Goal: Communication & Community: Answer question/provide support

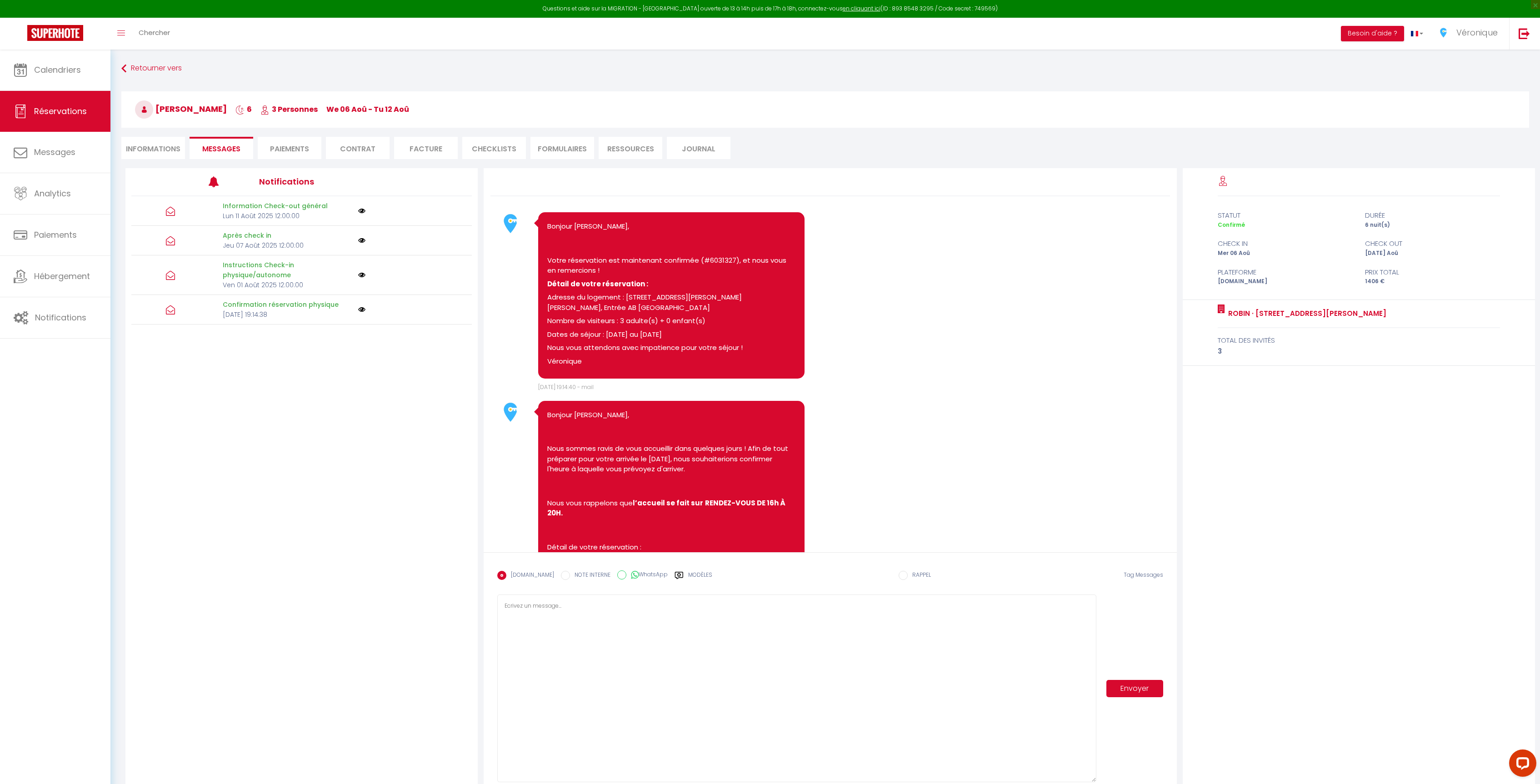
scroll to position [1546, 0]
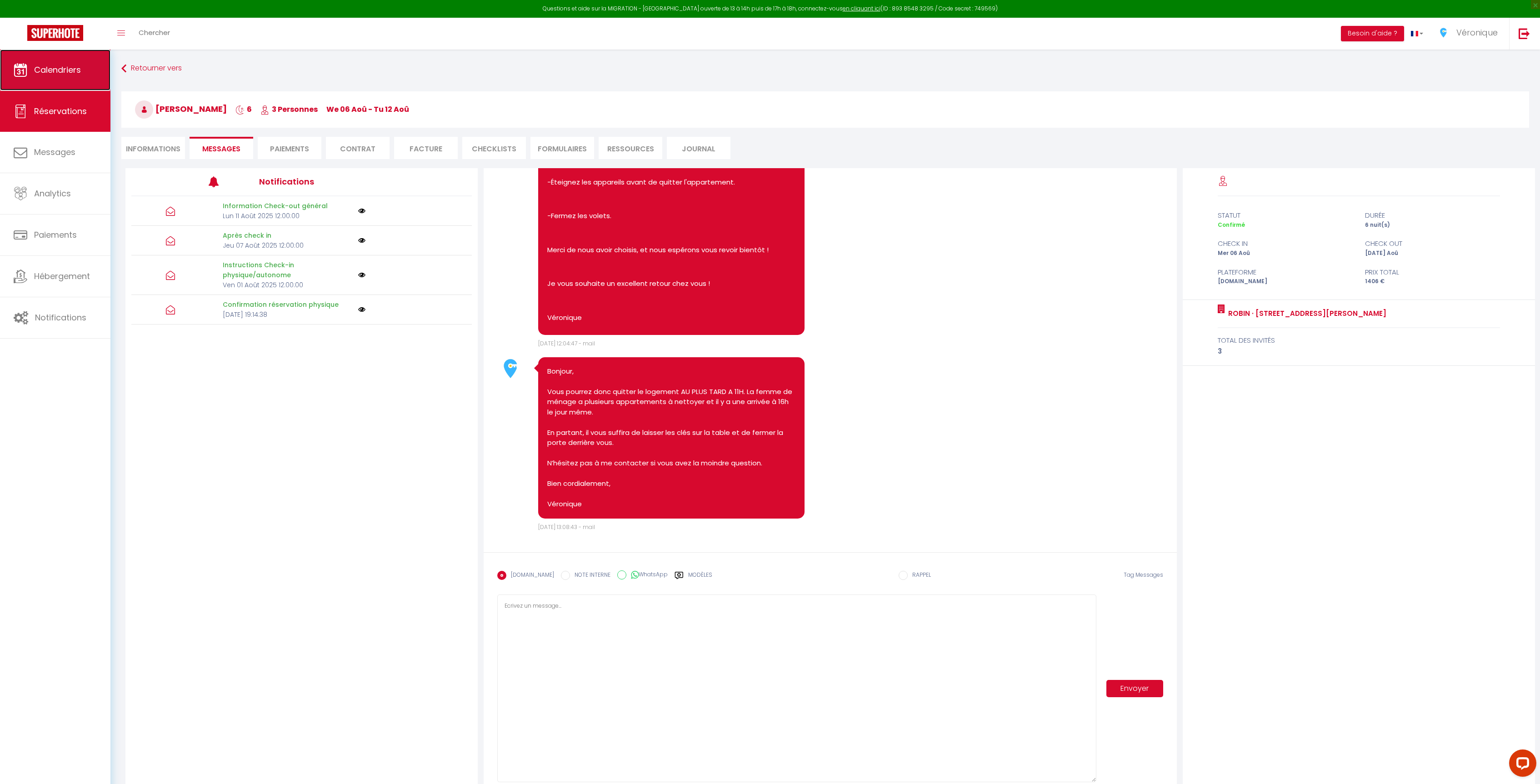
click at [19, 71] on icon at bounding box center [20, 70] width 13 height 13
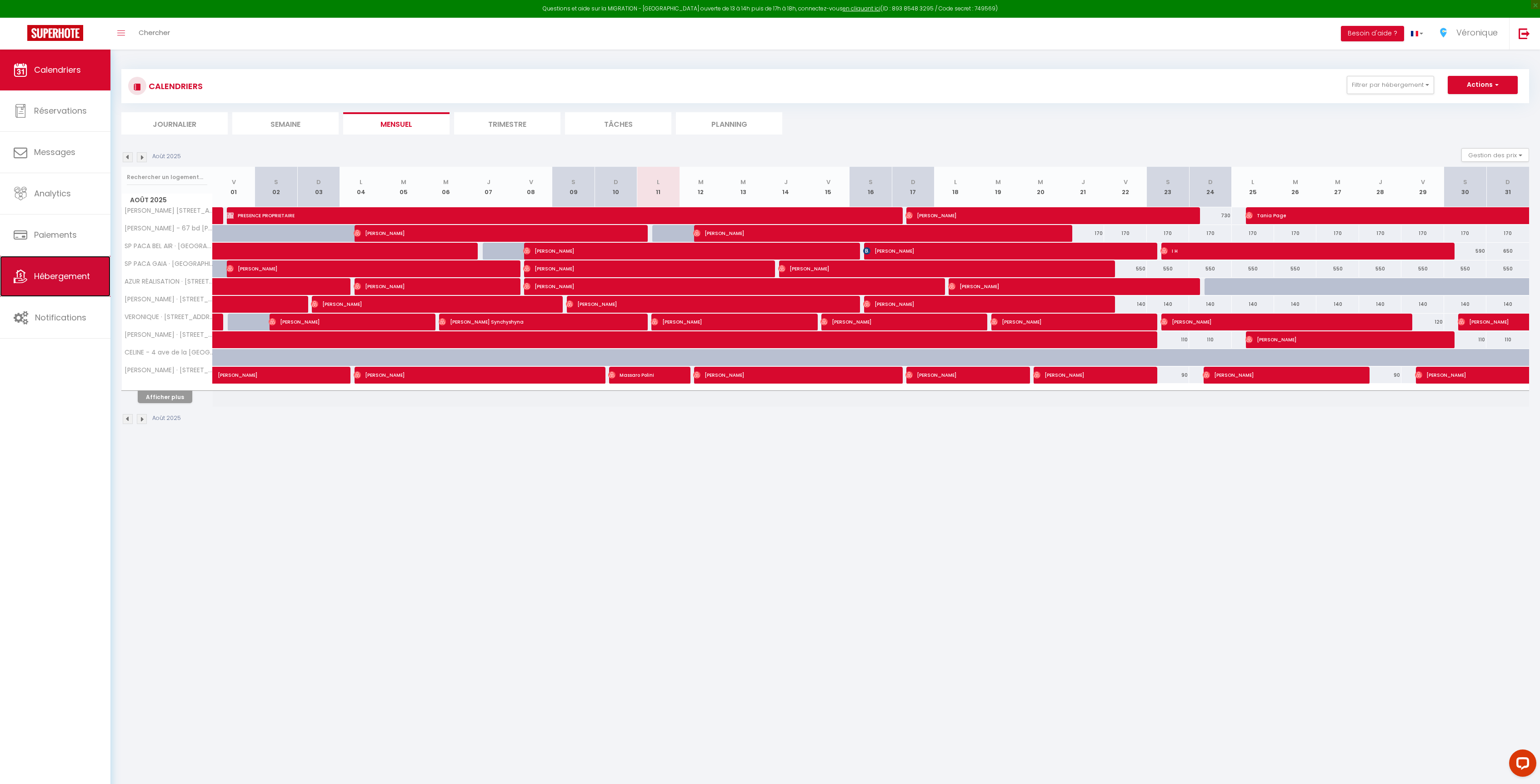
click at [58, 283] on link "Hébergement" at bounding box center [55, 276] width 110 height 41
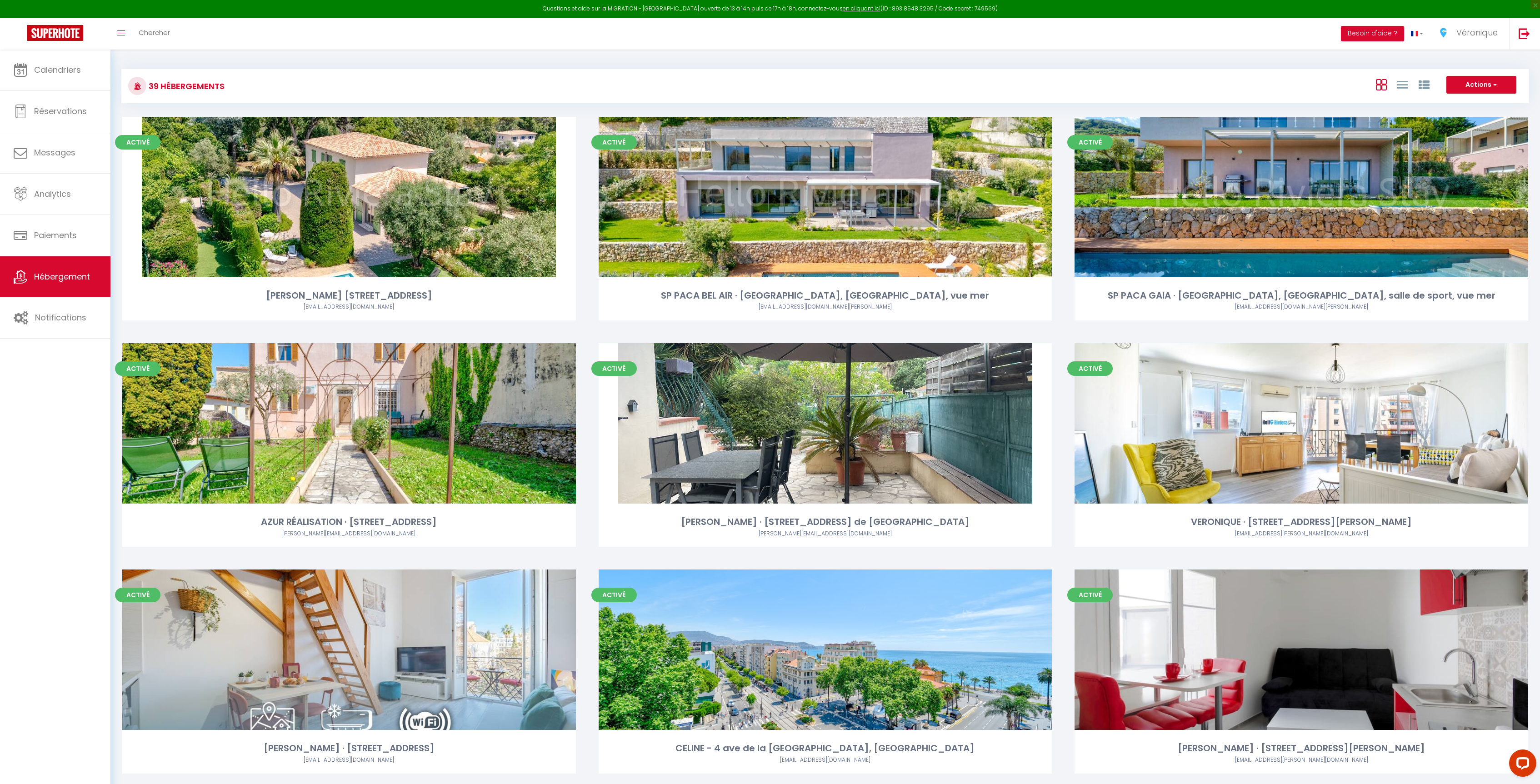
click at [50, 341] on div "Calendriers Réservations Messages Analytics Paiements Hébergement Notifications" at bounding box center [55, 427] width 110 height 754
click at [59, 330] on link "Notifications" at bounding box center [55, 318] width 110 height 41
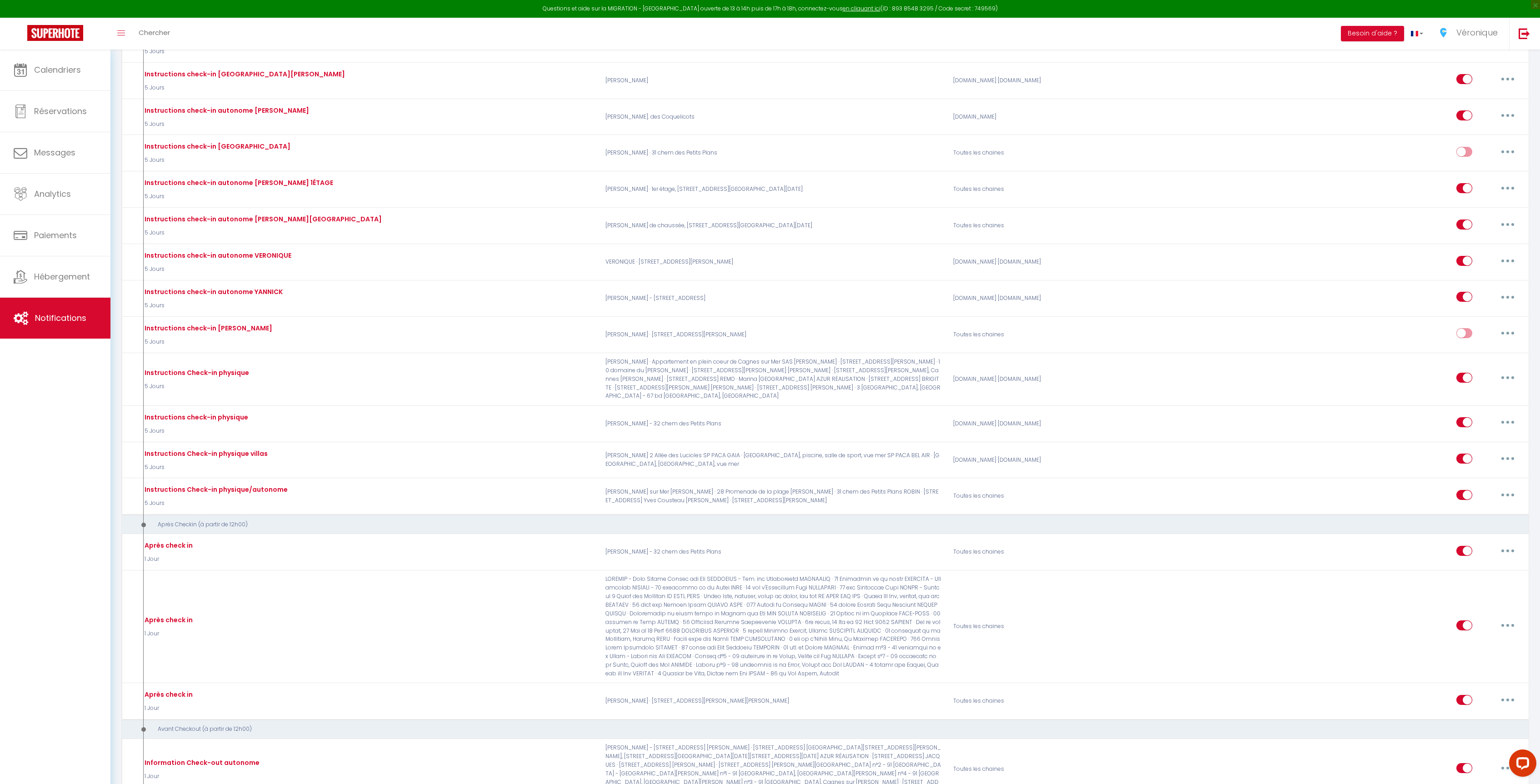
scroll to position [679, 0]
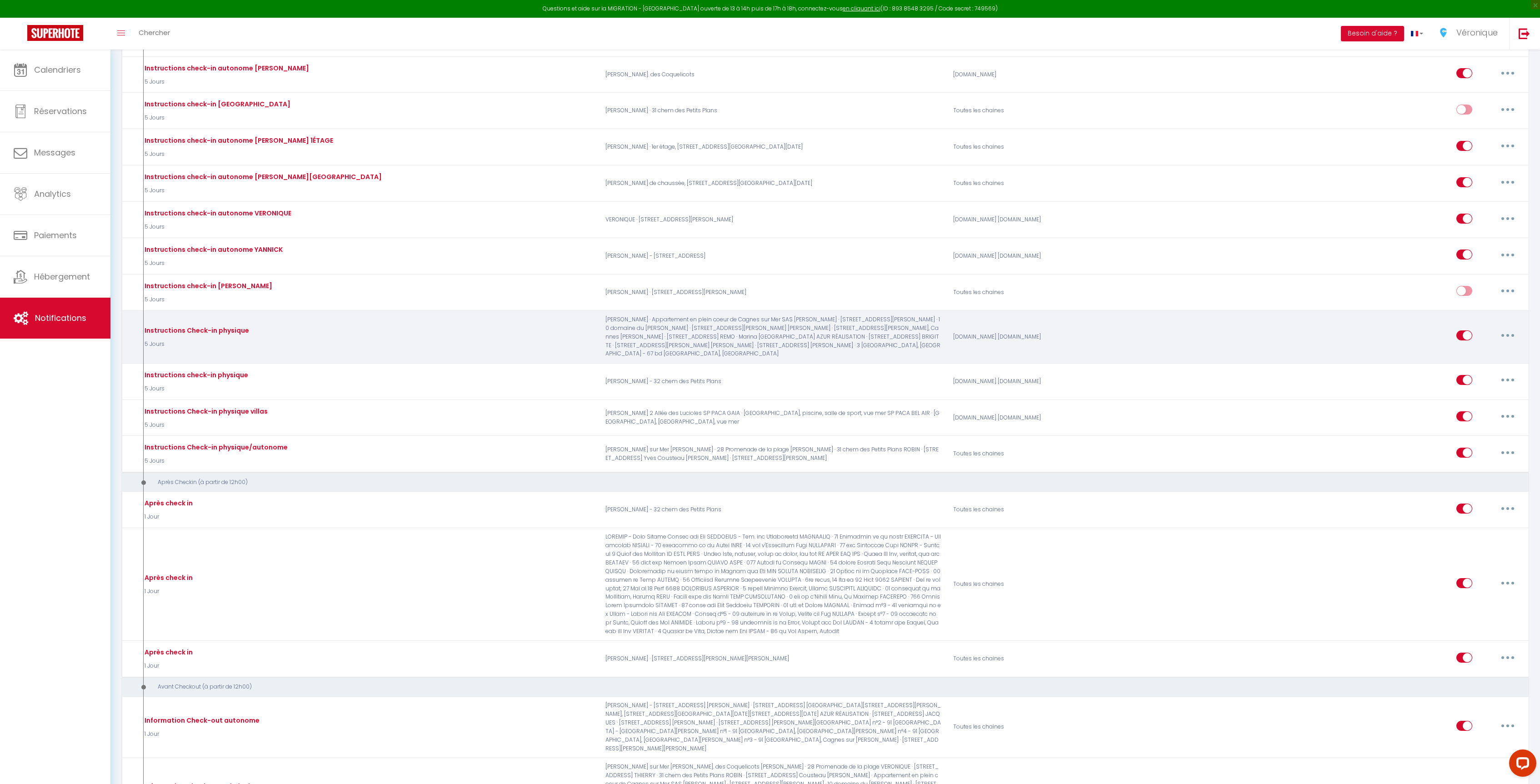
click at [1506, 329] on button "button" at bounding box center [1507, 335] width 26 height 15
click at [1463, 352] on link "Editer" at bounding box center [1483, 356] width 67 height 15
type input "Instructions Check-in physique"
select select "5 Jours"
select select
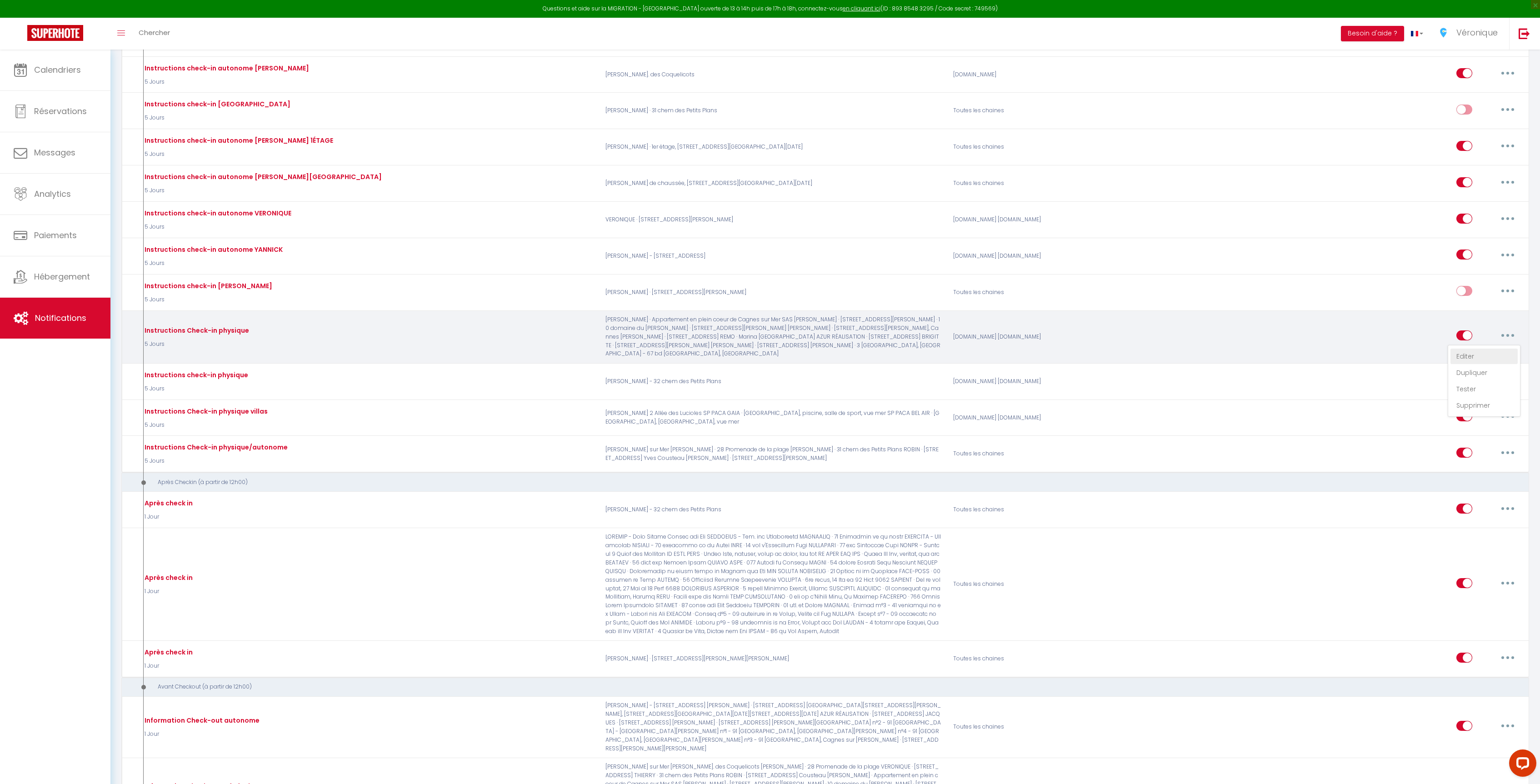
checkbox input "true"
checkbox input "false"
radio input "true"
type input "Instructions Check-in"
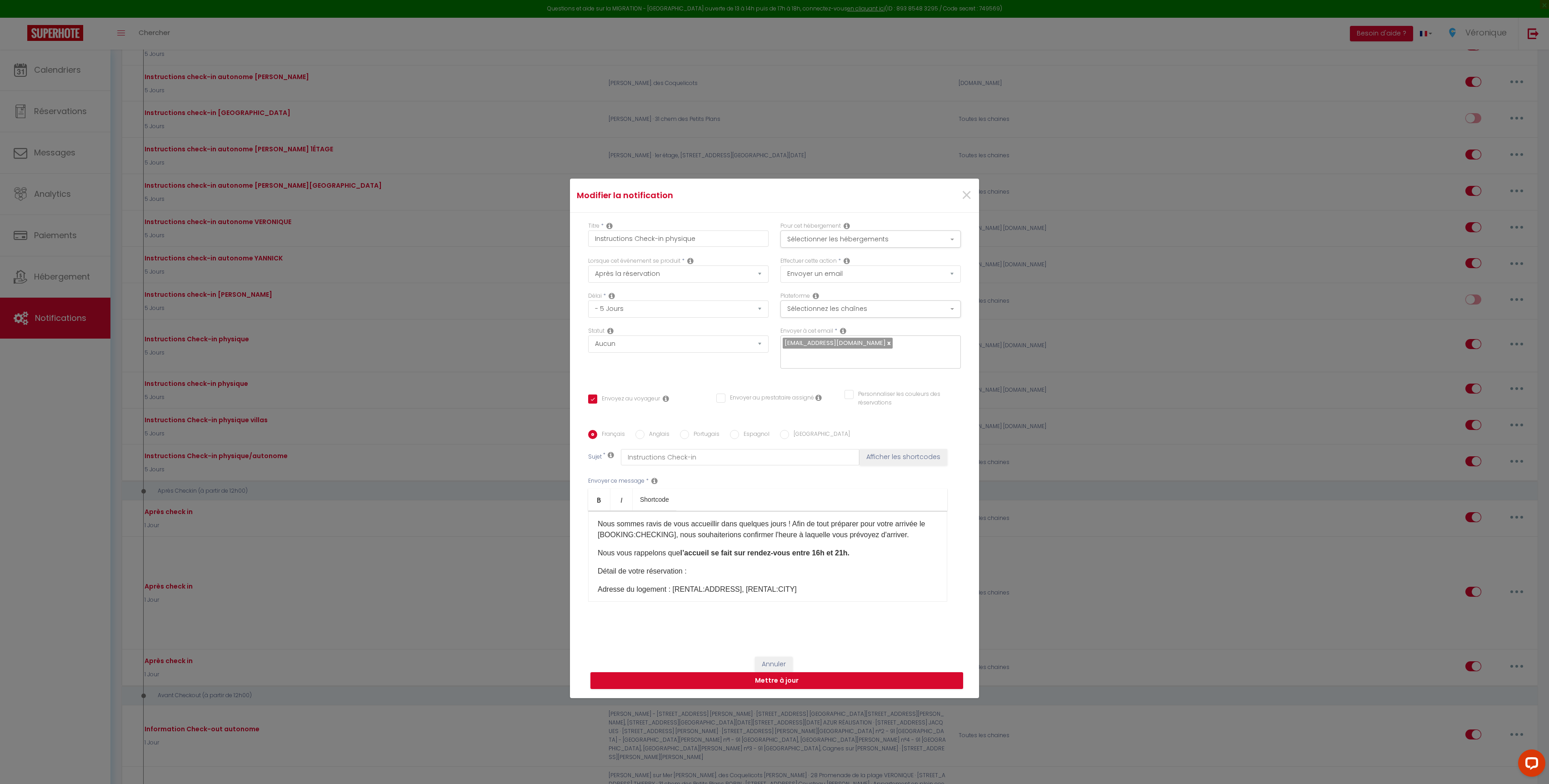
scroll to position [0, 0]
click at [898, 248] on button "Sélectionner les hébergements" at bounding box center [870, 239] width 181 height 17
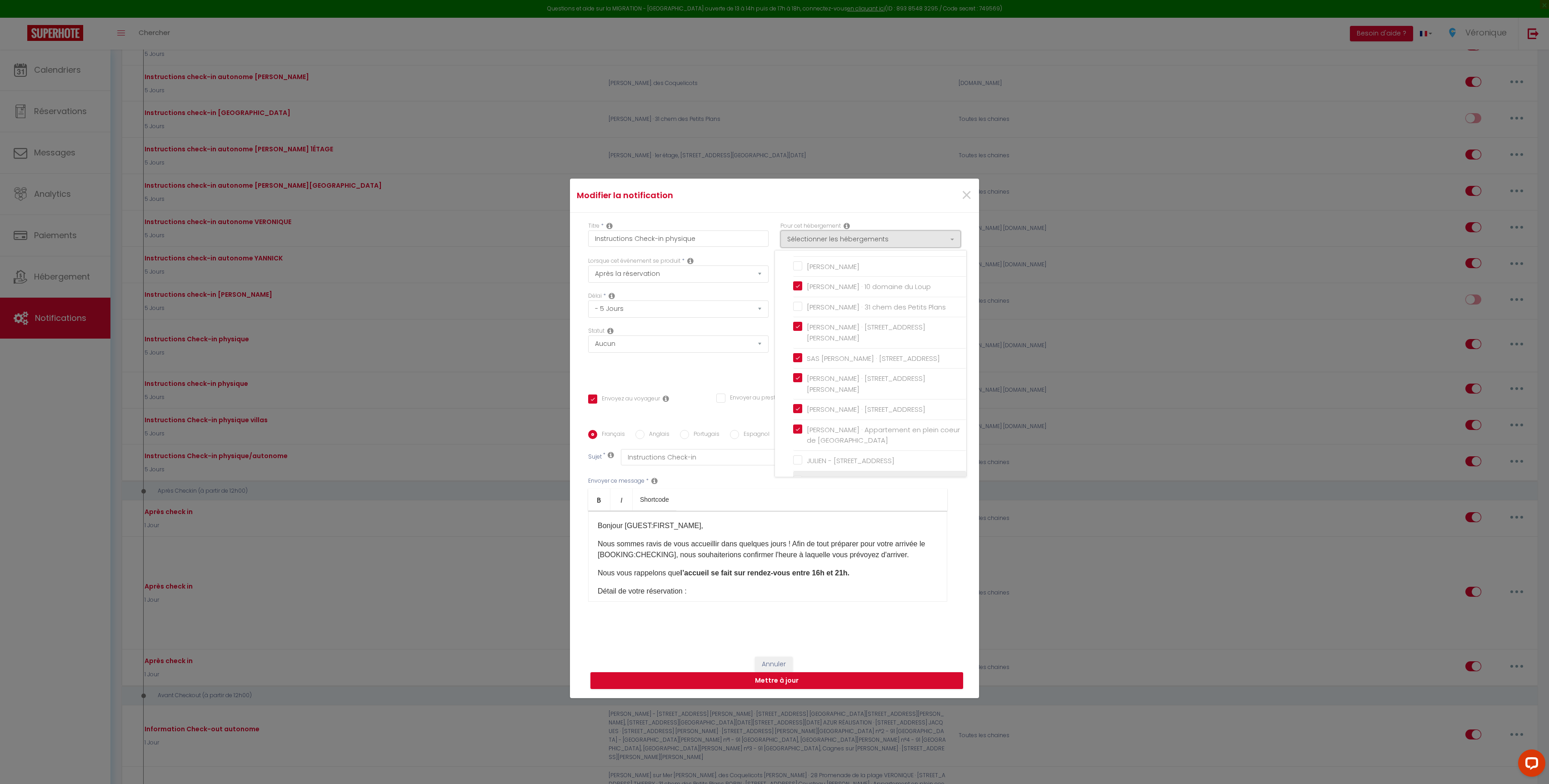
scroll to position [556, 0]
click at [793, 427] on input "JULIEN - [STREET_ADDRESS]" at bounding box center [879, 432] width 173 height 9
checkbox input "true"
checkbox input "false"
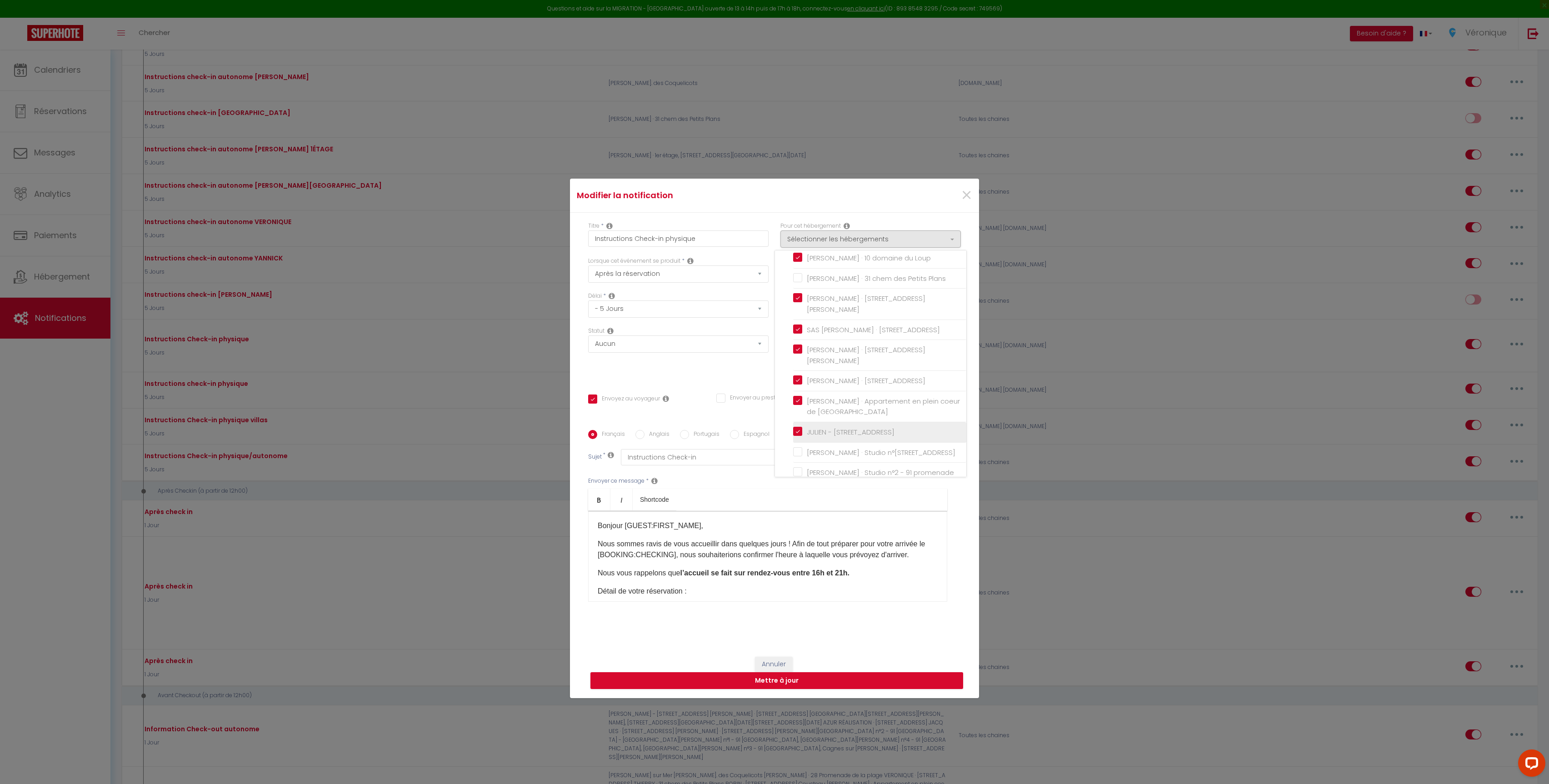
checkbox input "false"
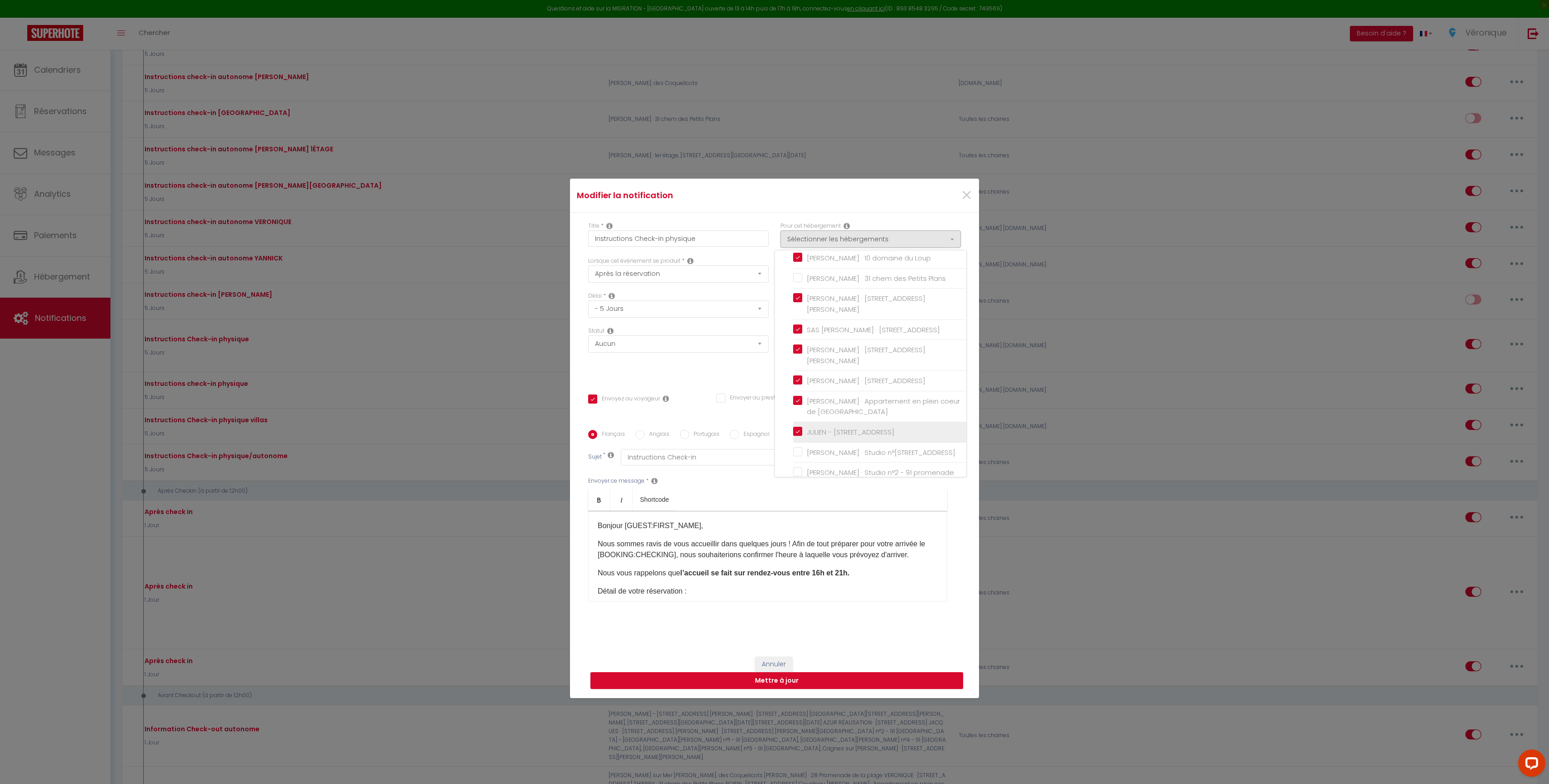
checkbox input "false"
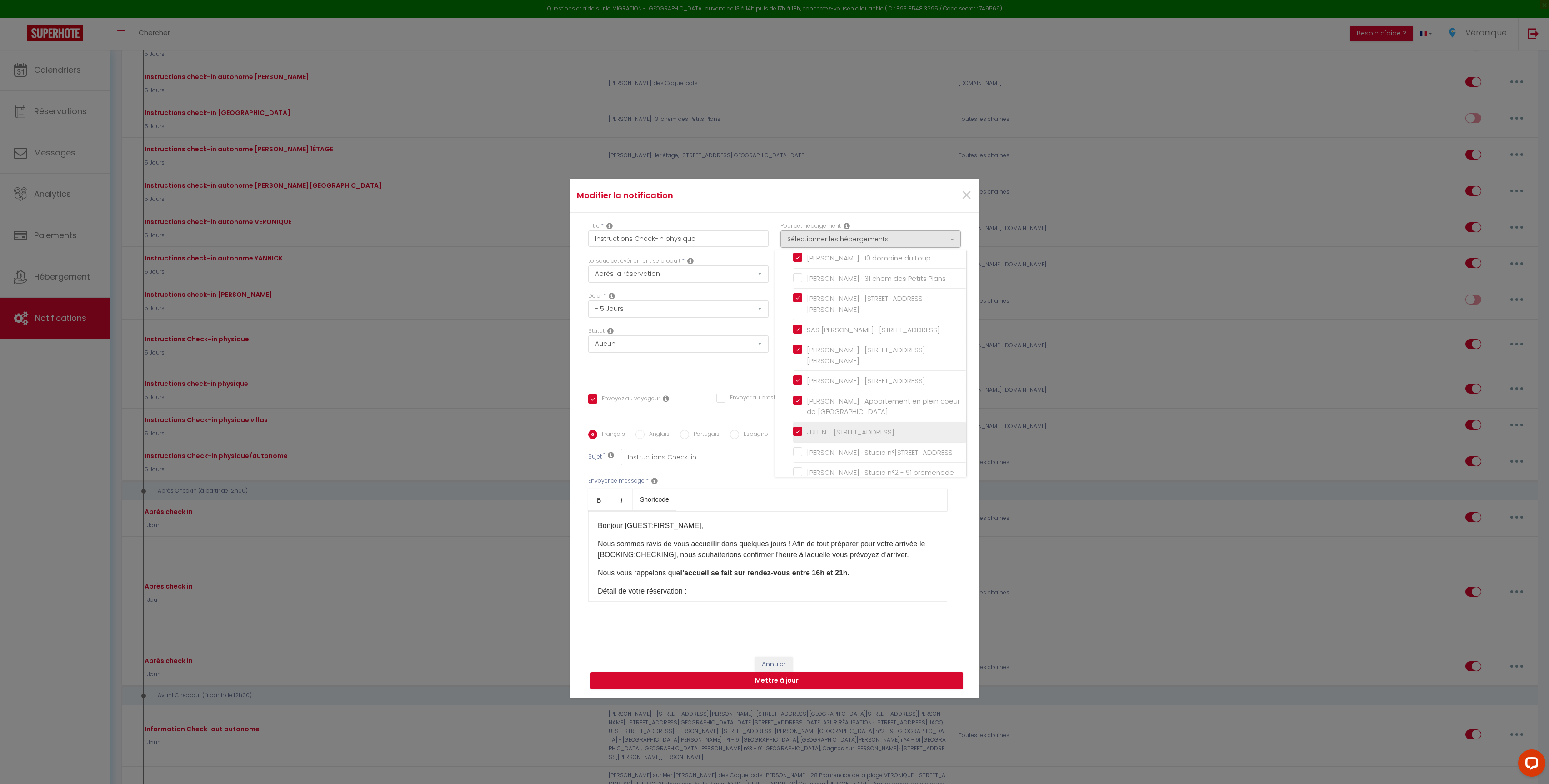
checkbox input "false"
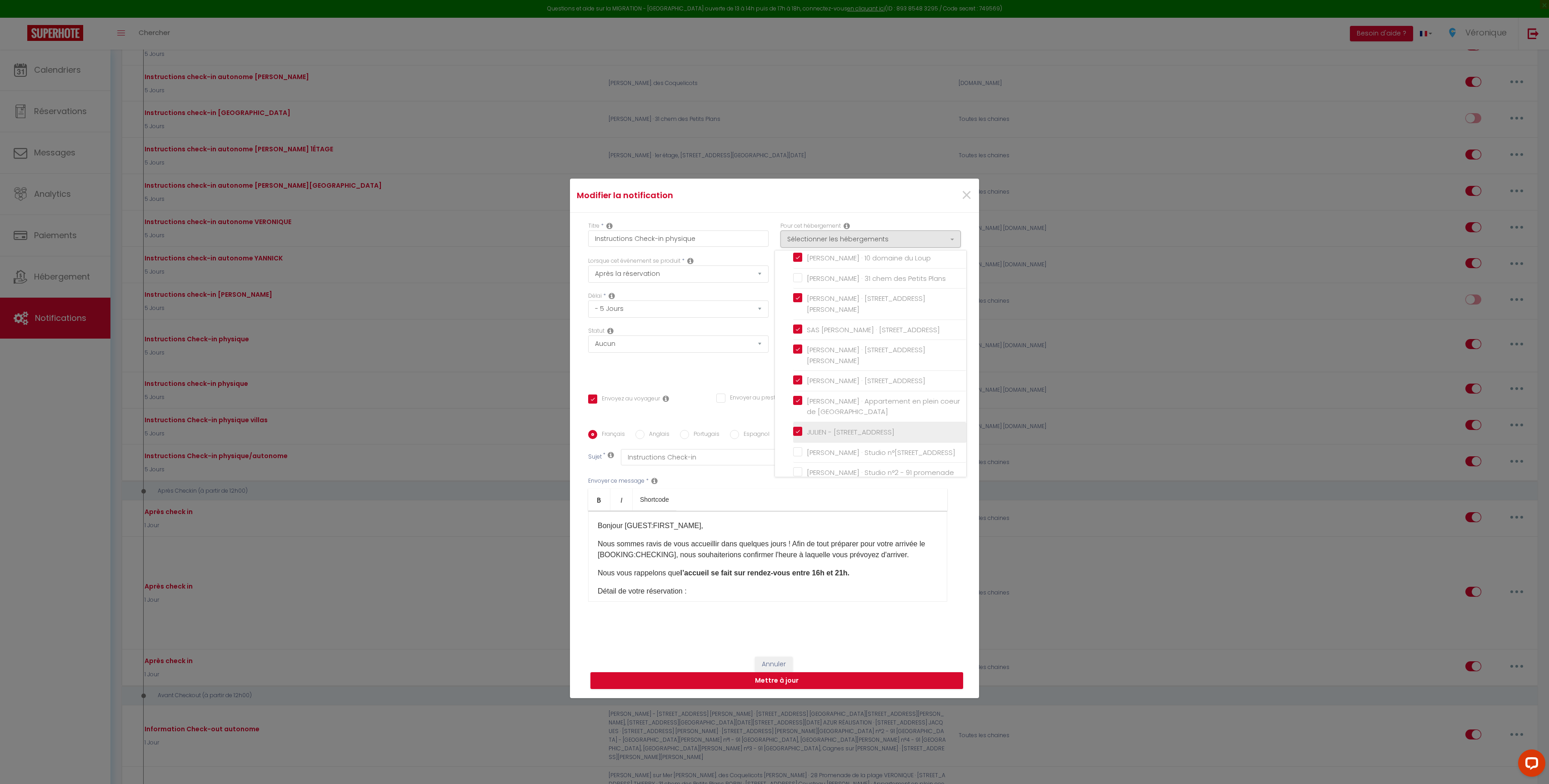
checkbox input "false"
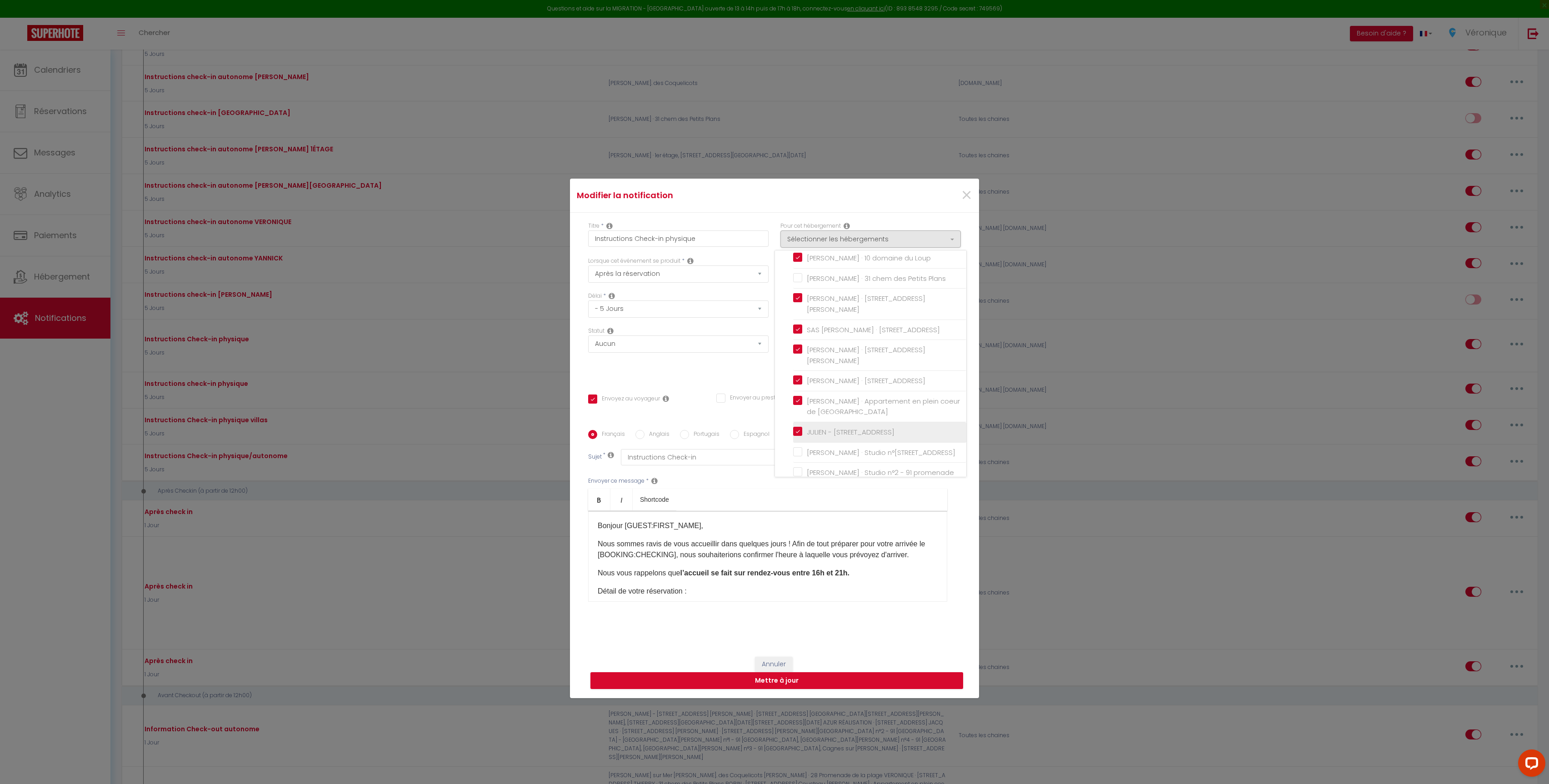
checkbox input "false"
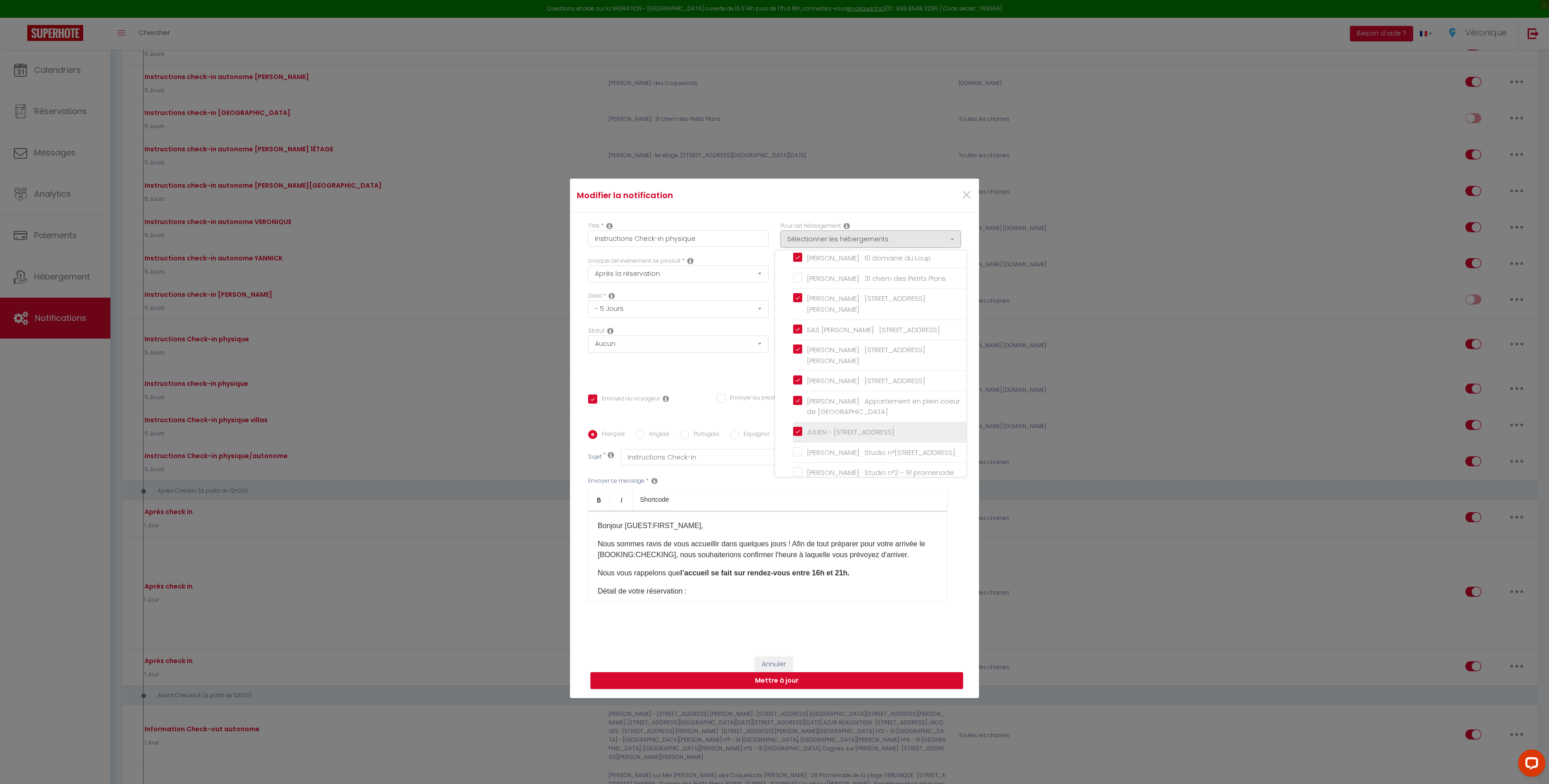
checkbox input "false"
drag, startPoint x: 807, startPoint y: 676, endPoint x: 864, endPoint y: 682, distance: 57.3
click at [864, 684] on div "Annuler Mettre à jour" at bounding box center [774, 672] width 409 height 50
click at [852, 674] on button "Mettre à jour" at bounding box center [776, 681] width 373 height 17
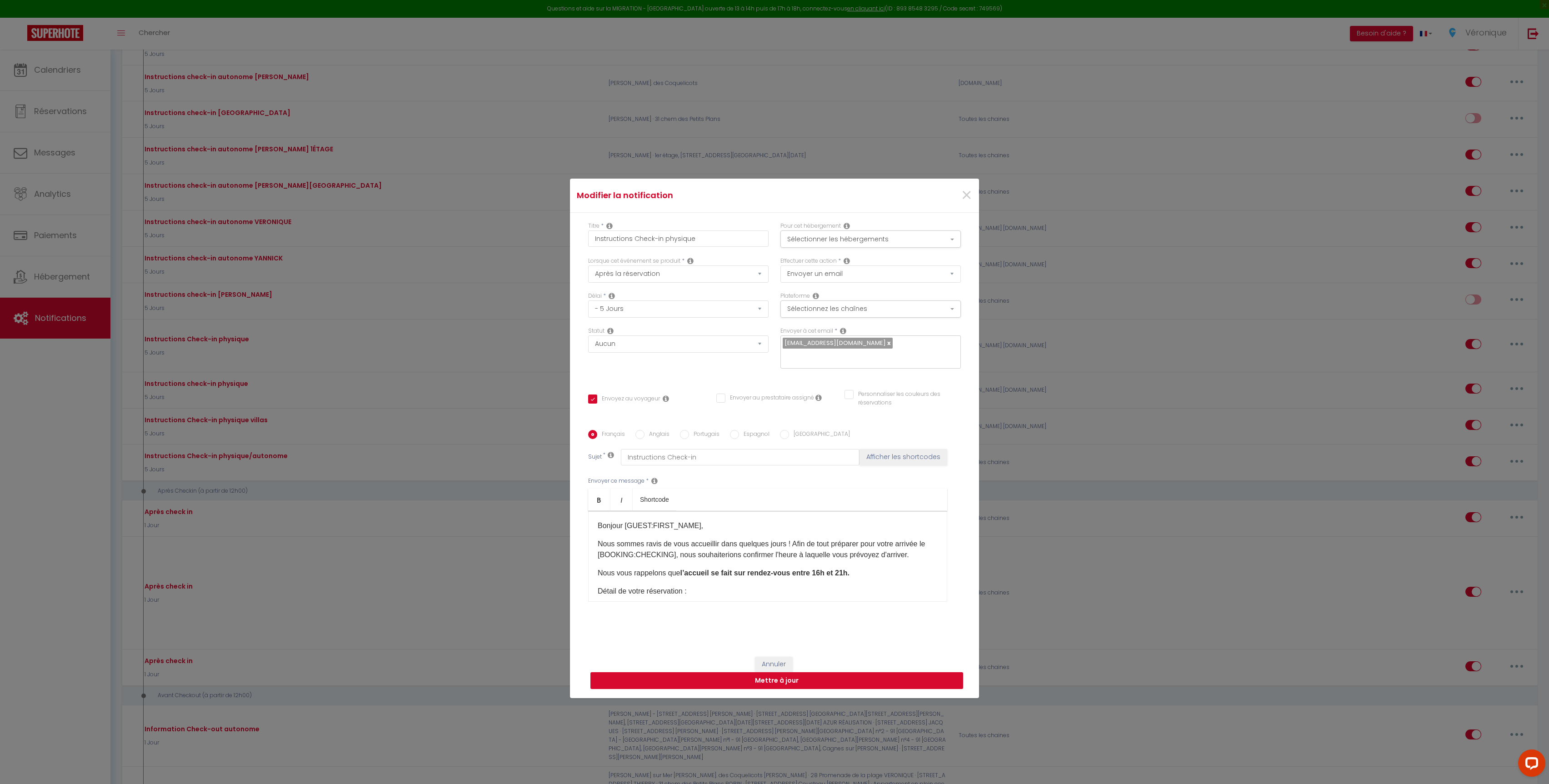
checkbox input "true"
checkbox input "false"
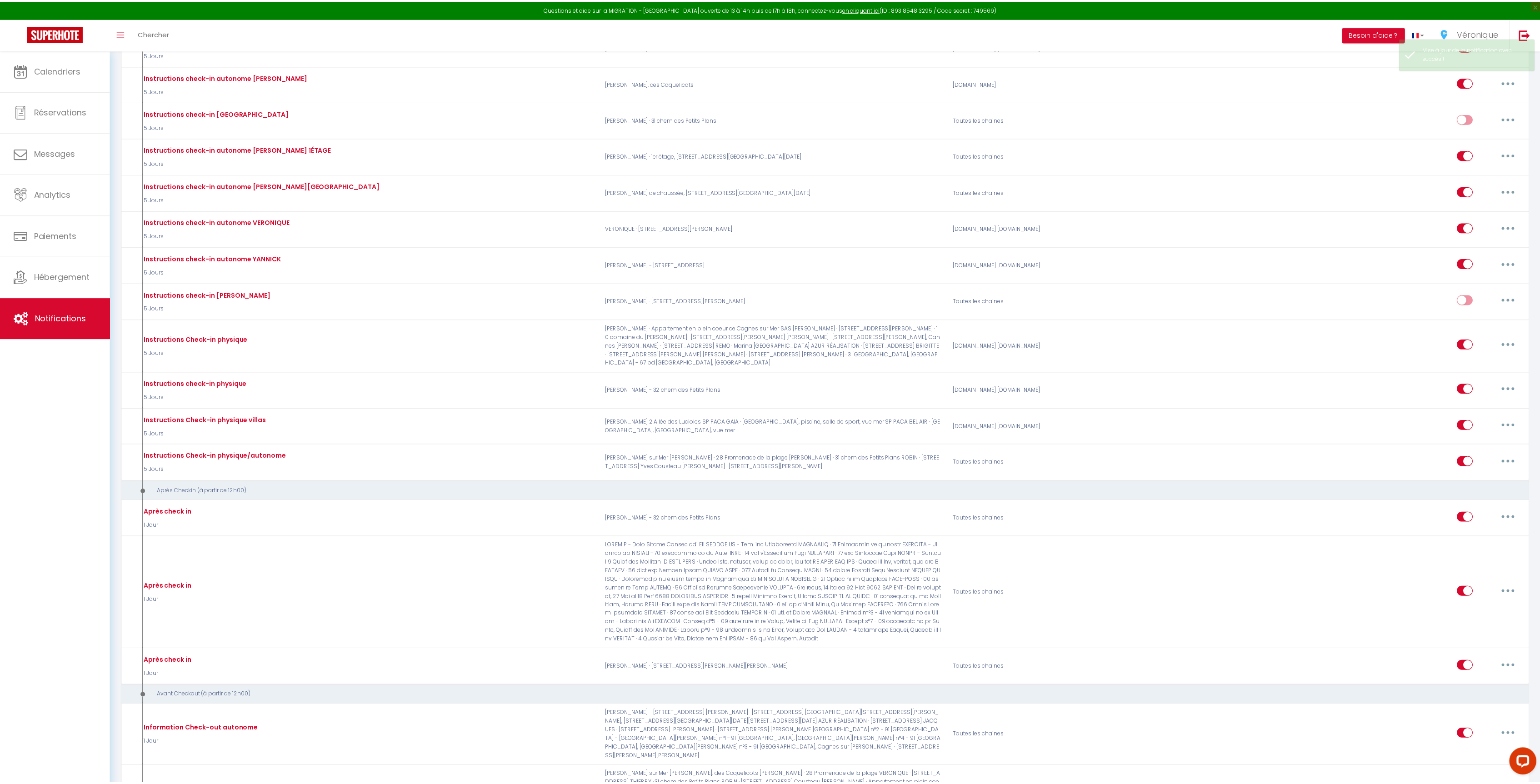
scroll to position [679, 0]
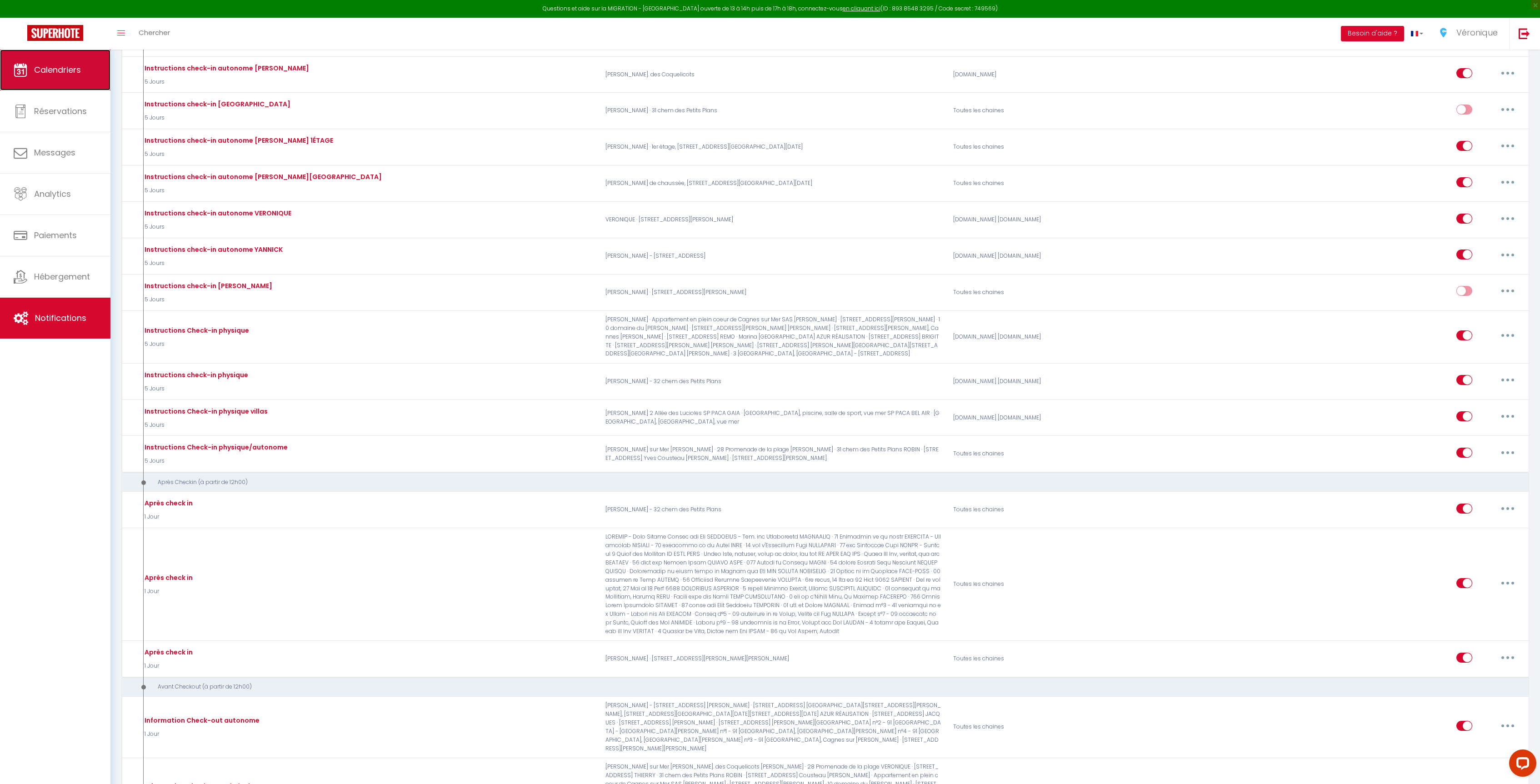
click at [48, 85] on link "Calendriers" at bounding box center [55, 70] width 110 height 41
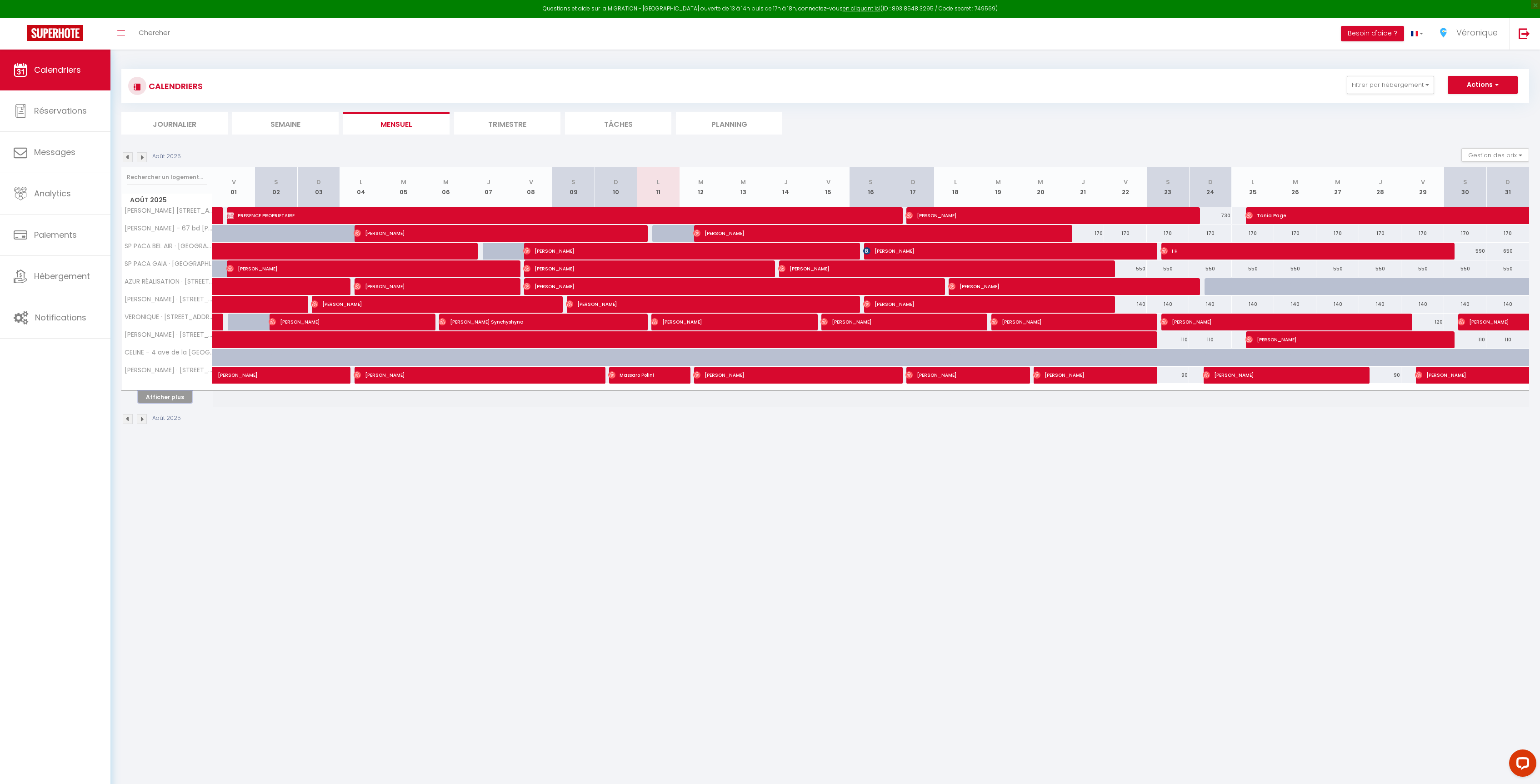
click at [176, 401] on button "Afficher plus" at bounding box center [165, 397] width 54 height 12
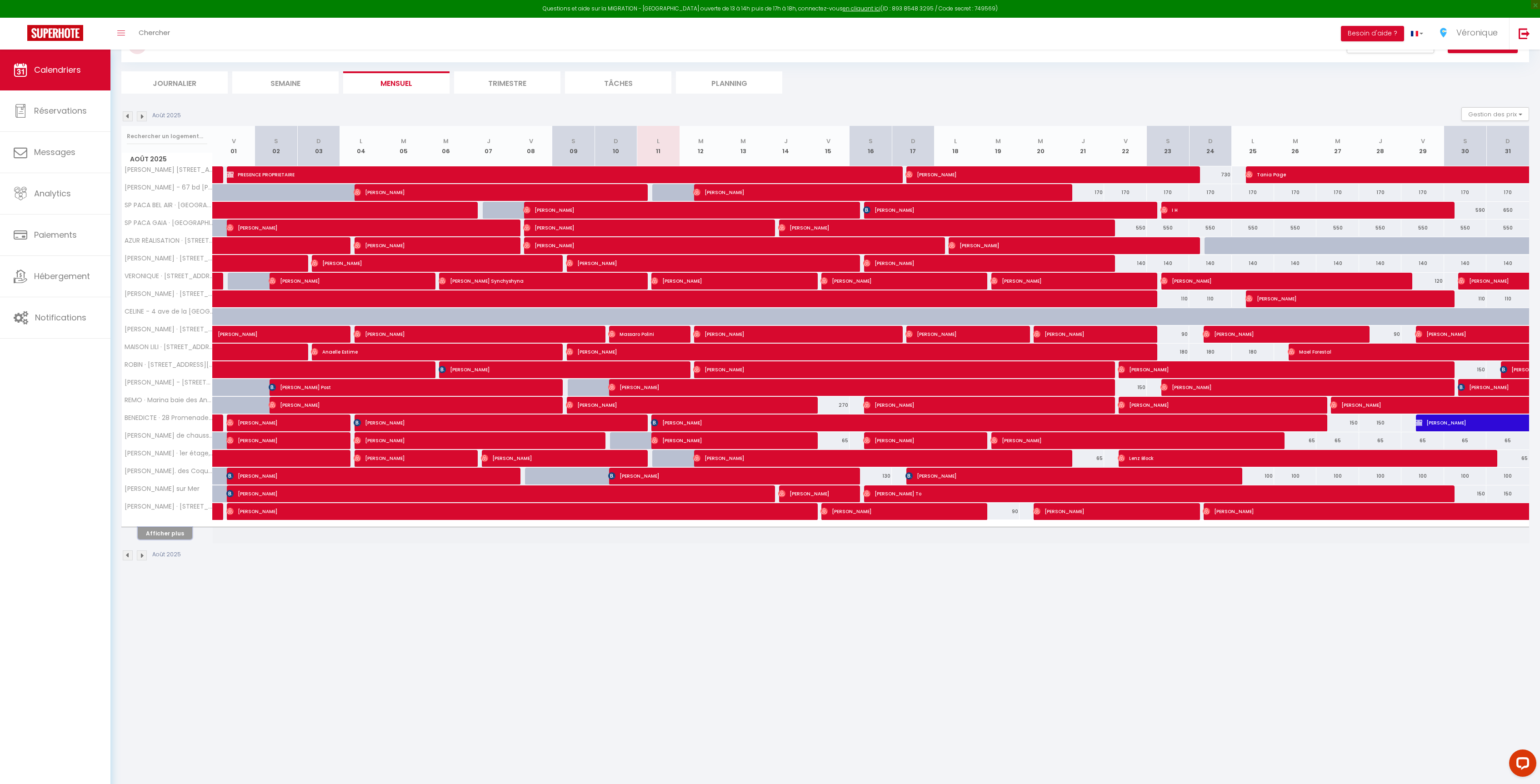
scroll to position [50, 0]
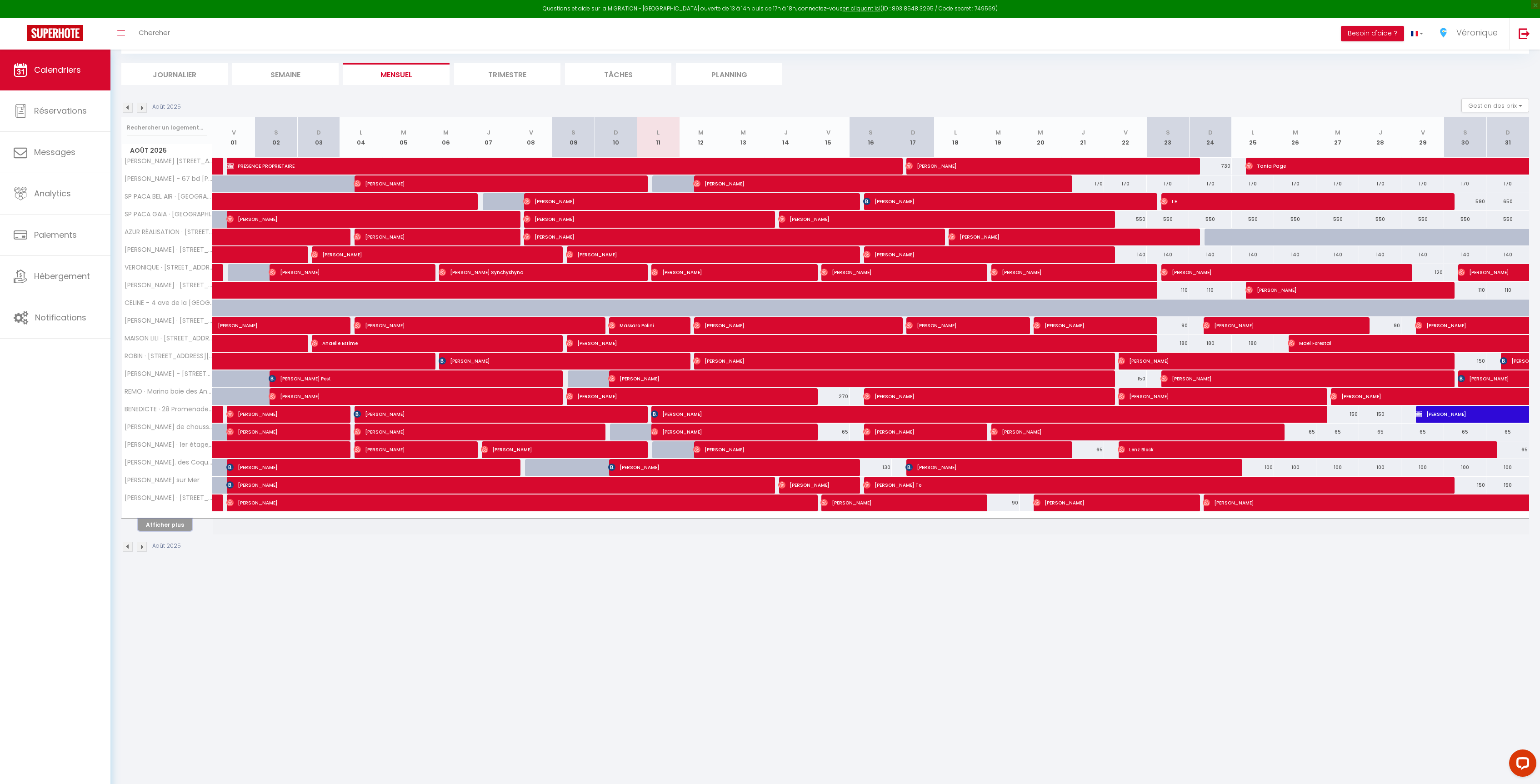
click at [156, 528] on button "Afficher plus" at bounding box center [165, 524] width 54 height 12
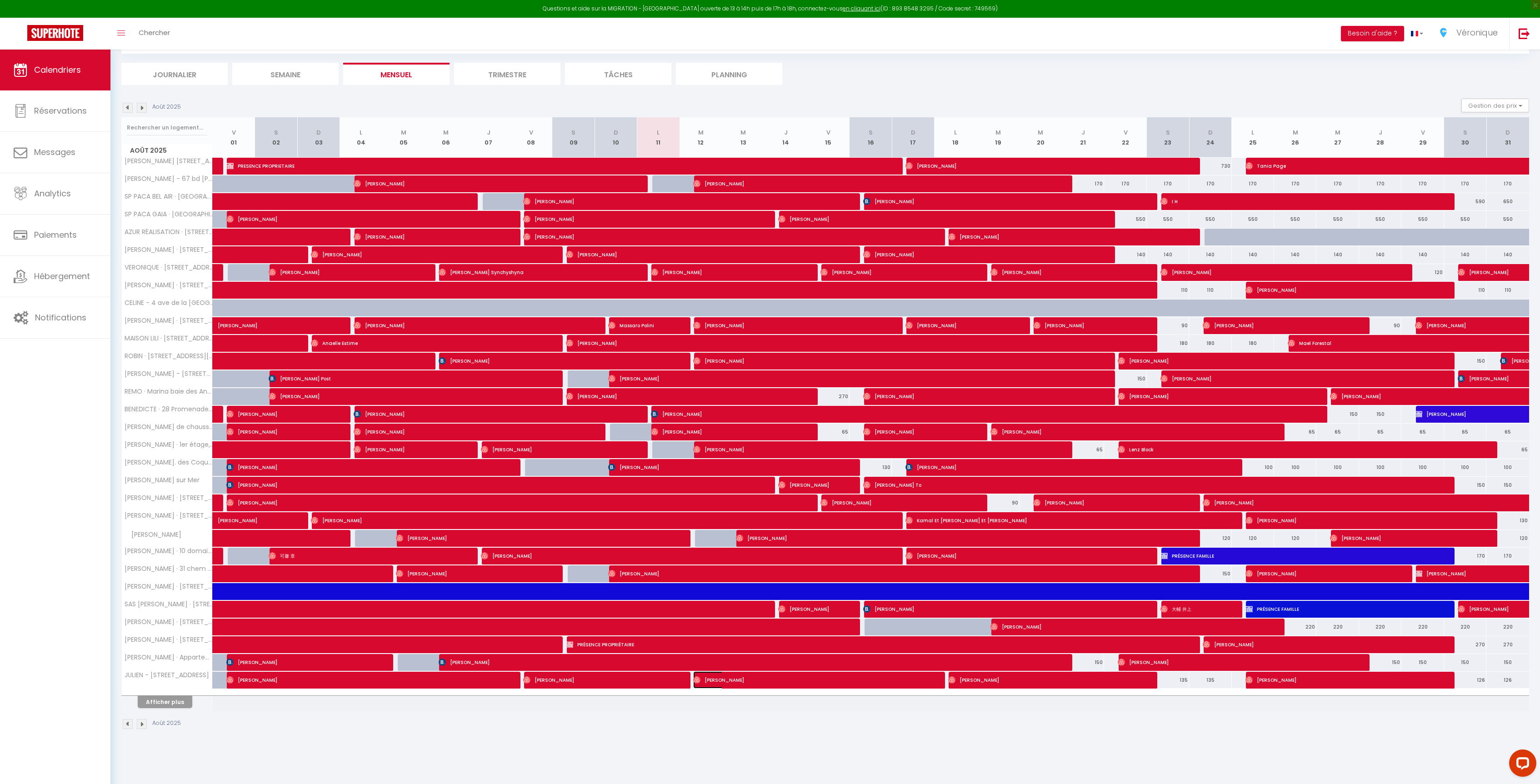
click at [728, 688] on span "[PERSON_NAME]" at bounding box center [805, 679] width 225 height 17
select select "OK"
select select "0"
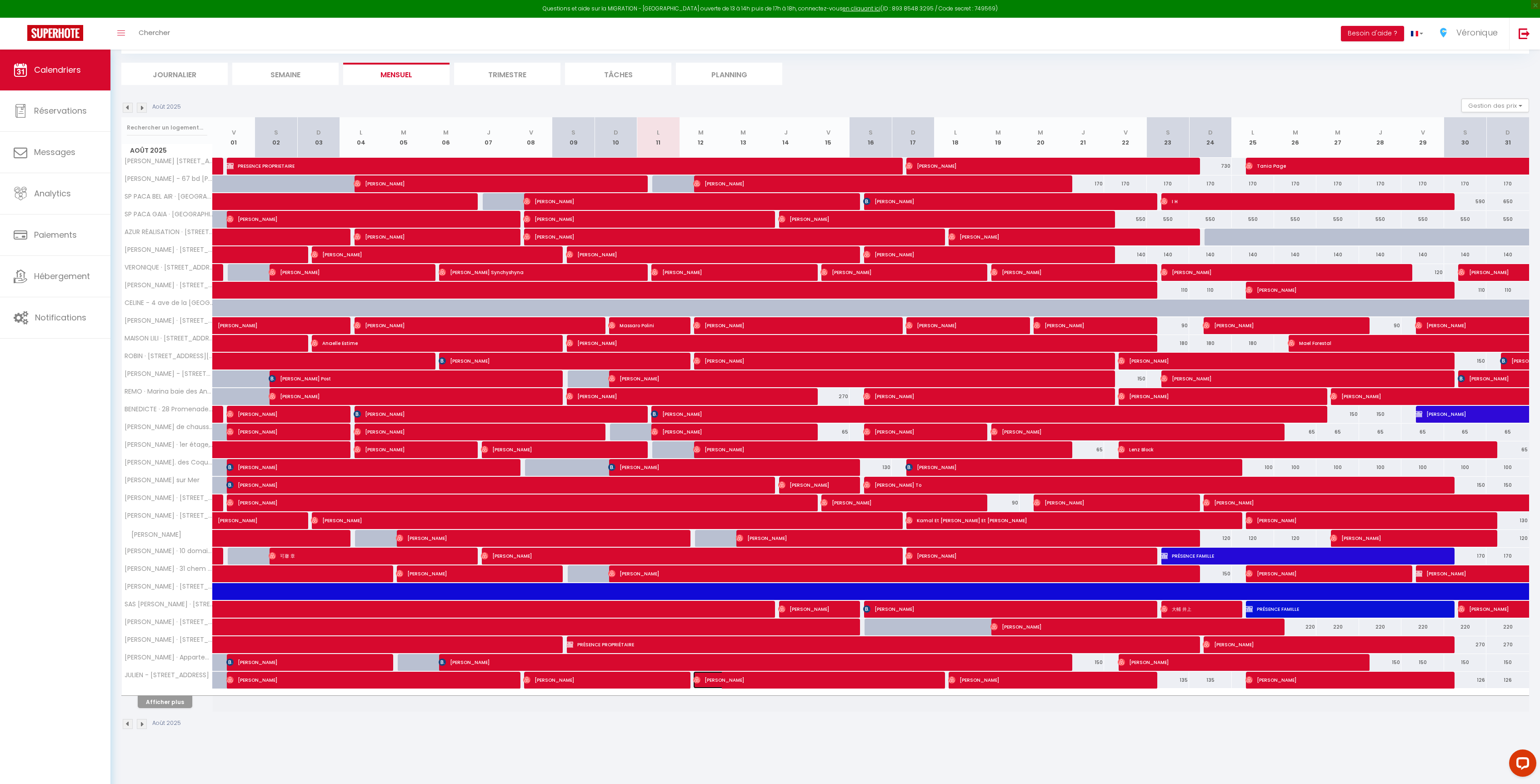
select select "1"
select select
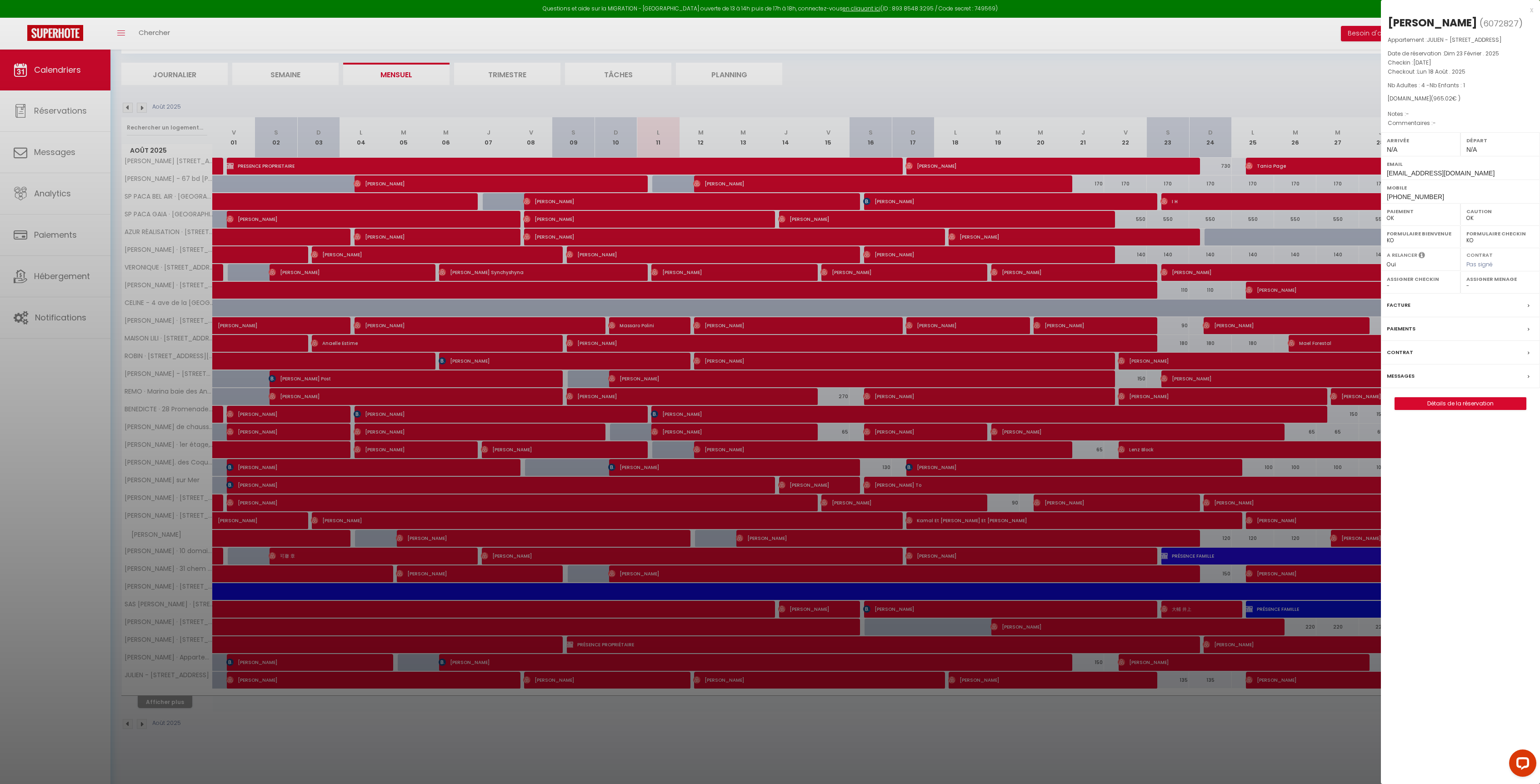
click at [1400, 381] on label "Messages" at bounding box center [1400, 376] width 27 height 10
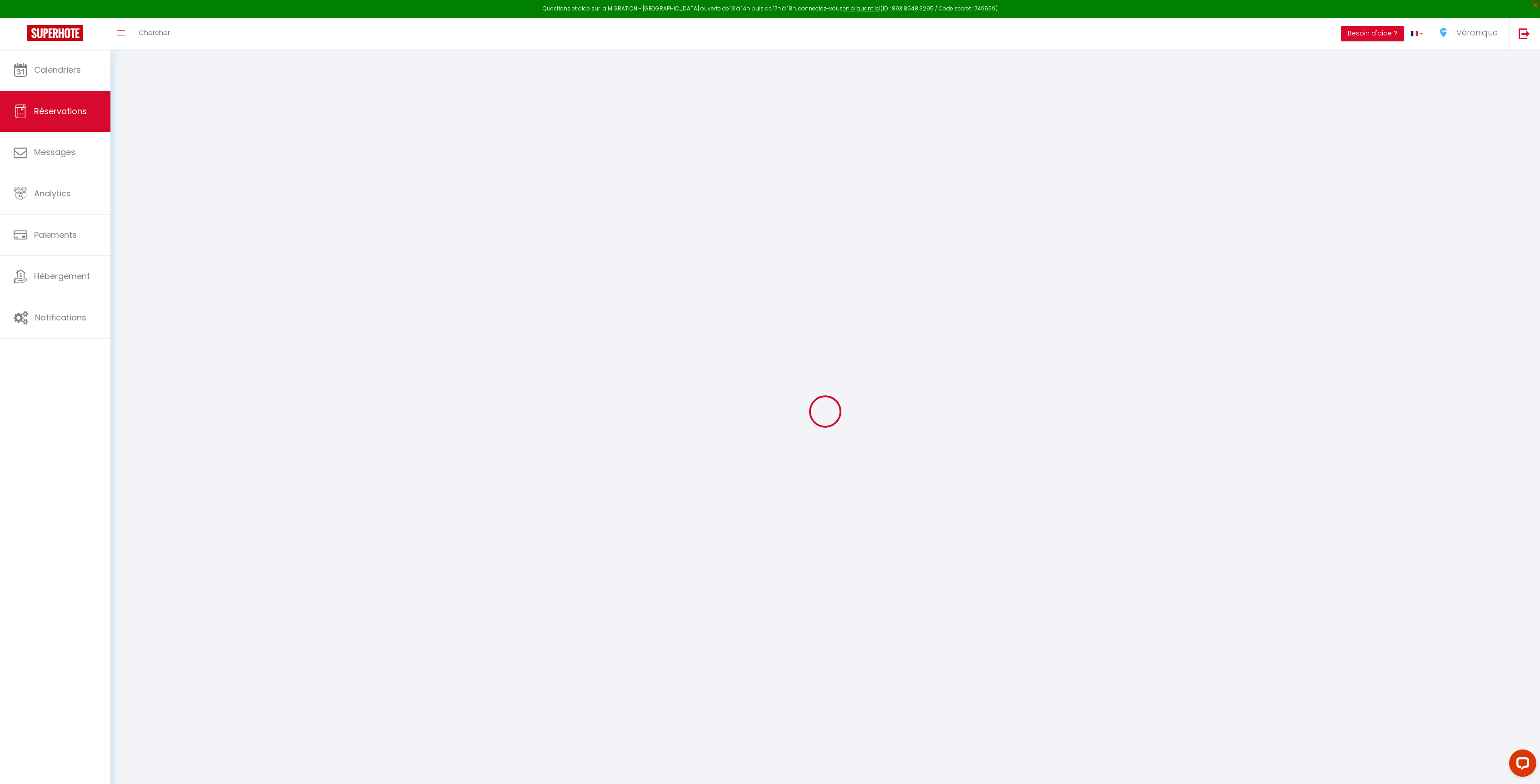
select select
checkbox input "false"
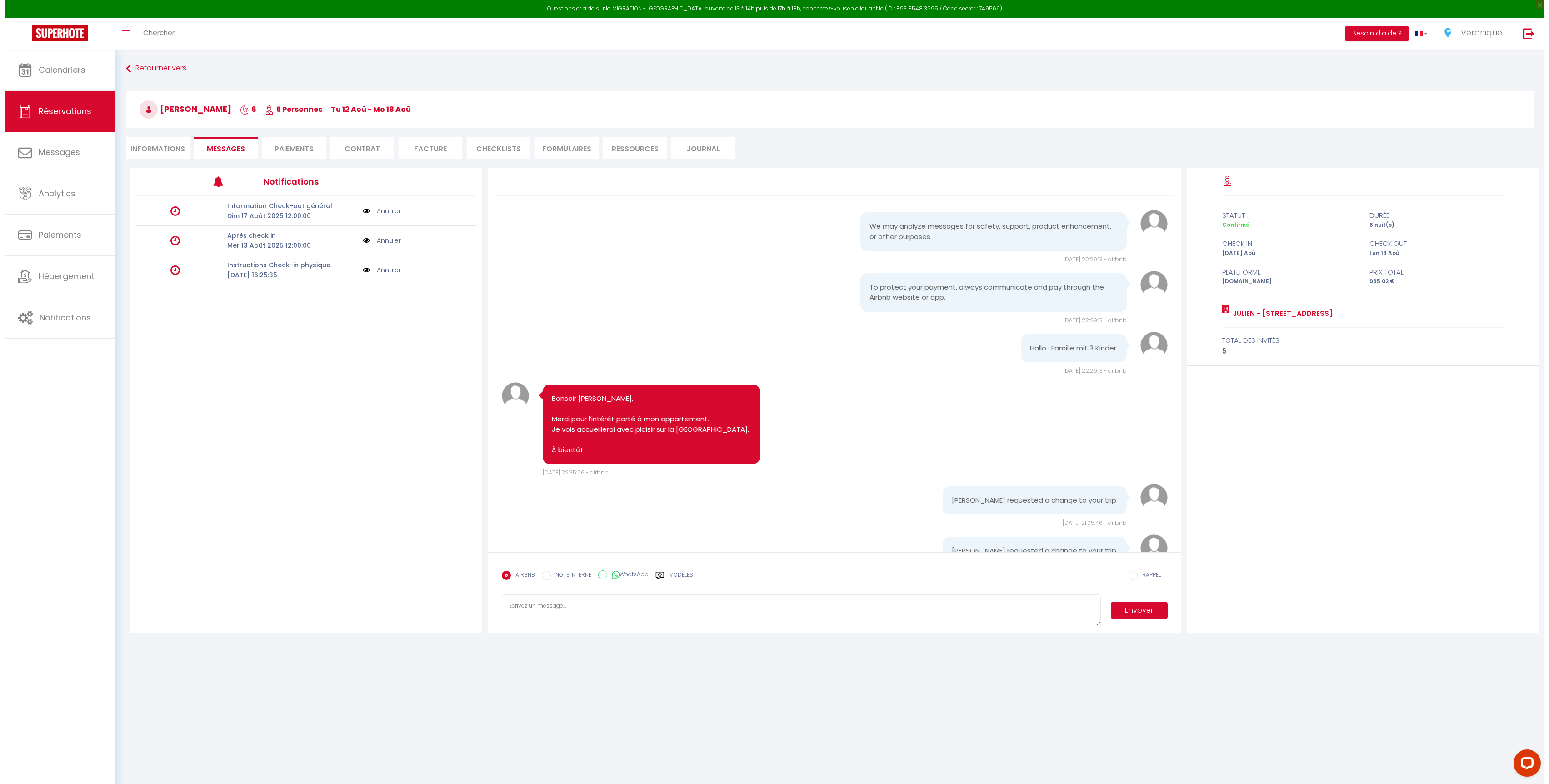
scroll to position [107, 0]
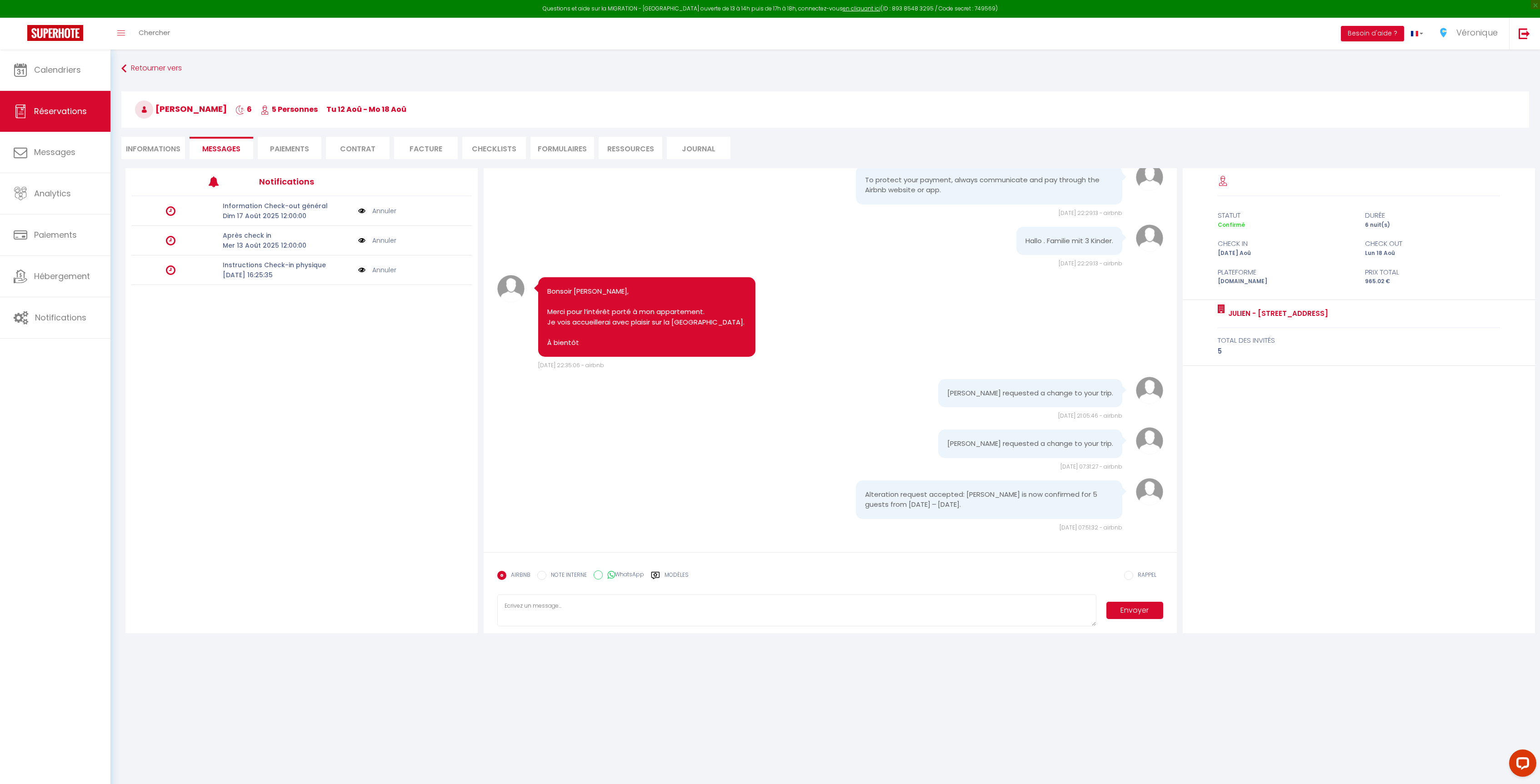
click at [363, 271] on img at bounding box center [361, 270] width 7 height 10
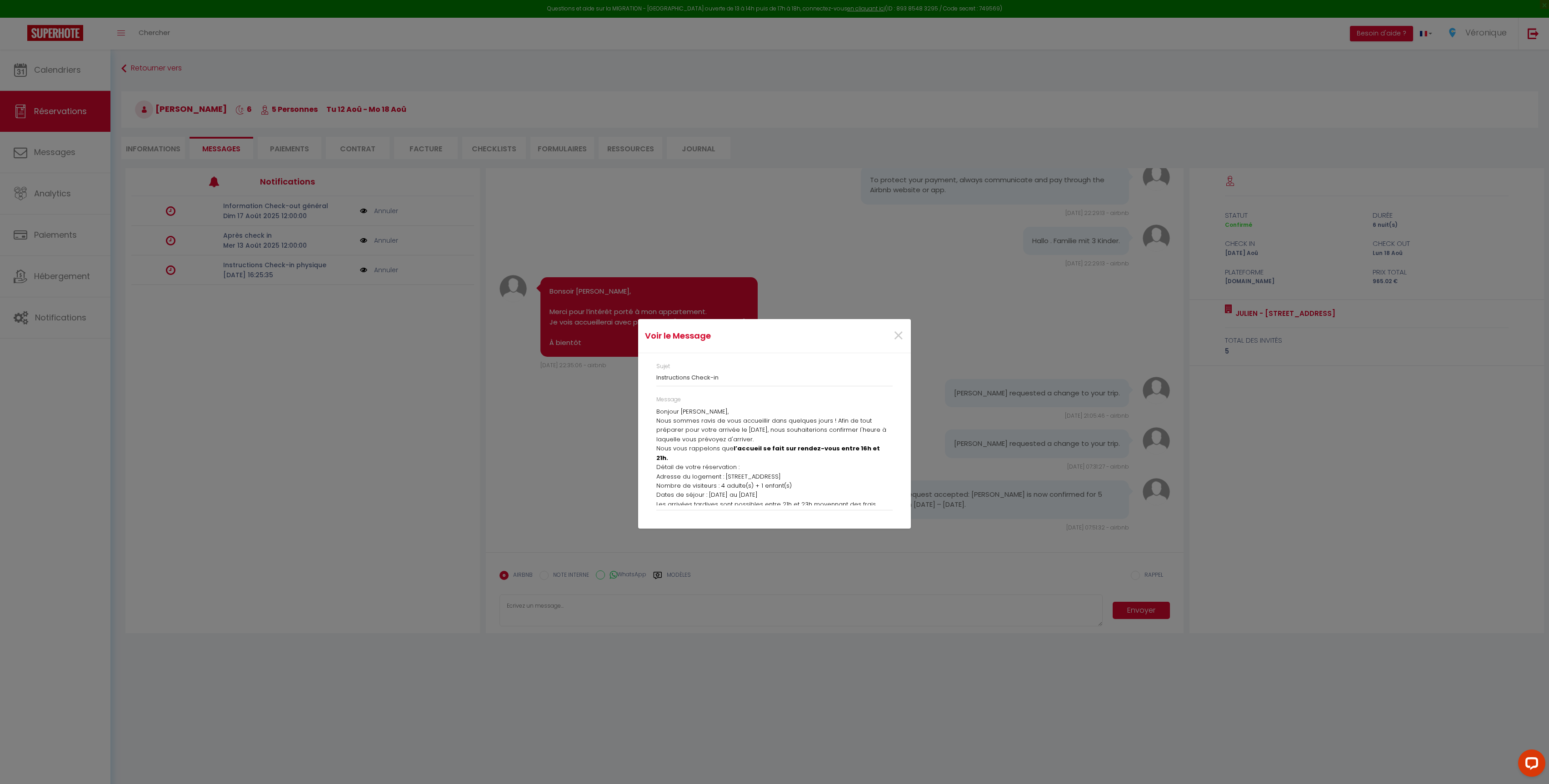
click at [656, 412] on p "Bonjour [PERSON_NAME]," at bounding box center [774, 411] width 236 height 9
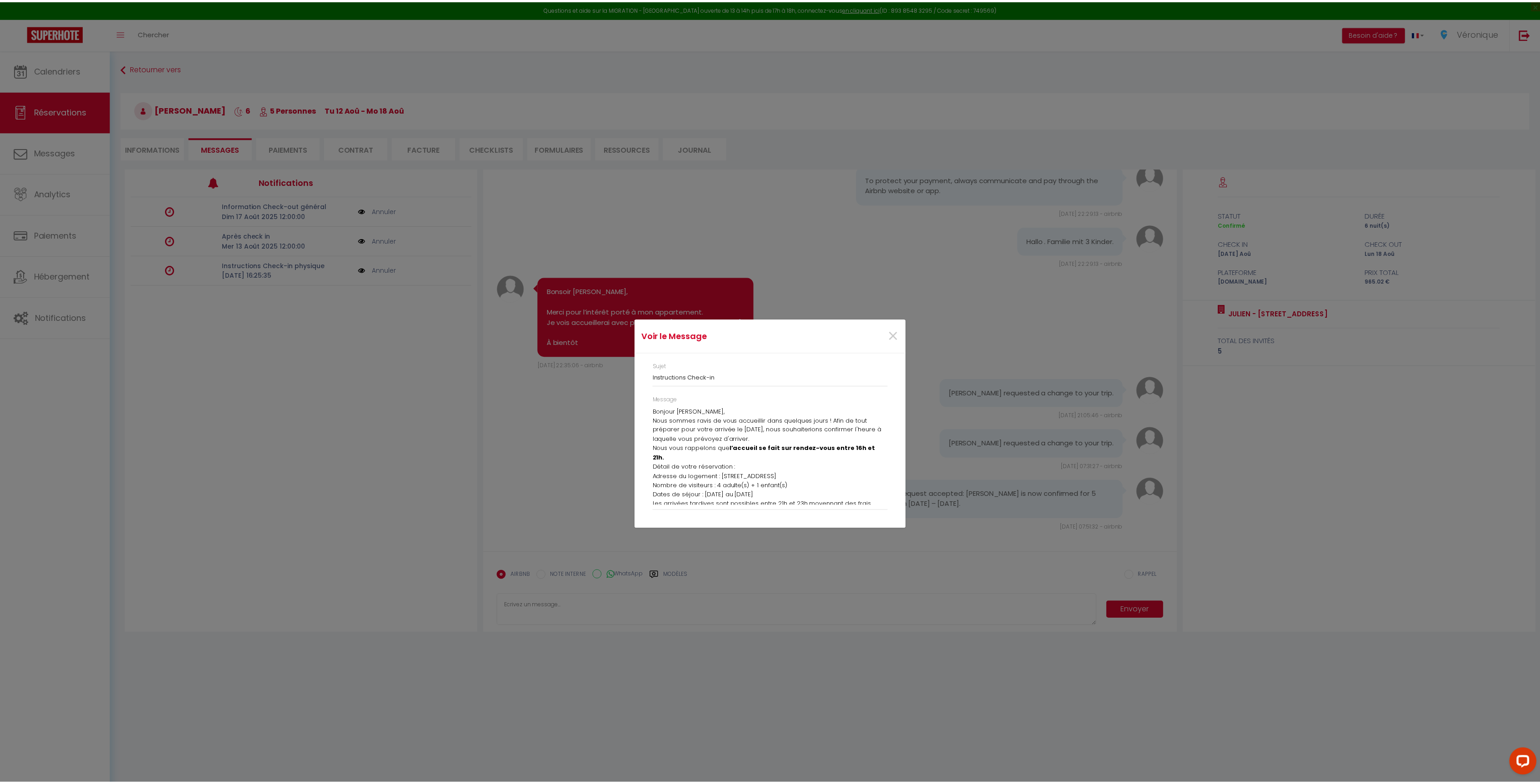
scroll to position [41, 0]
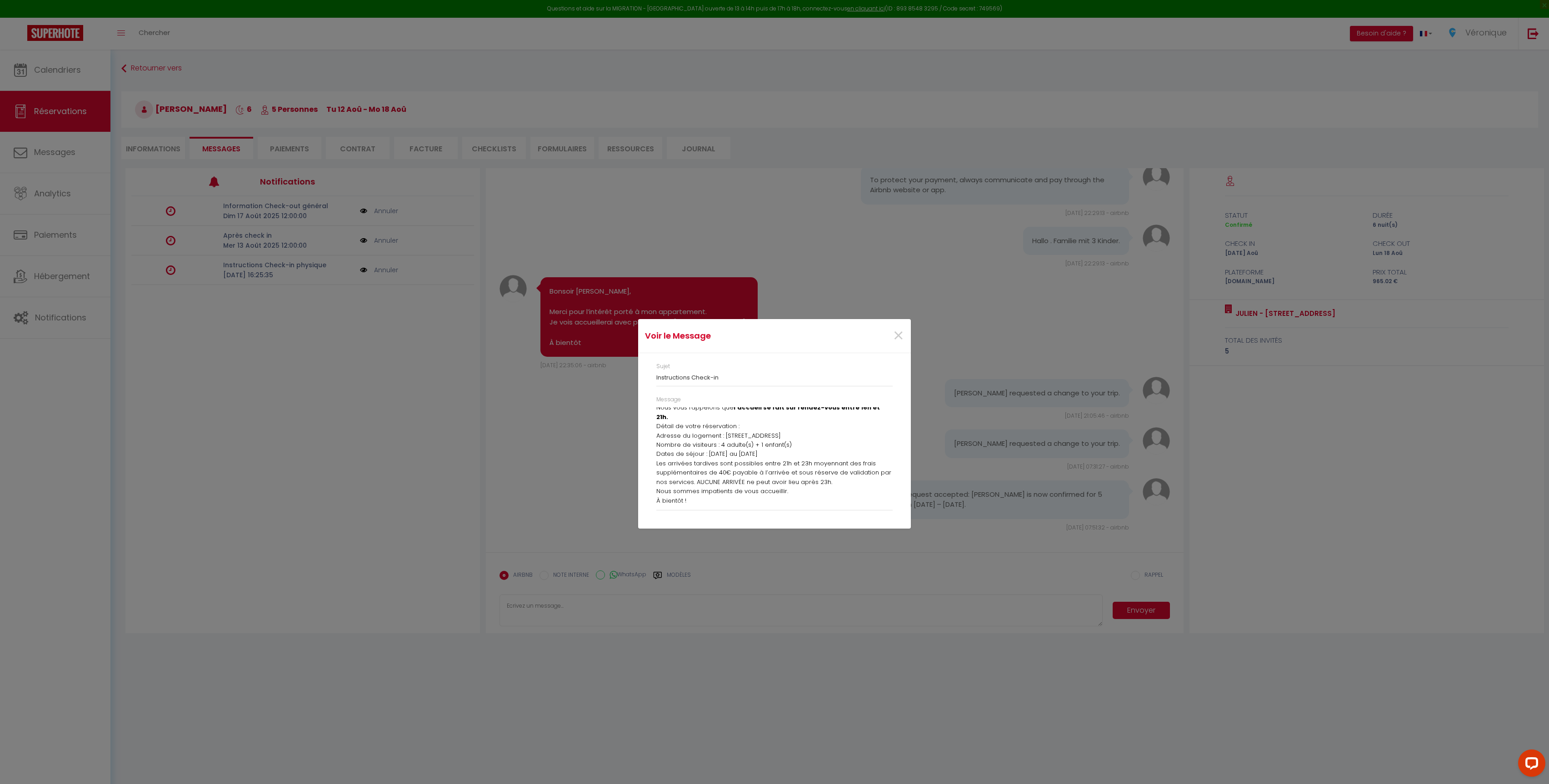
drag, startPoint x: 652, startPoint y: 411, endPoint x: 792, endPoint y: 527, distance: 181.8
click at [792, 527] on div "Sujet Instructions Check-in Message Bonjour [PERSON_NAME], Nous sommes ravis de…" at bounding box center [774, 441] width 272 height 175
copy div "Bonjour [PERSON_NAME], Nous sommes ravis de vous accueillir dans quelques jours…"
click at [899, 336] on span "×" at bounding box center [898, 336] width 11 height 27
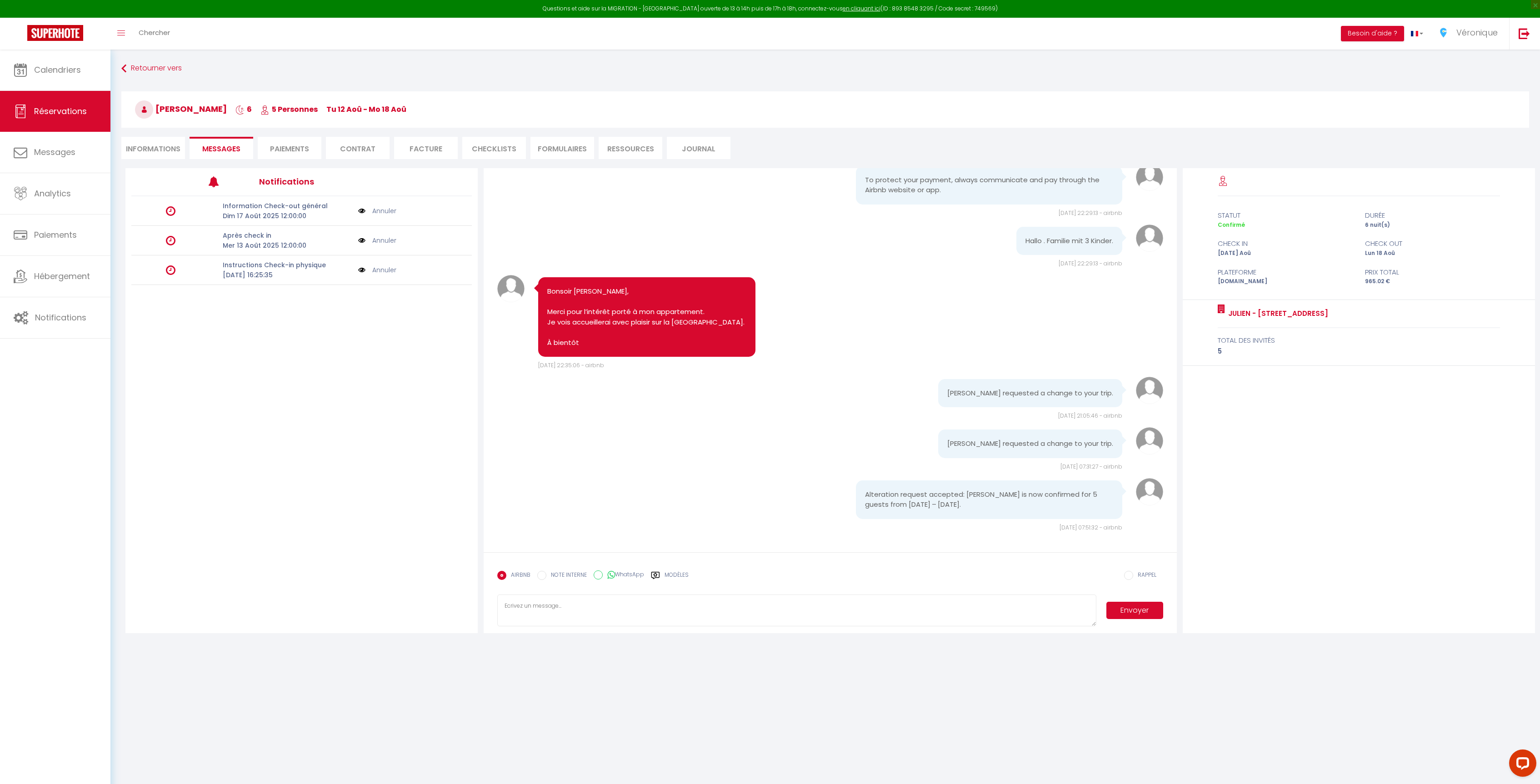
click at [391, 271] on link "Annuler" at bounding box center [384, 270] width 24 height 10
click at [77, 318] on span "Notifications" at bounding box center [61, 318] width 52 height 11
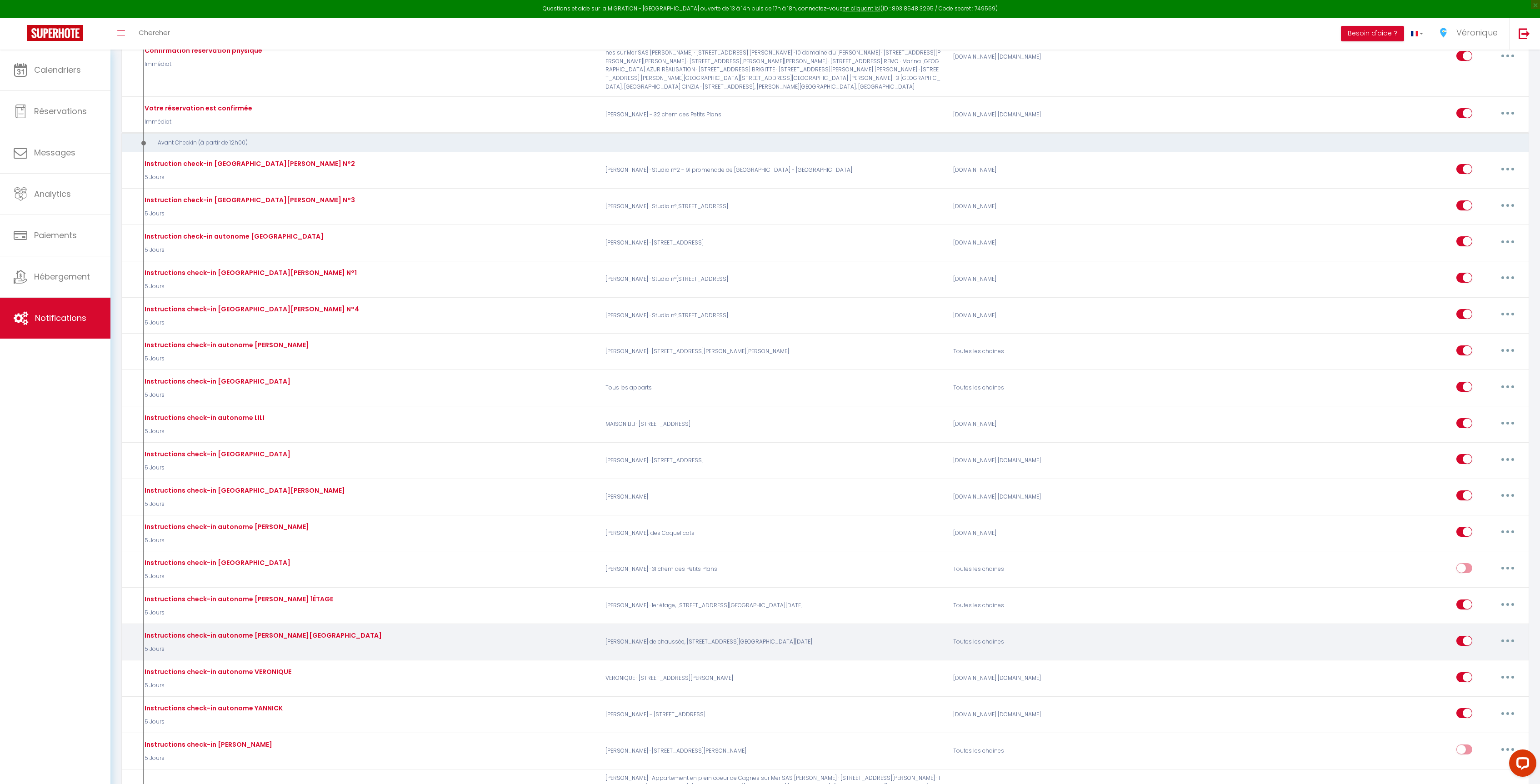
scroll to position [486, 0]
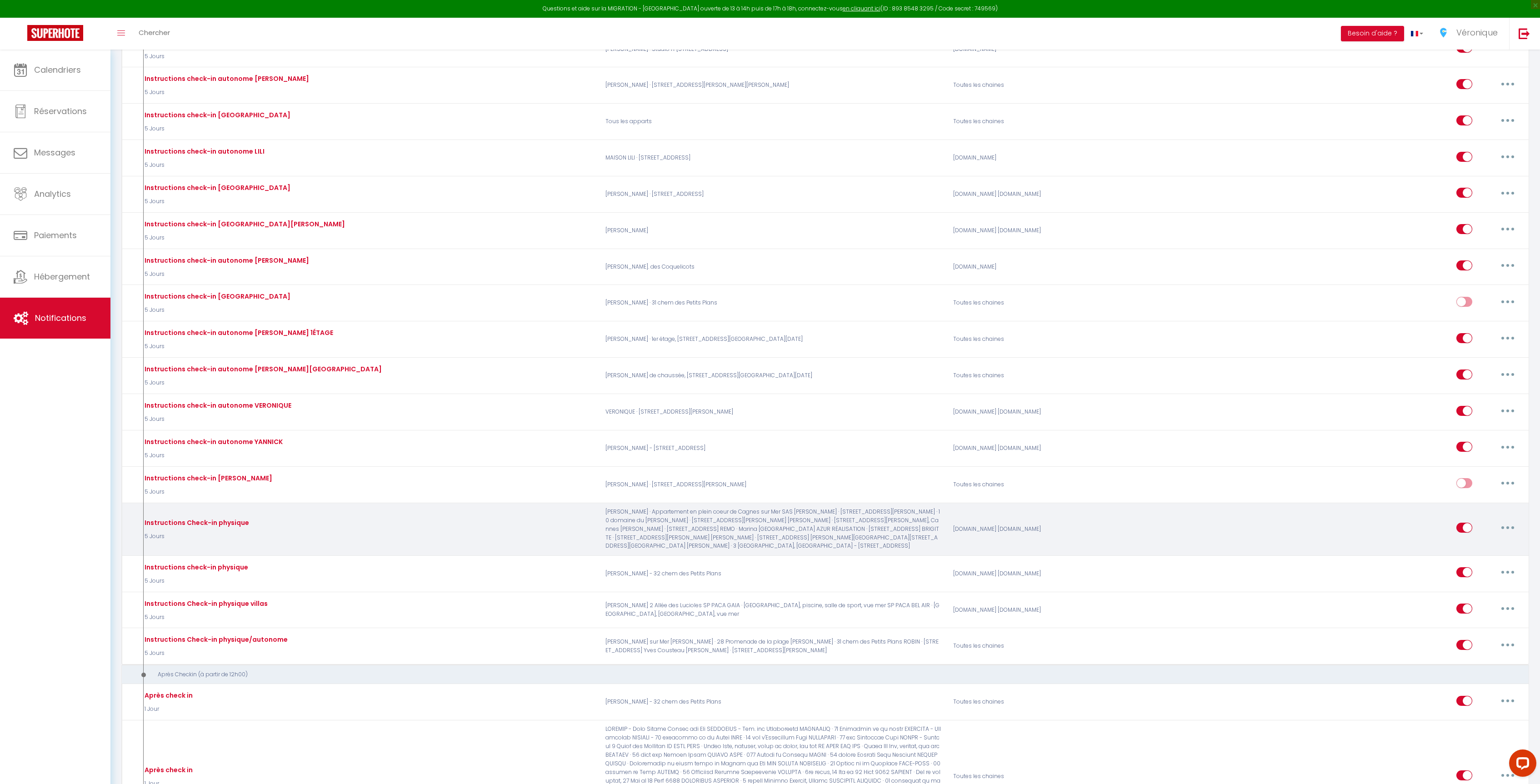
click at [1497, 522] on button "button" at bounding box center [1507, 528] width 26 height 15
click at [1466, 541] on link "Editer" at bounding box center [1483, 549] width 67 height 15
type input "Instructions Check-in physique"
select select "5 Jours"
select select
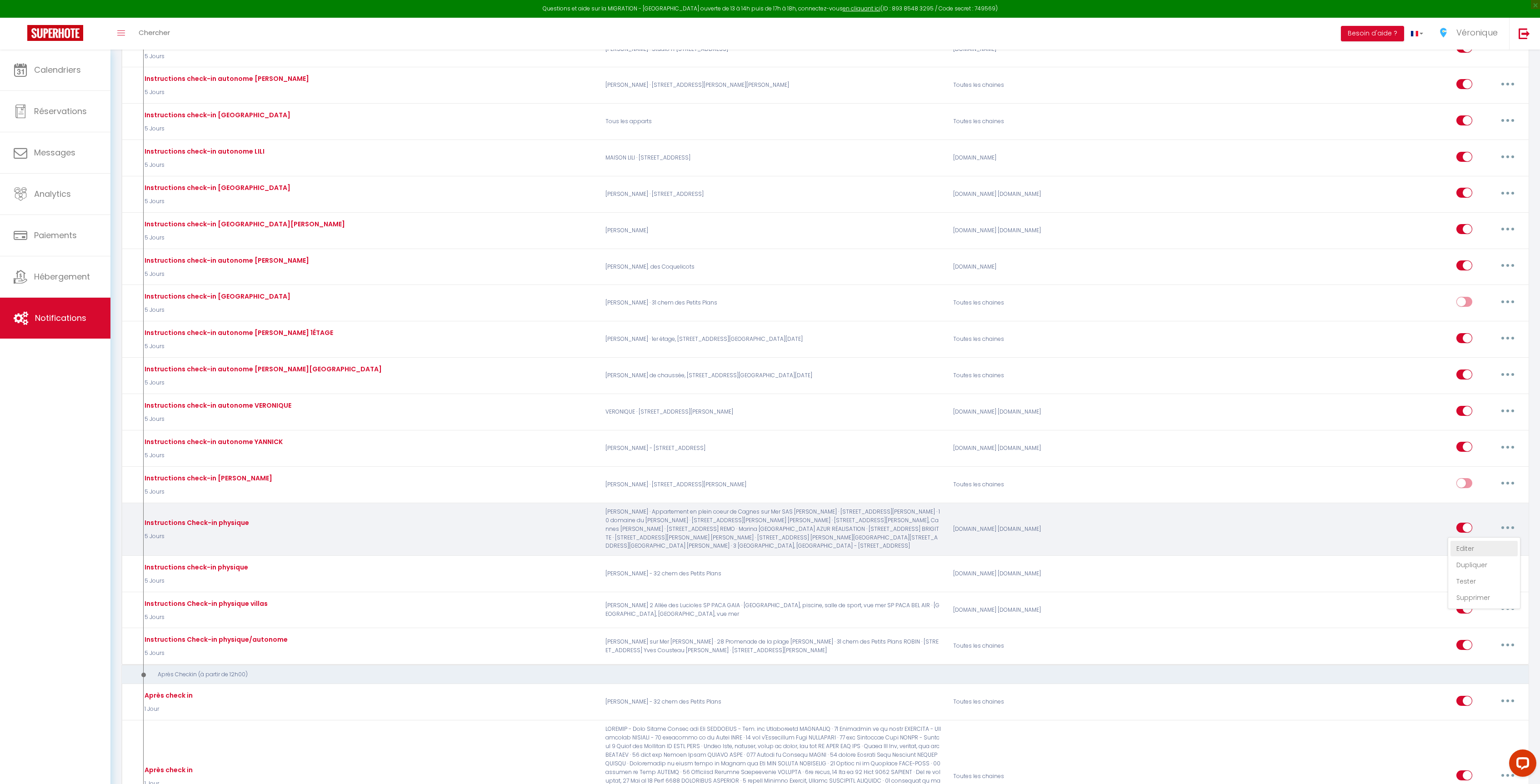
checkbox input "true"
checkbox input "false"
radio input "true"
type input "Instructions Check-in"
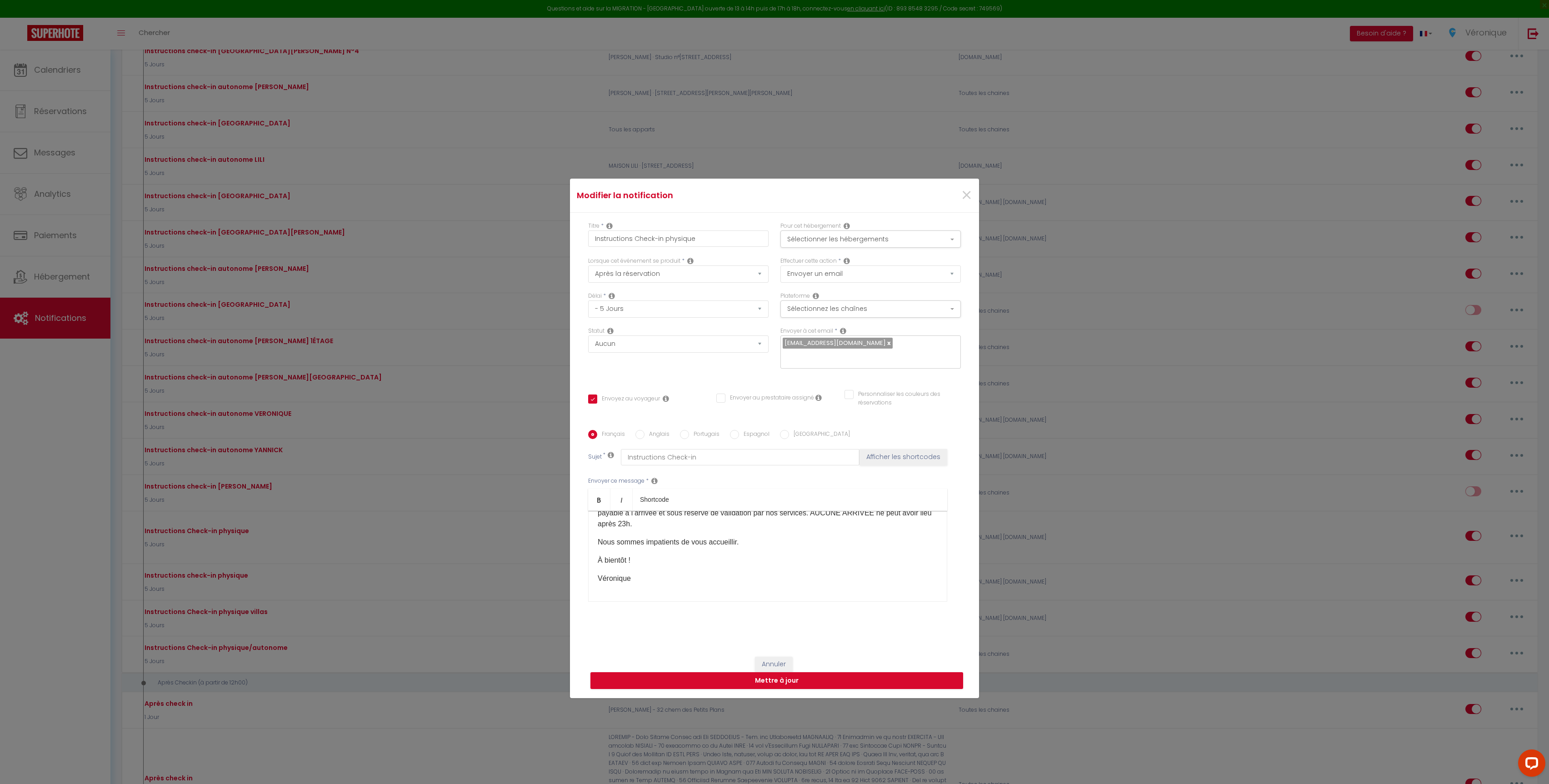
scroll to position [163, 0]
drag, startPoint x: 642, startPoint y: 554, endPoint x: 569, endPoint y: 549, distance: 73.2
click at [570, 549] on div "Titre * Instructions Check-in physique Pour cet hébergement Sélectionner les hé…" at bounding box center [774, 430] width 409 height 435
click at [827, 672] on button "Mettre à jour" at bounding box center [776, 681] width 373 height 17
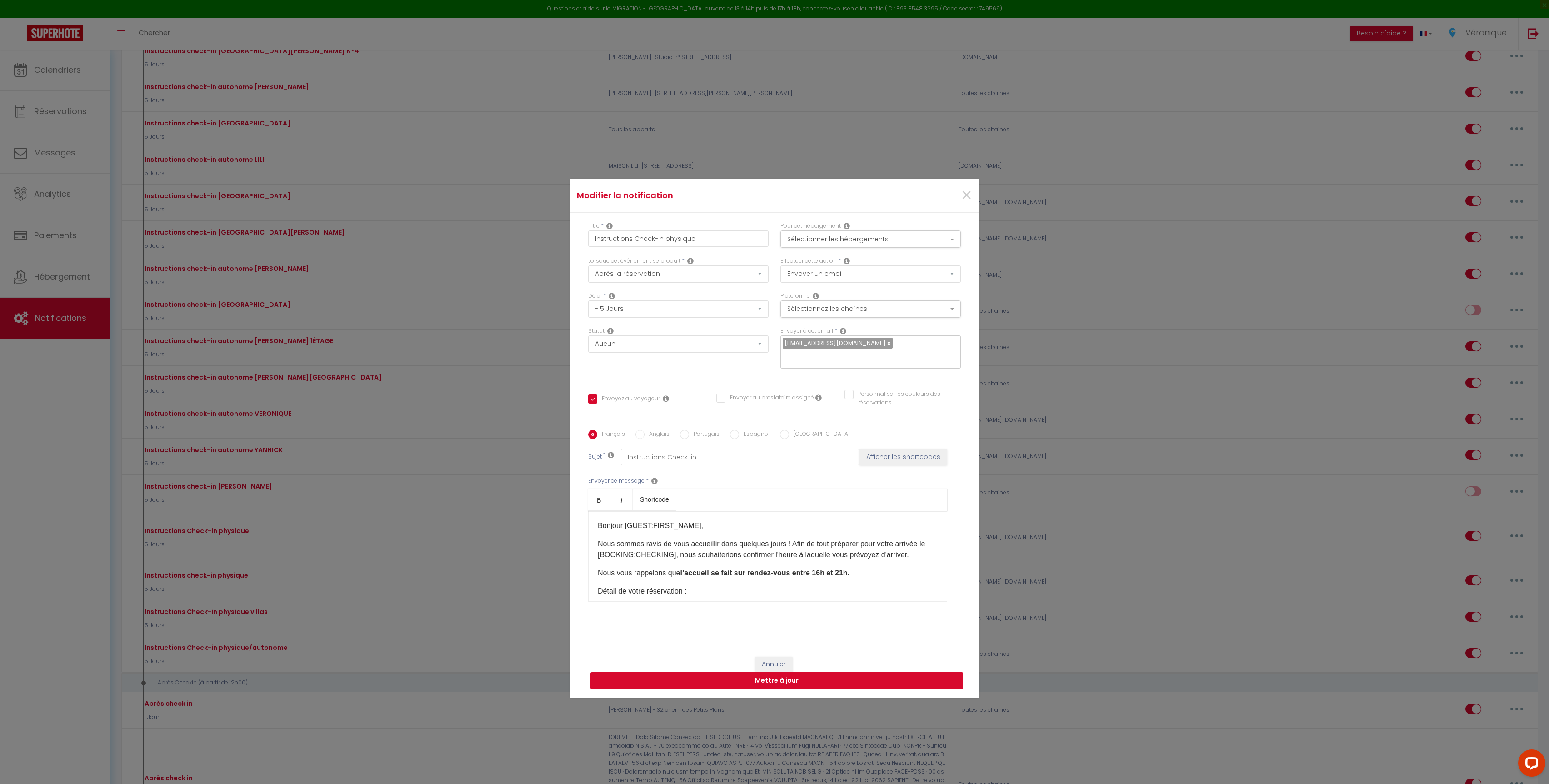
checkbox input "true"
checkbox input "false"
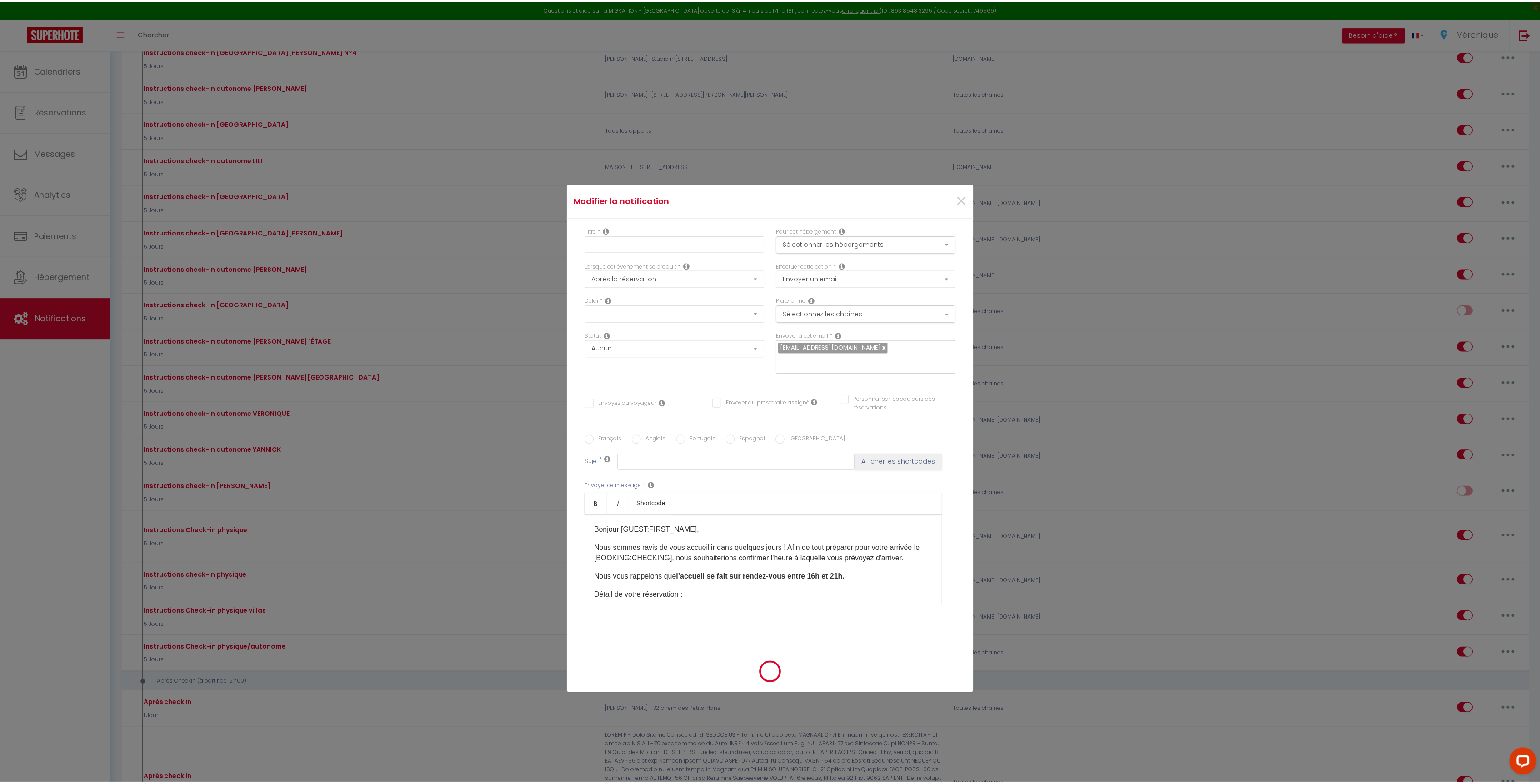
scroll to position [486, 0]
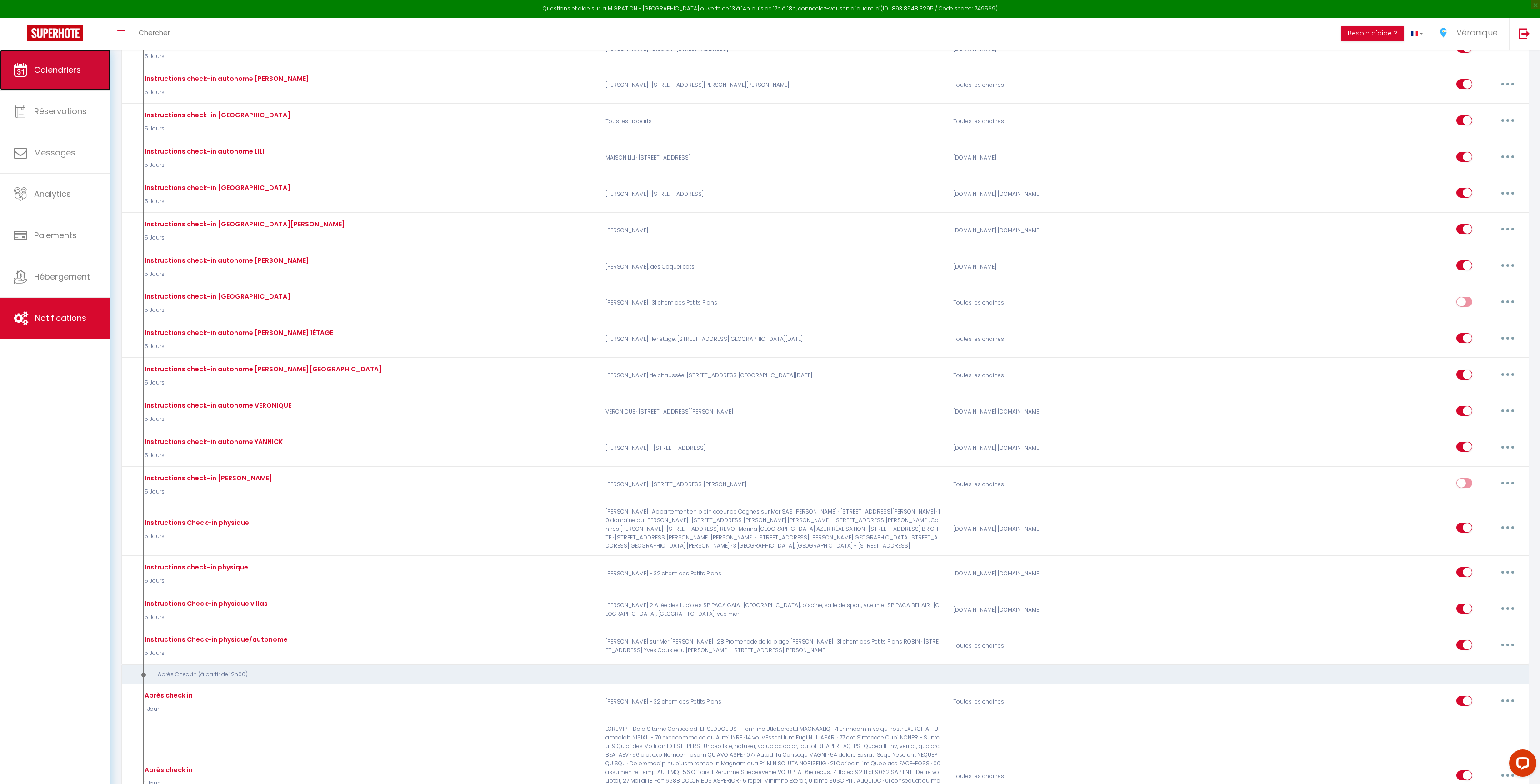
click at [57, 63] on link "Calendriers" at bounding box center [55, 70] width 110 height 41
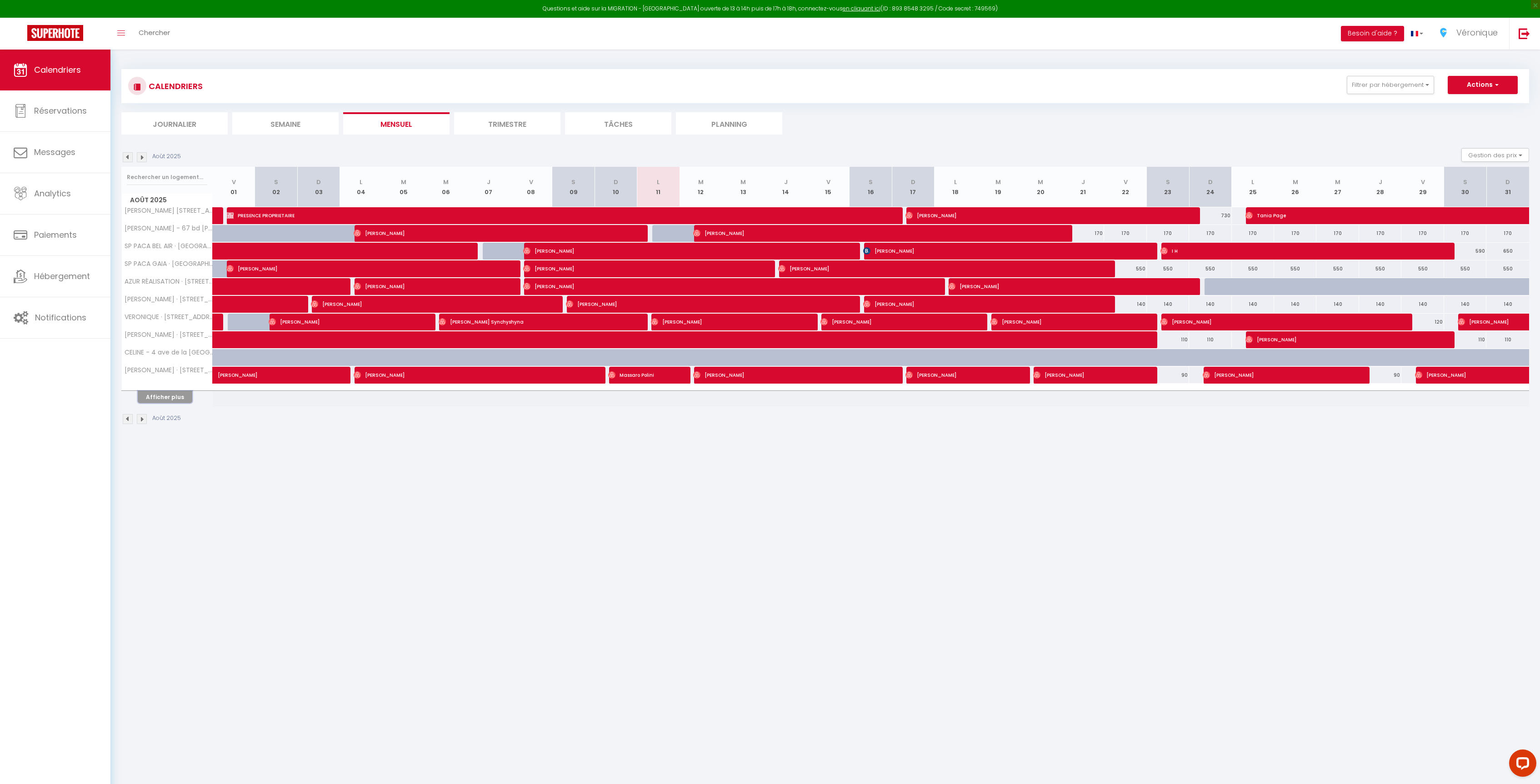
click at [160, 403] on button "Afficher plus" at bounding box center [165, 397] width 54 height 12
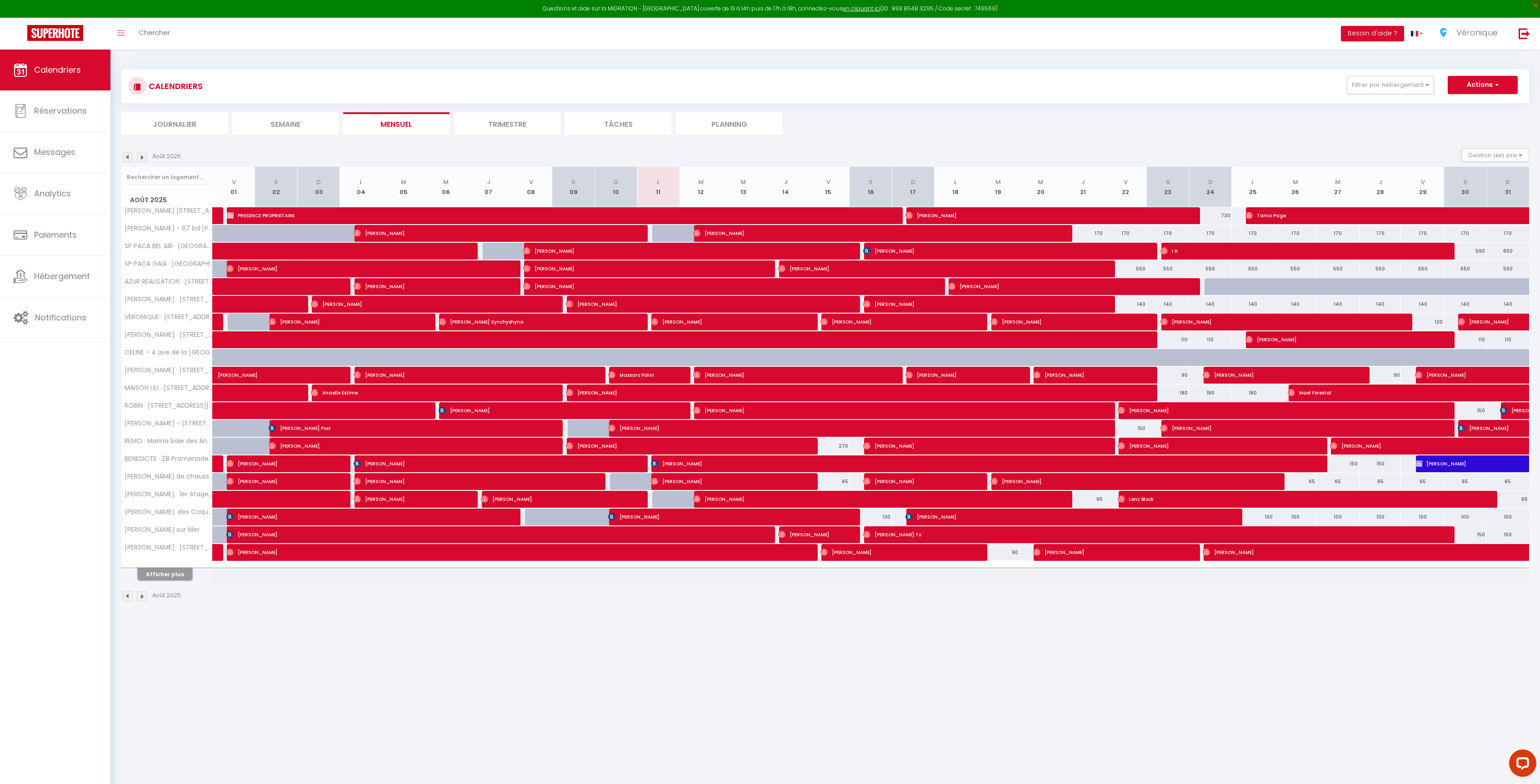
click at [180, 577] on button "Afficher plus" at bounding box center [165, 574] width 54 height 12
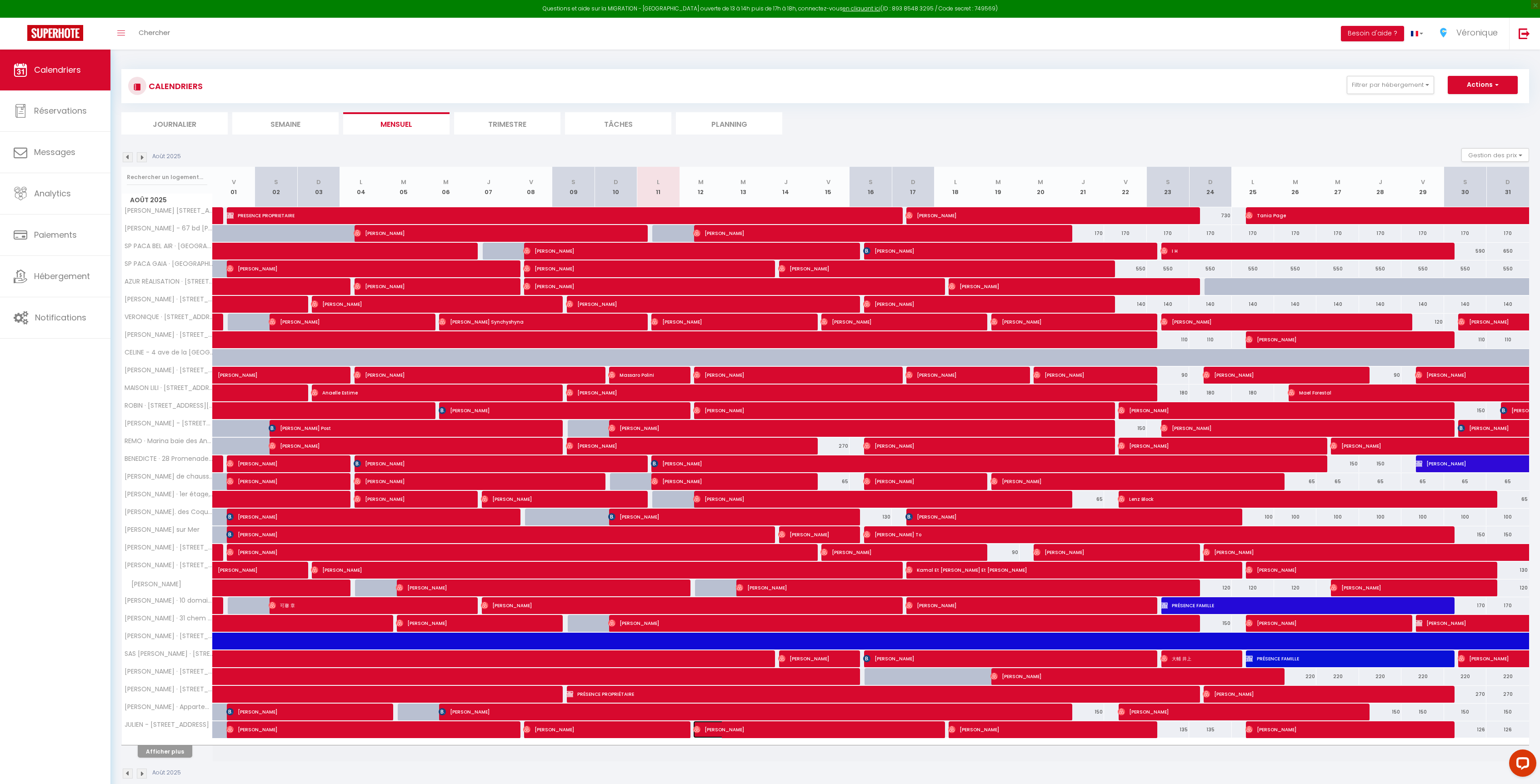
click at [709, 736] on span "[PERSON_NAME]" at bounding box center [805, 729] width 225 height 17
select select "OK"
select select "0"
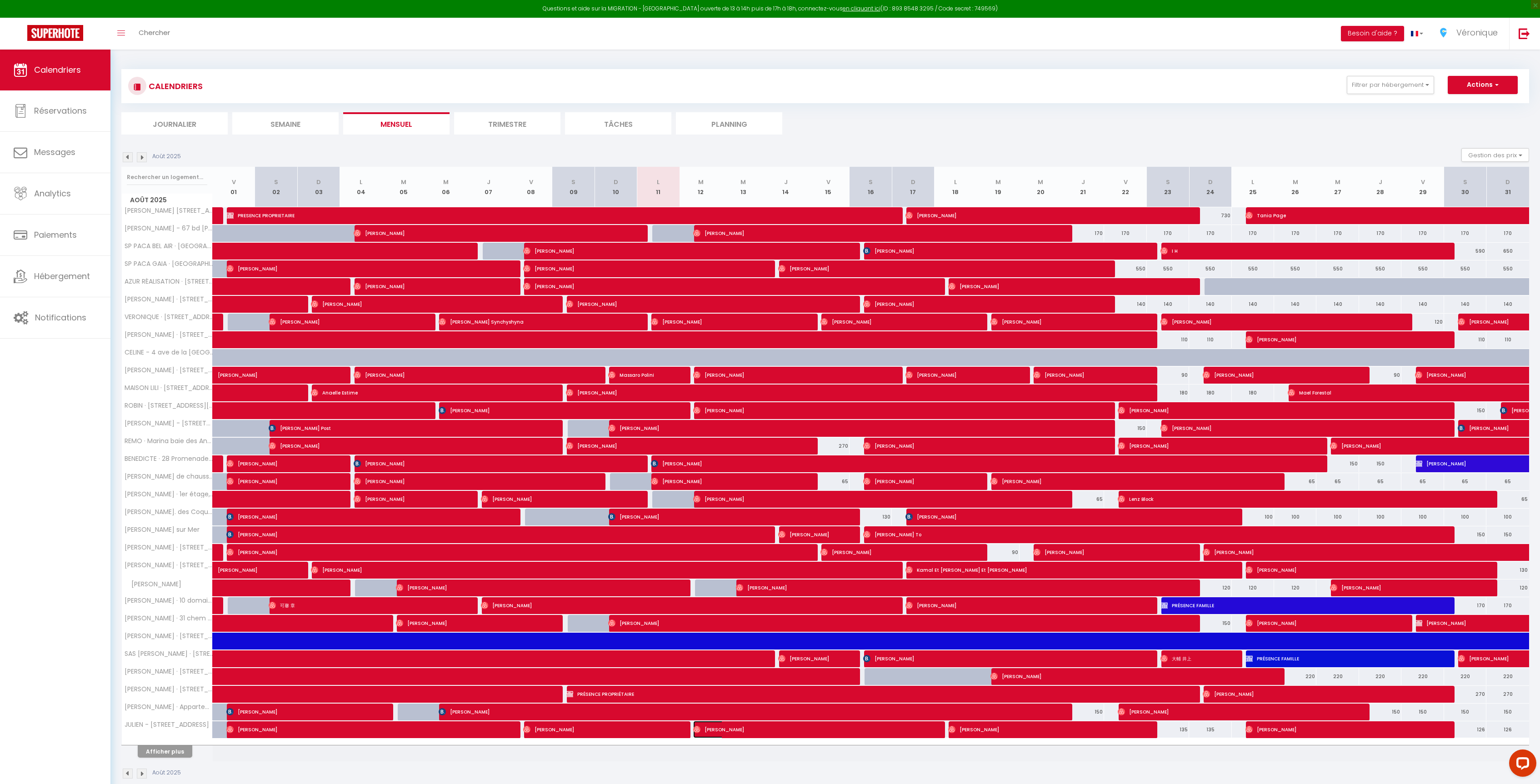
select select "1"
select select
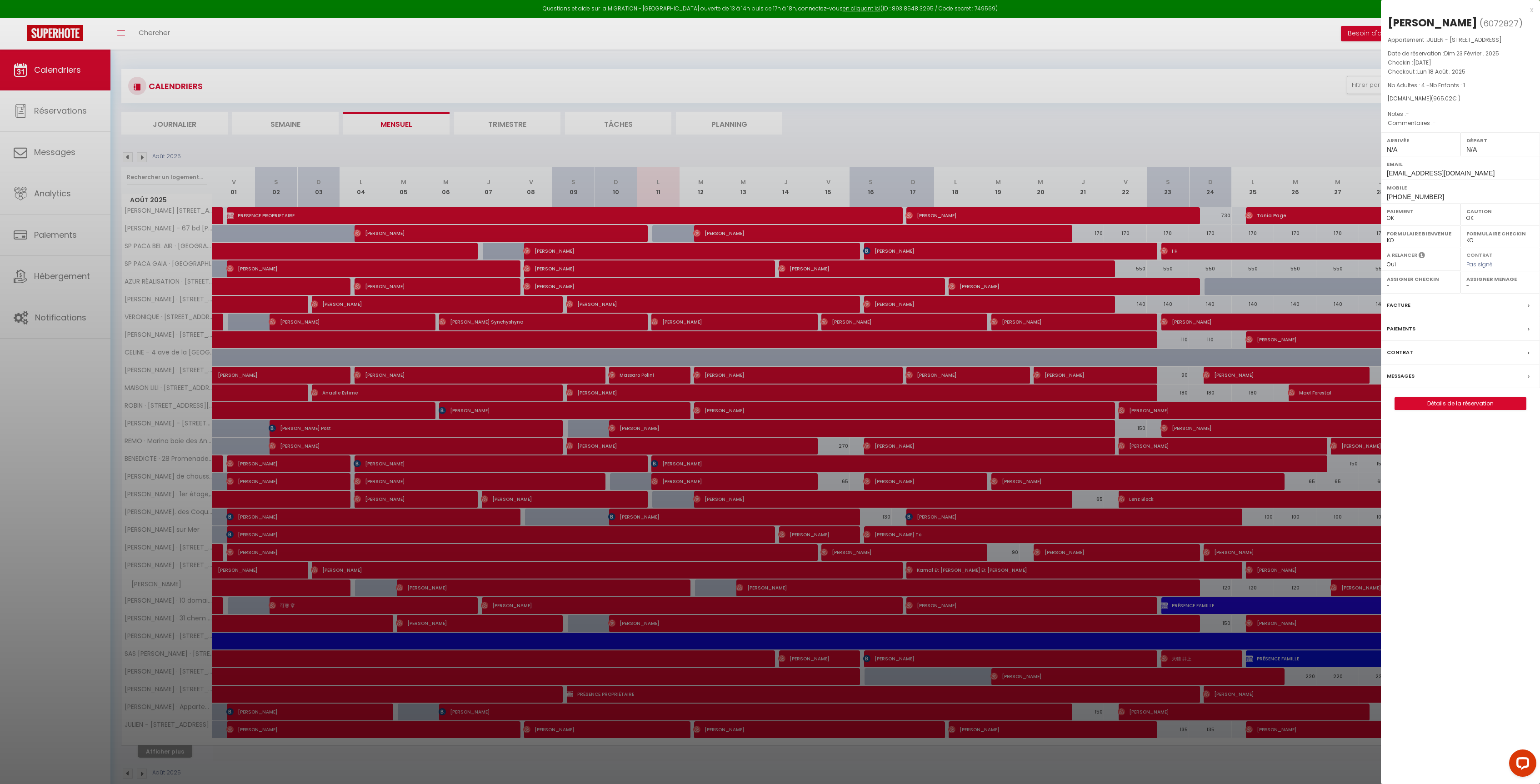
drag, startPoint x: 1477, startPoint y: 387, endPoint x: 999, endPoint y: 418, distance: 479.0
click at [1477, 387] on div "Messages" at bounding box center [1460, 376] width 159 height 24
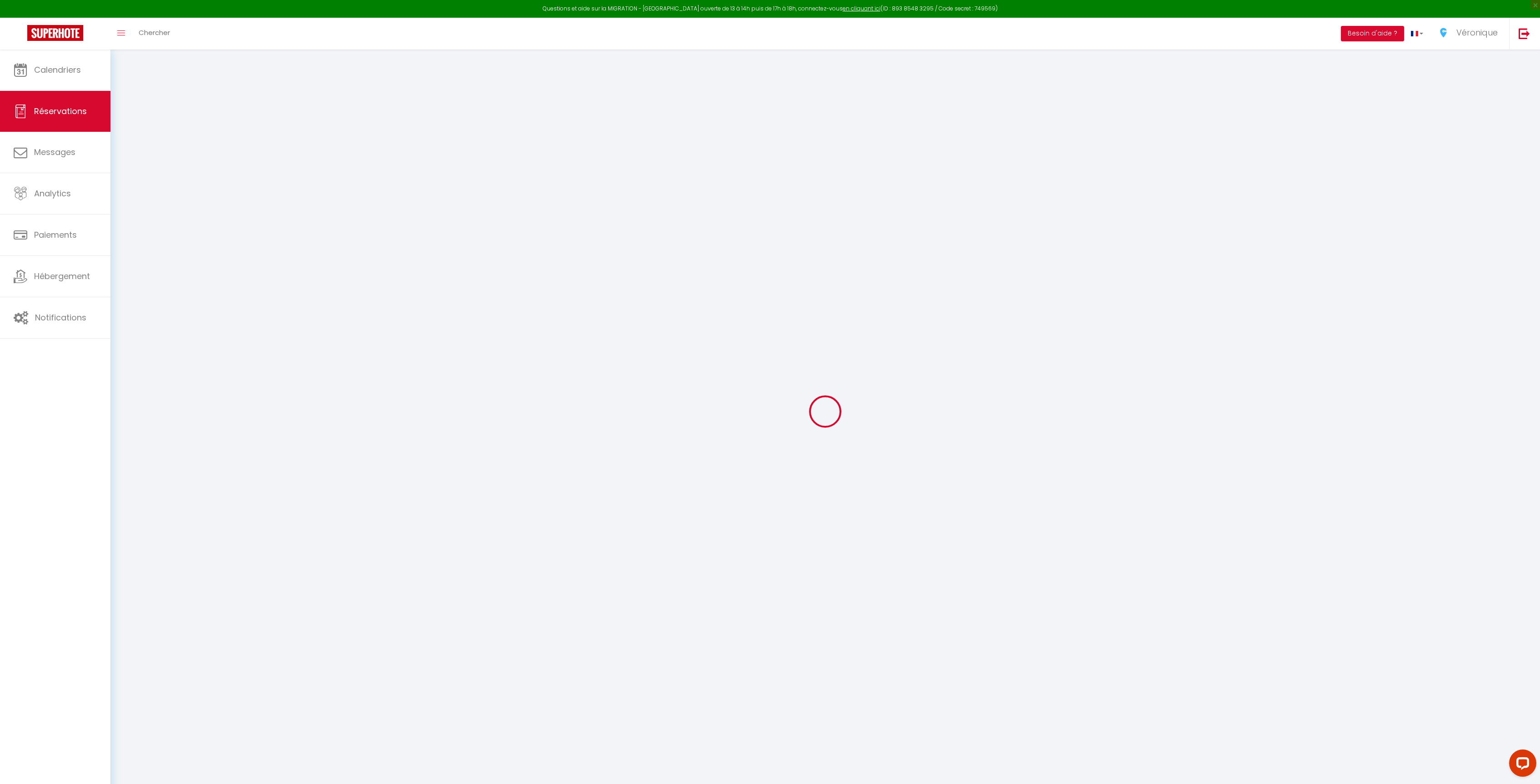
select select
checkbox input "false"
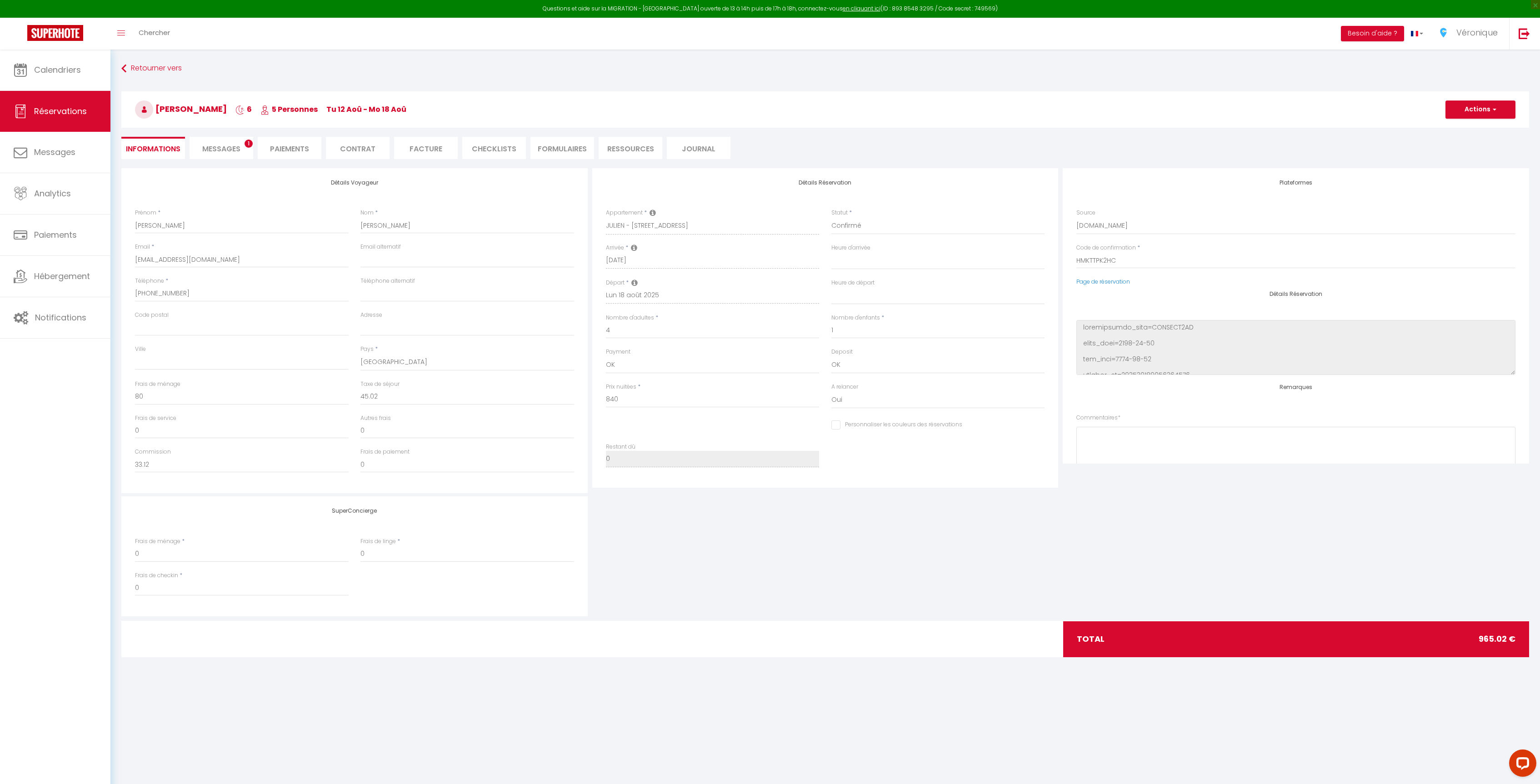
scroll to position [404, 0]
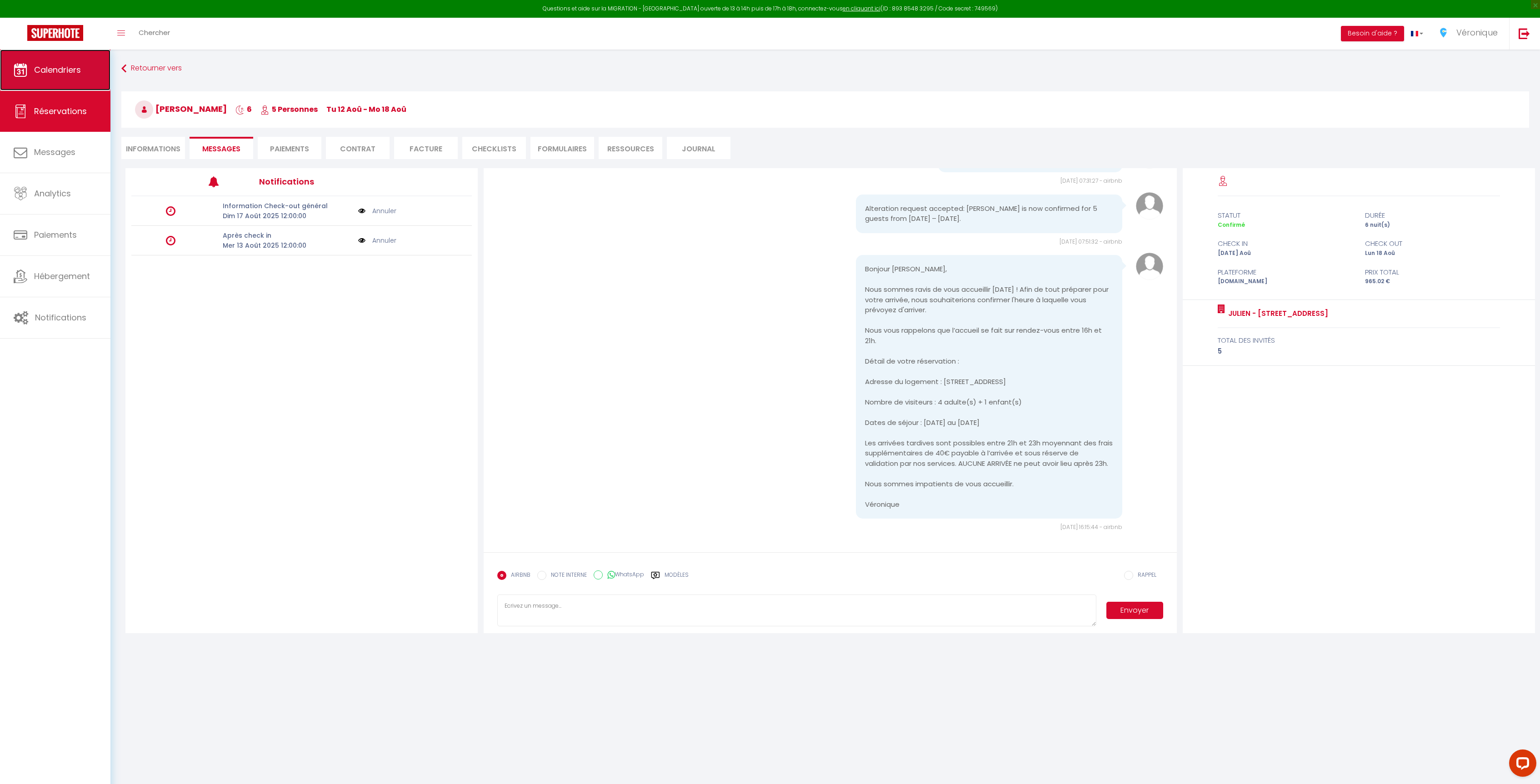
click at [99, 68] on link "Calendriers" at bounding box center [55, 70] width 110 height 41
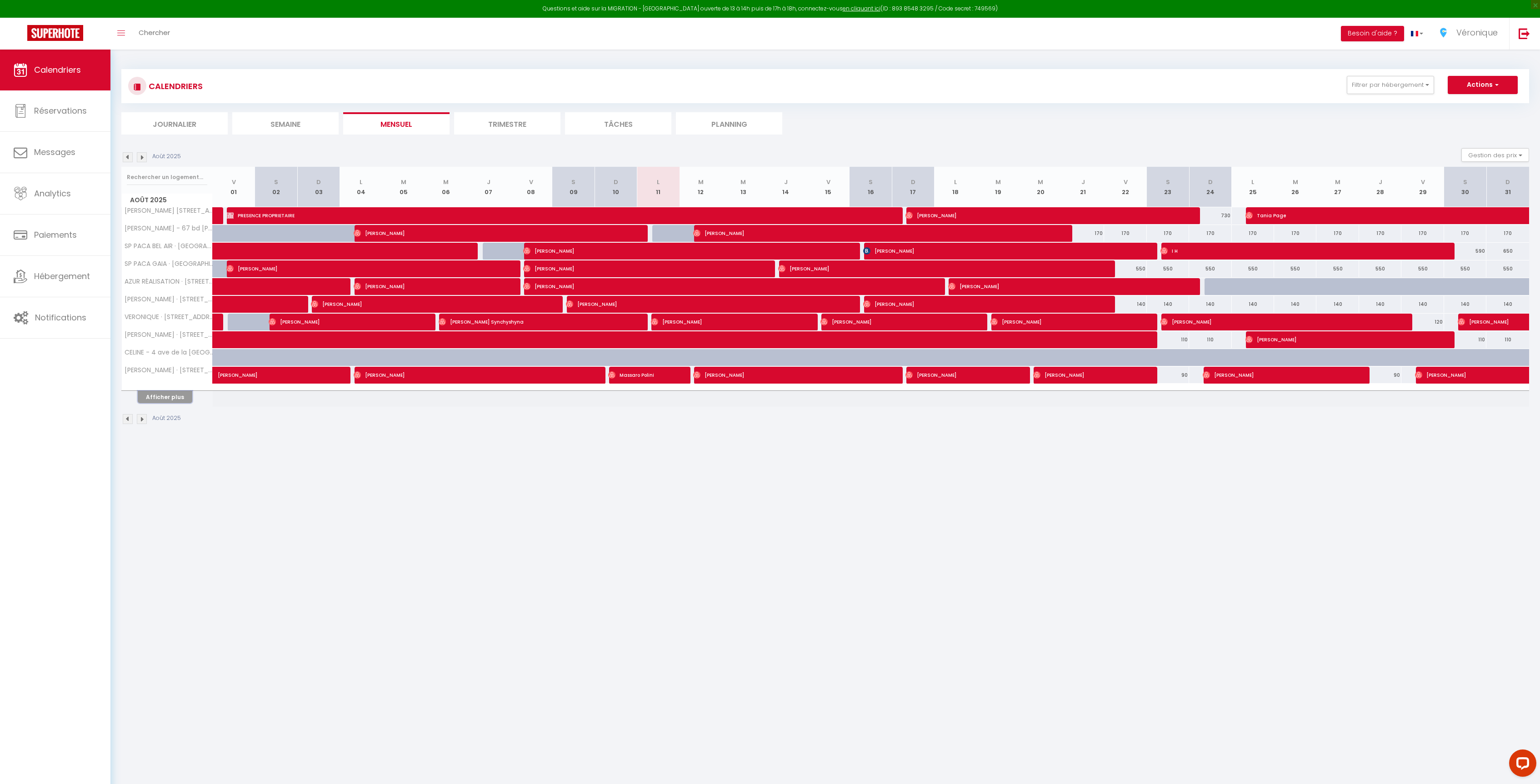
click at [174, 399] on button "Afficher plus" at bounding box center [165, 397] width 54 height 12
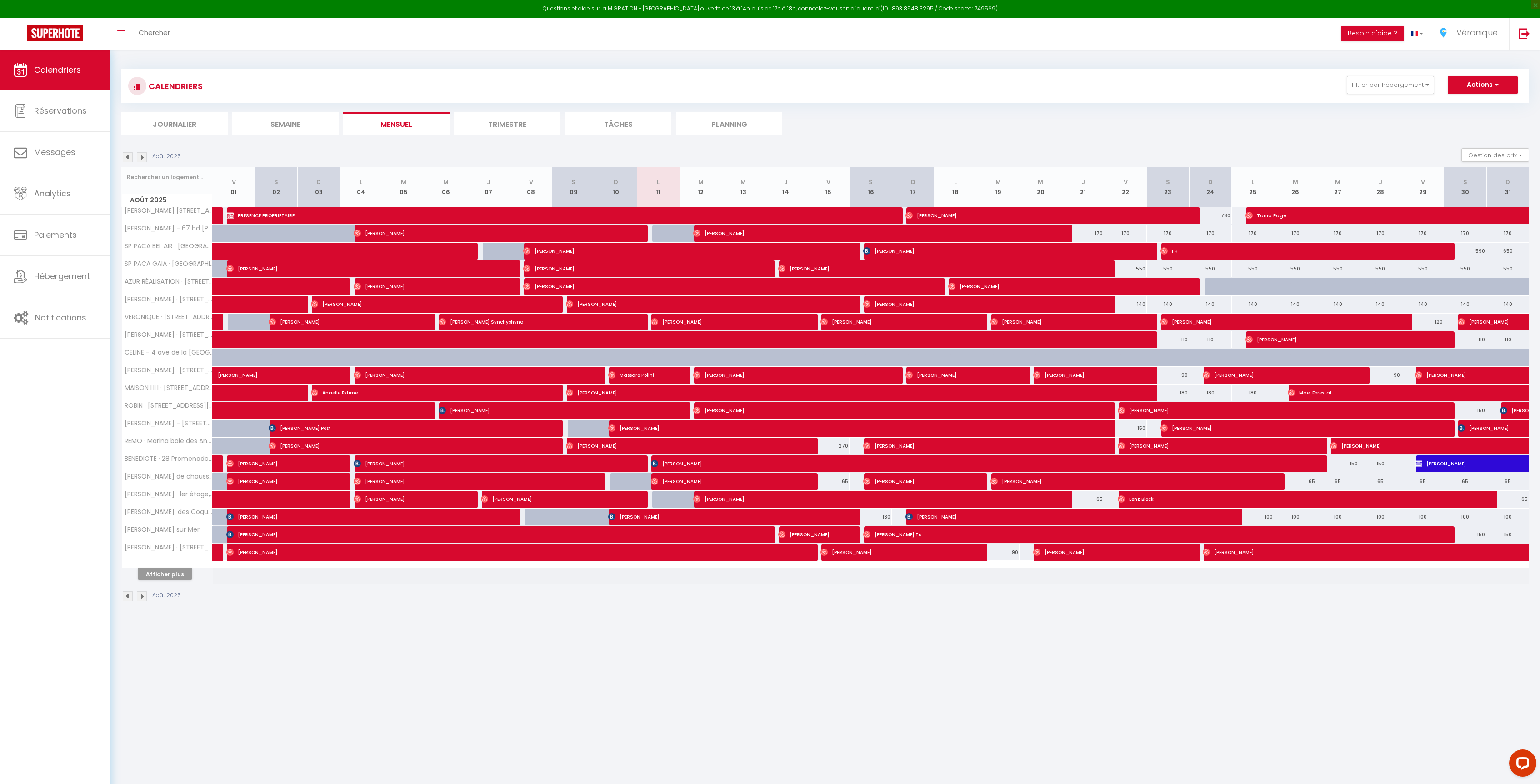
click at [173, 584] on th "Afficher plus" at bounding box center [167, 573] width 91 height 23
click at [181, 578] on button "Afficher plus" at bounding box center [165, 574] width 54 height 12
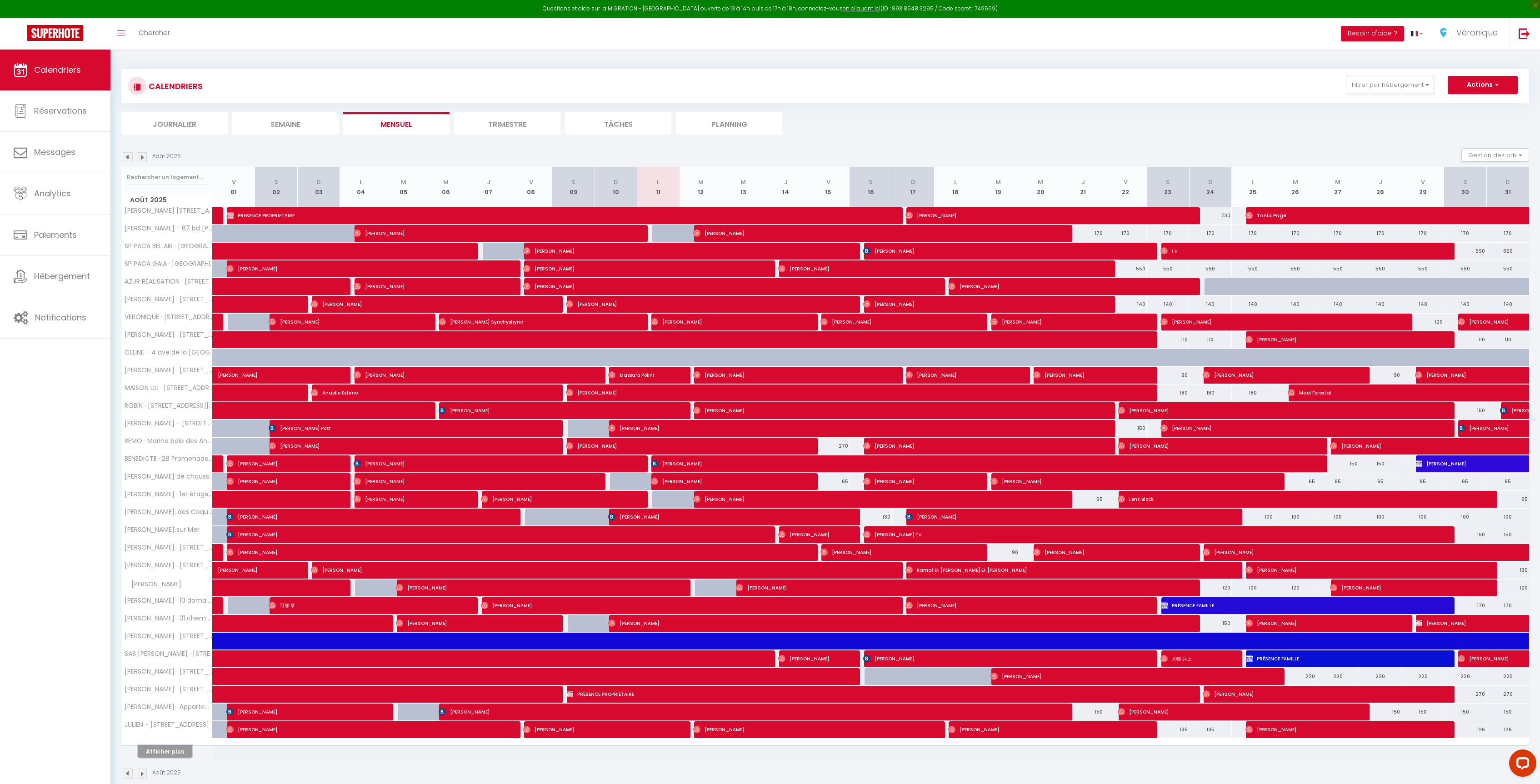
click at [174, 752] on button "Afficher plus" at bounding box center [165, 751] width 54 height 12
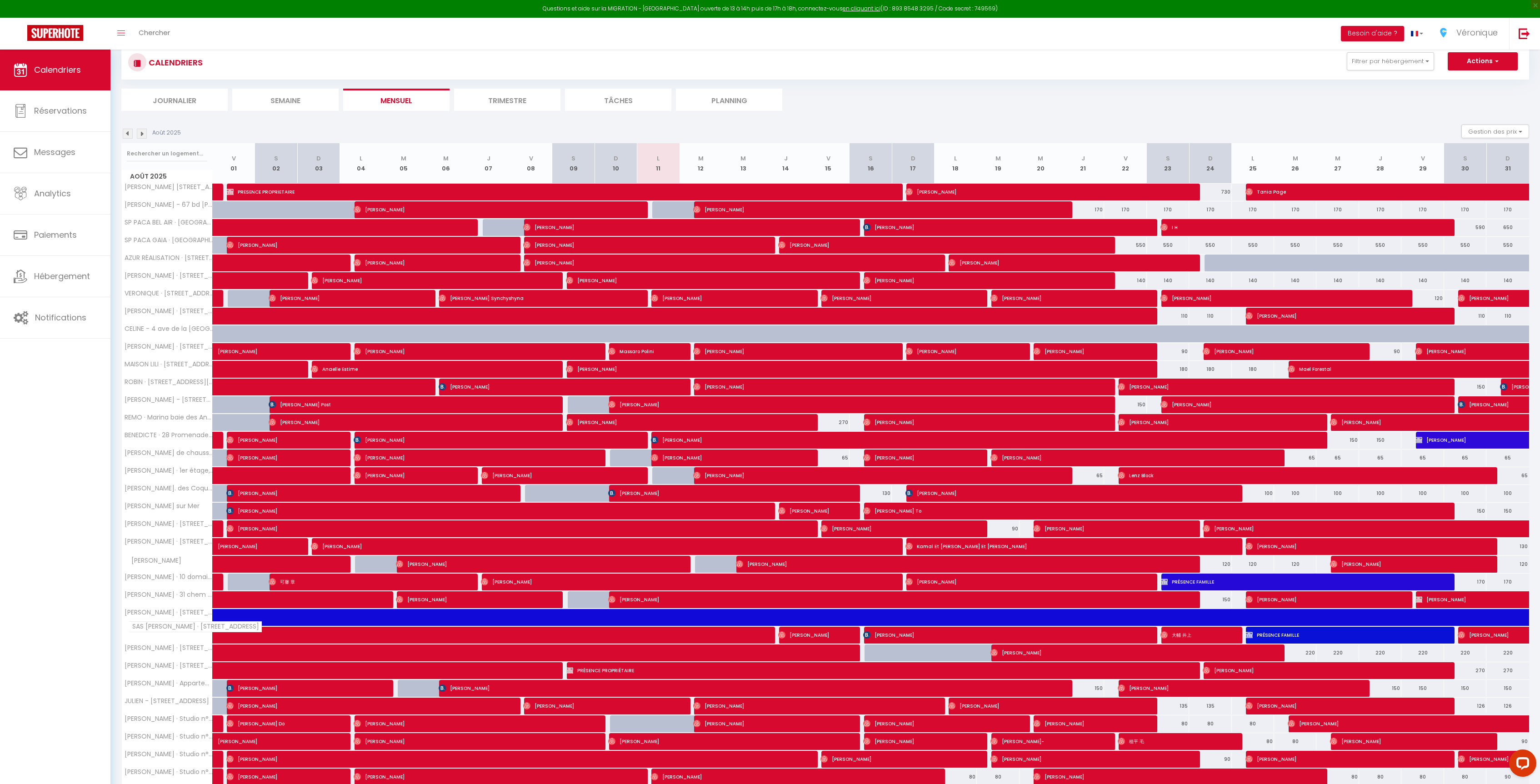
scroll to position [22, 0]
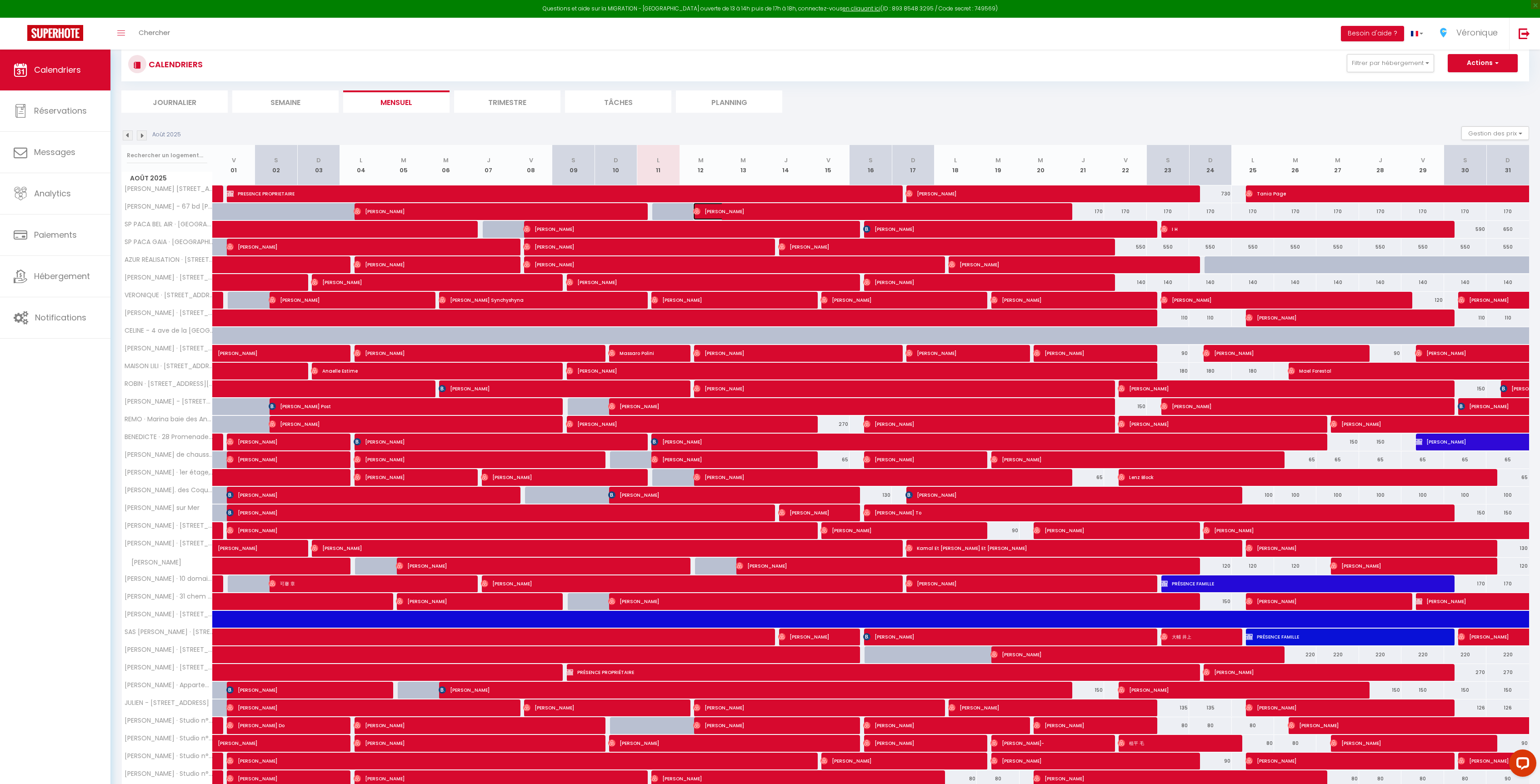
click at [755, 214] on span "[PERSON_NAME]" at bounding box center [869, 211] width 352 height 17
select select "OK"
select select "0"
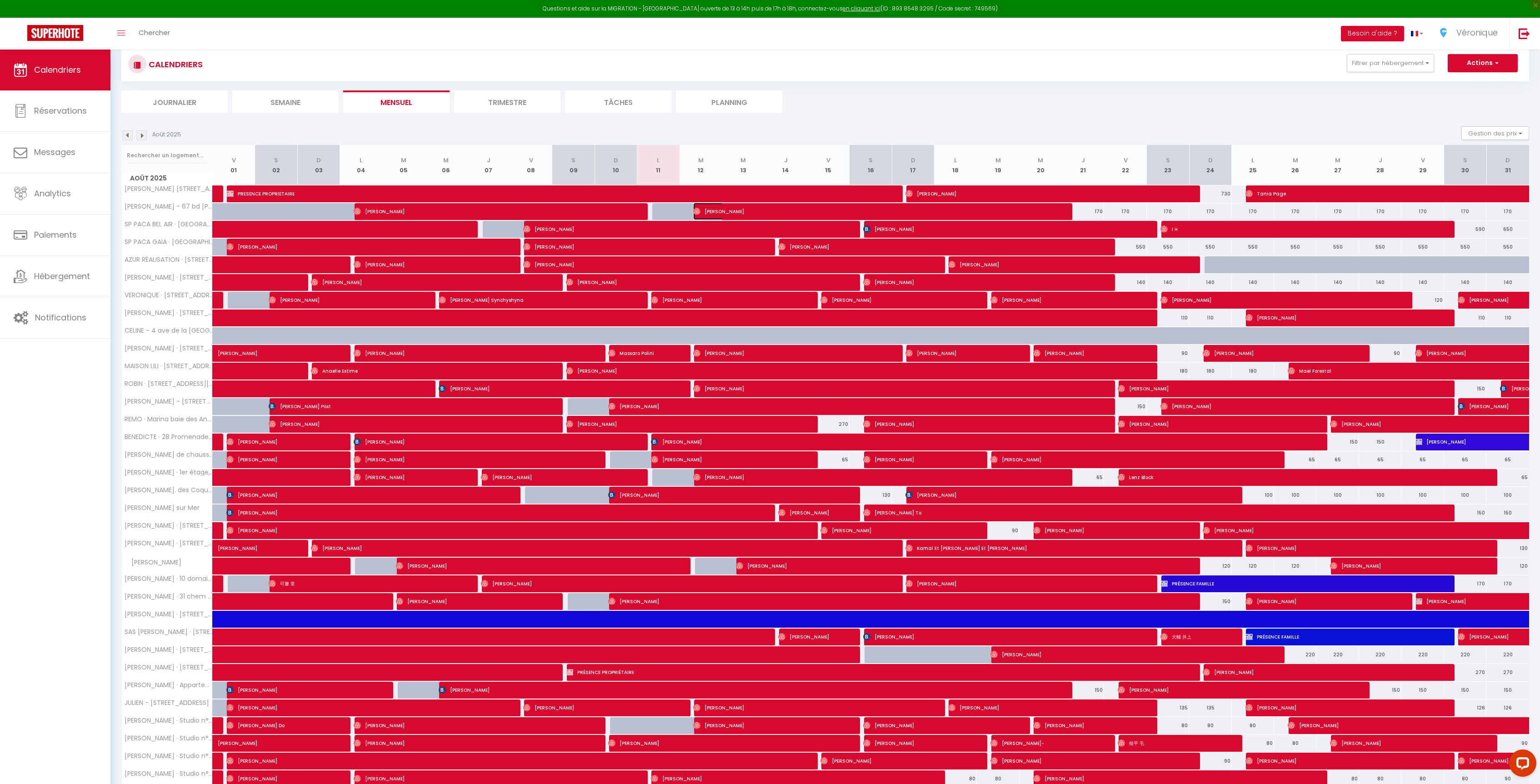
select select "1"
select select
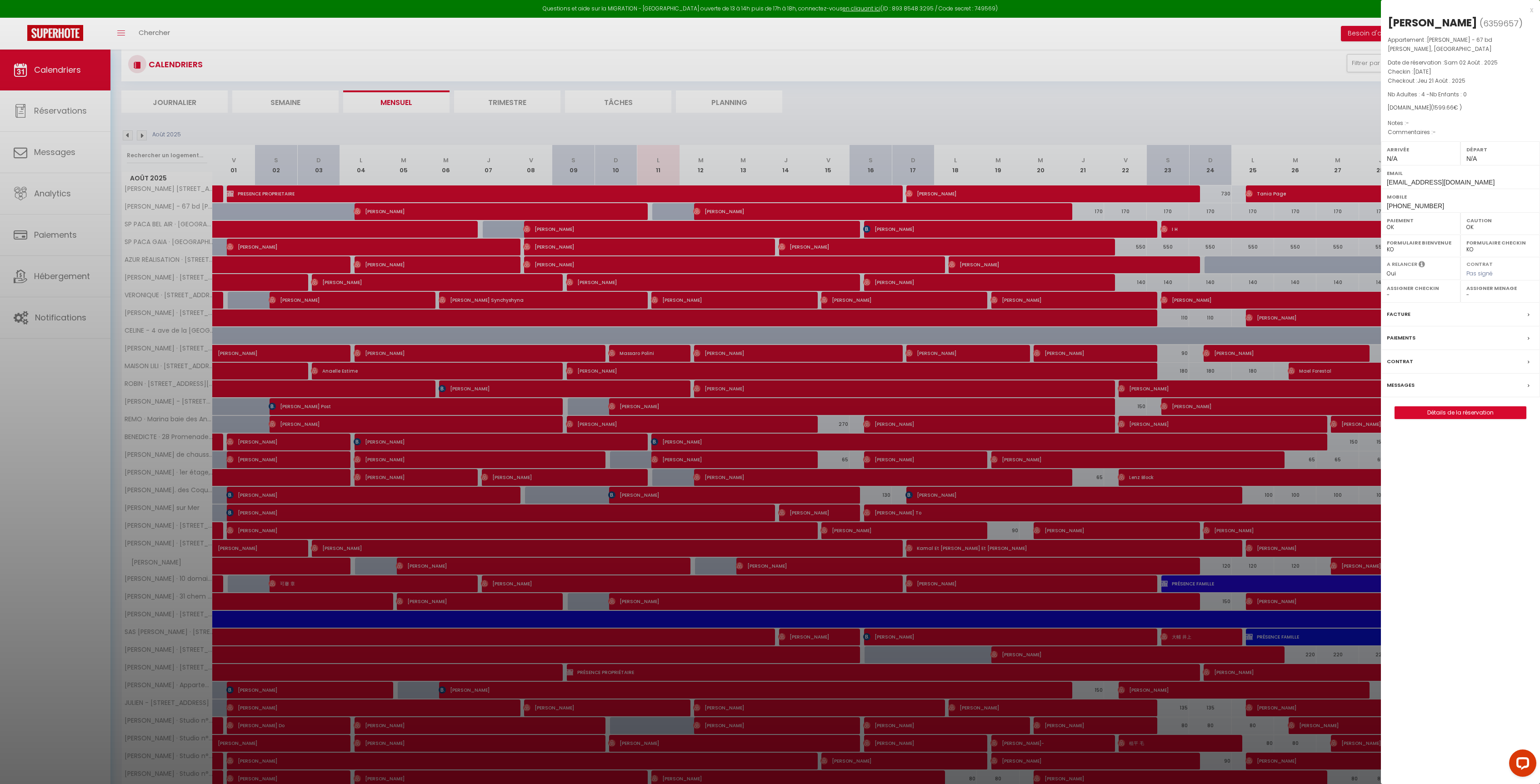
click at [1421, 380] on div "Messages" at bounding box center [1460, 385] width 159 height 24
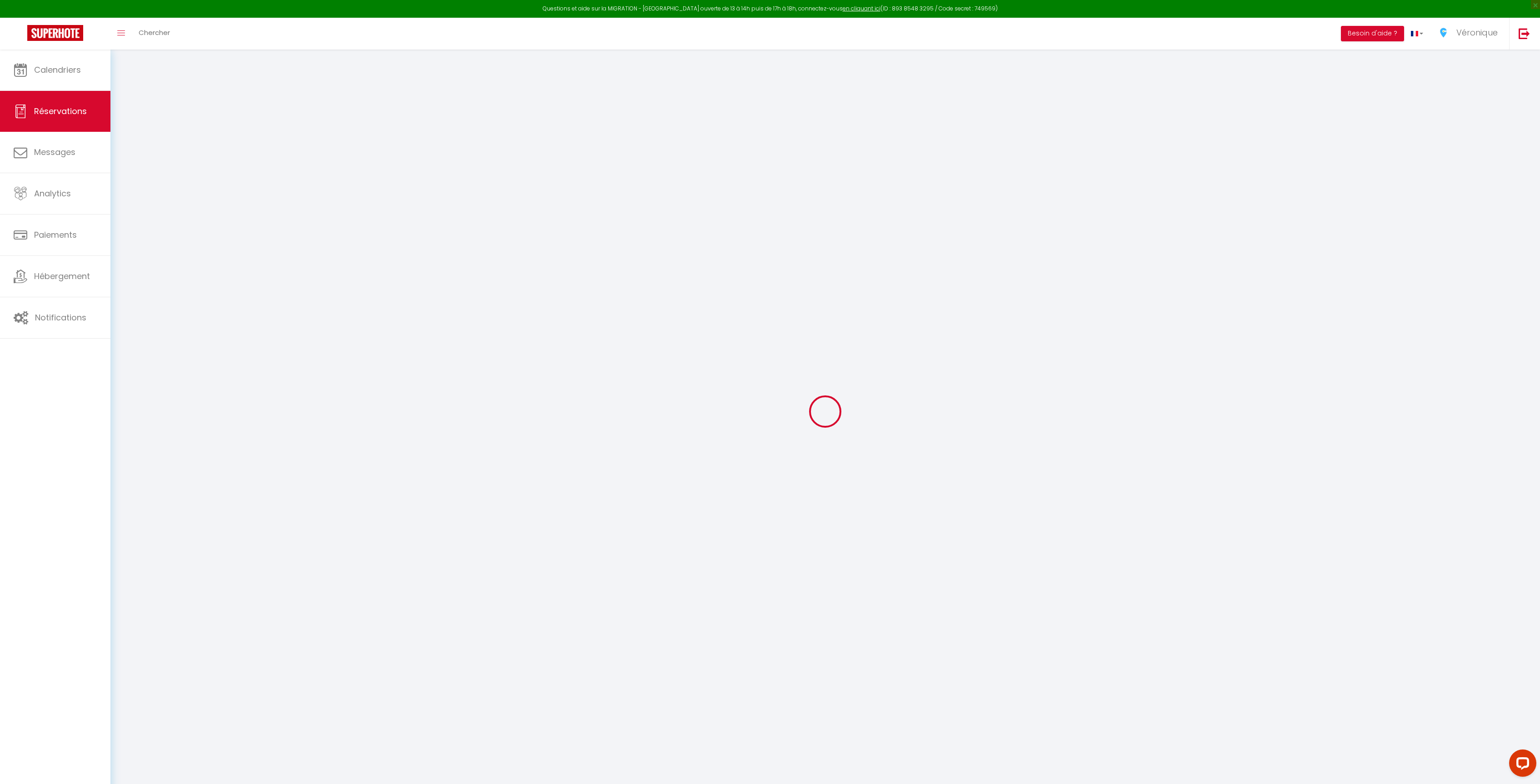
select select
checkbox input "false"
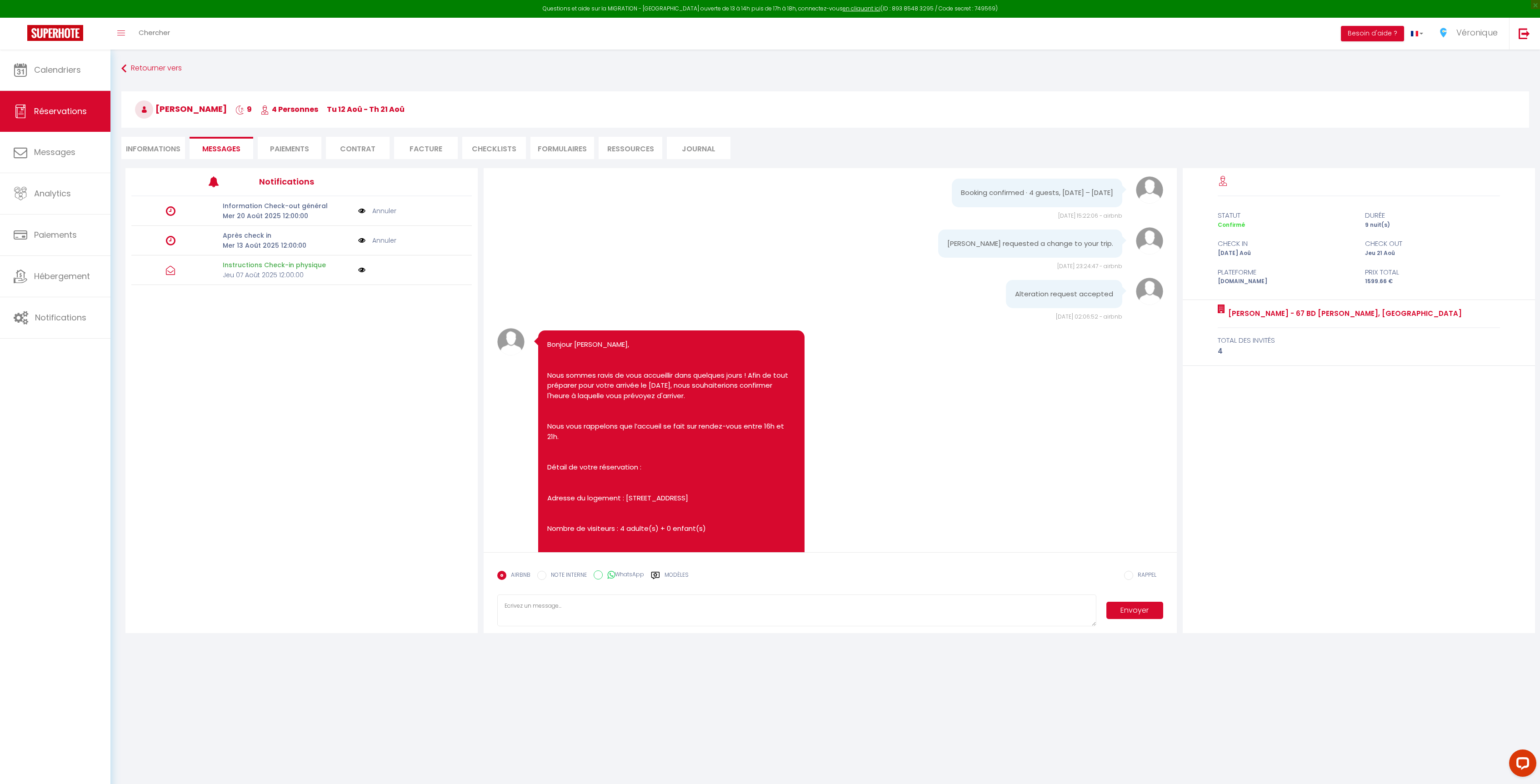
scroll to position [698, 0]
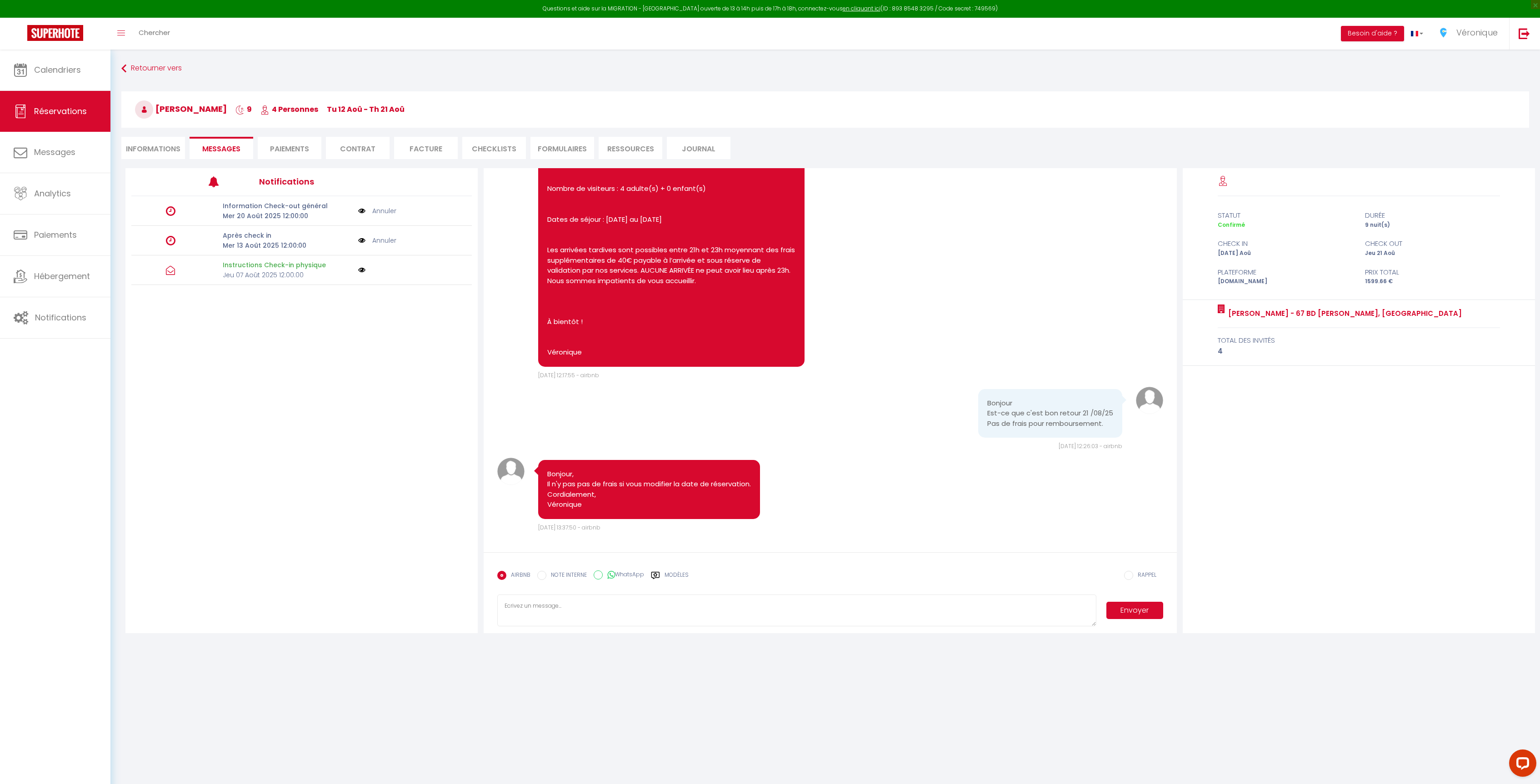
click at [578, 608] on textarea at bounding box center [796, 610] width 599 height 32
click at [685, 573] on label "Modèles" at bounding box center [677, 579] width 24 height 16
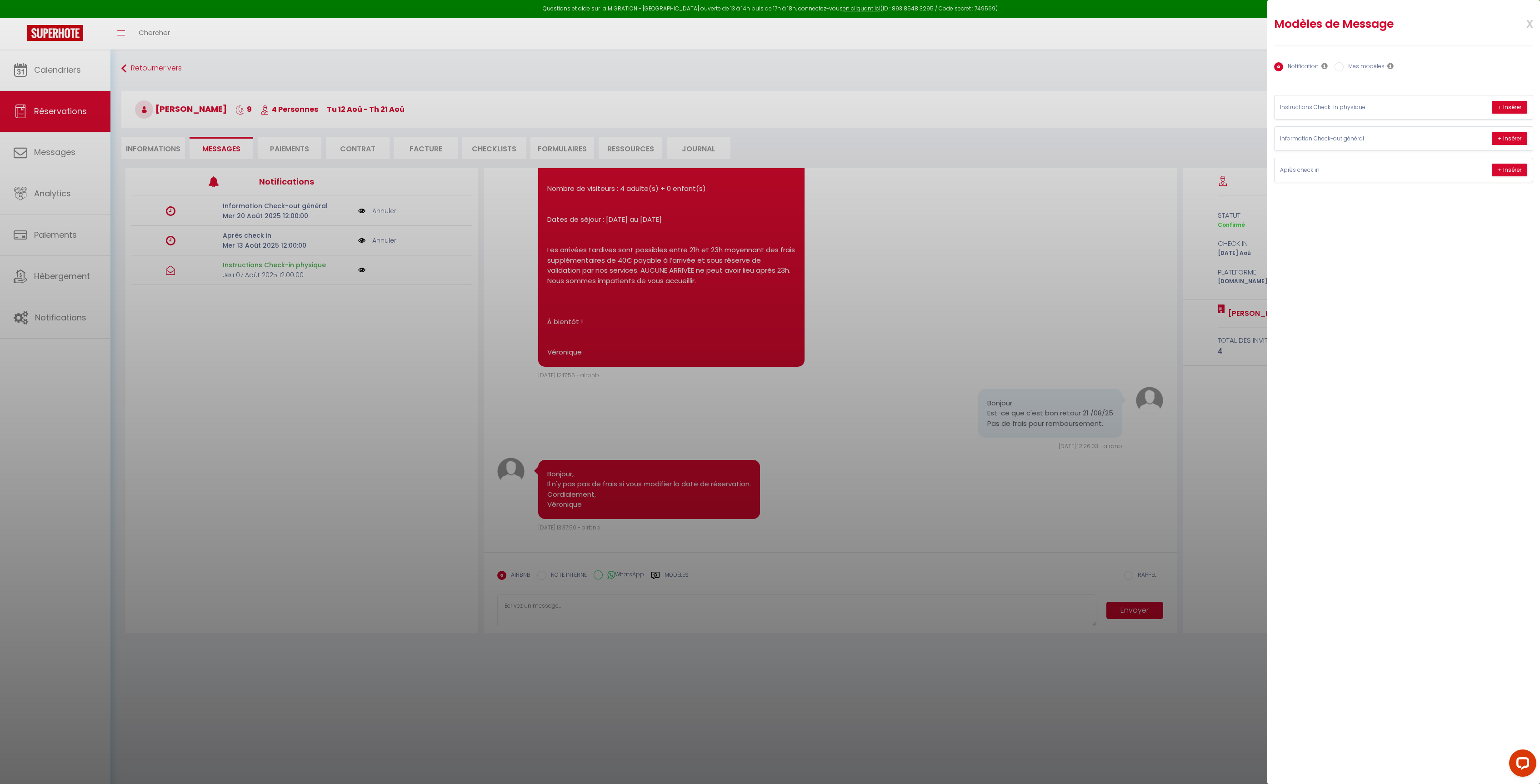
click at [1365, 63] on label "Mes modèles" at bounding box center [1364, 68] width 41 height 10
click at [1344, 63] on input "Mes modèles" at bounding box center [1339, 67] width 9 height 9
radio input "true"
radio input "false"
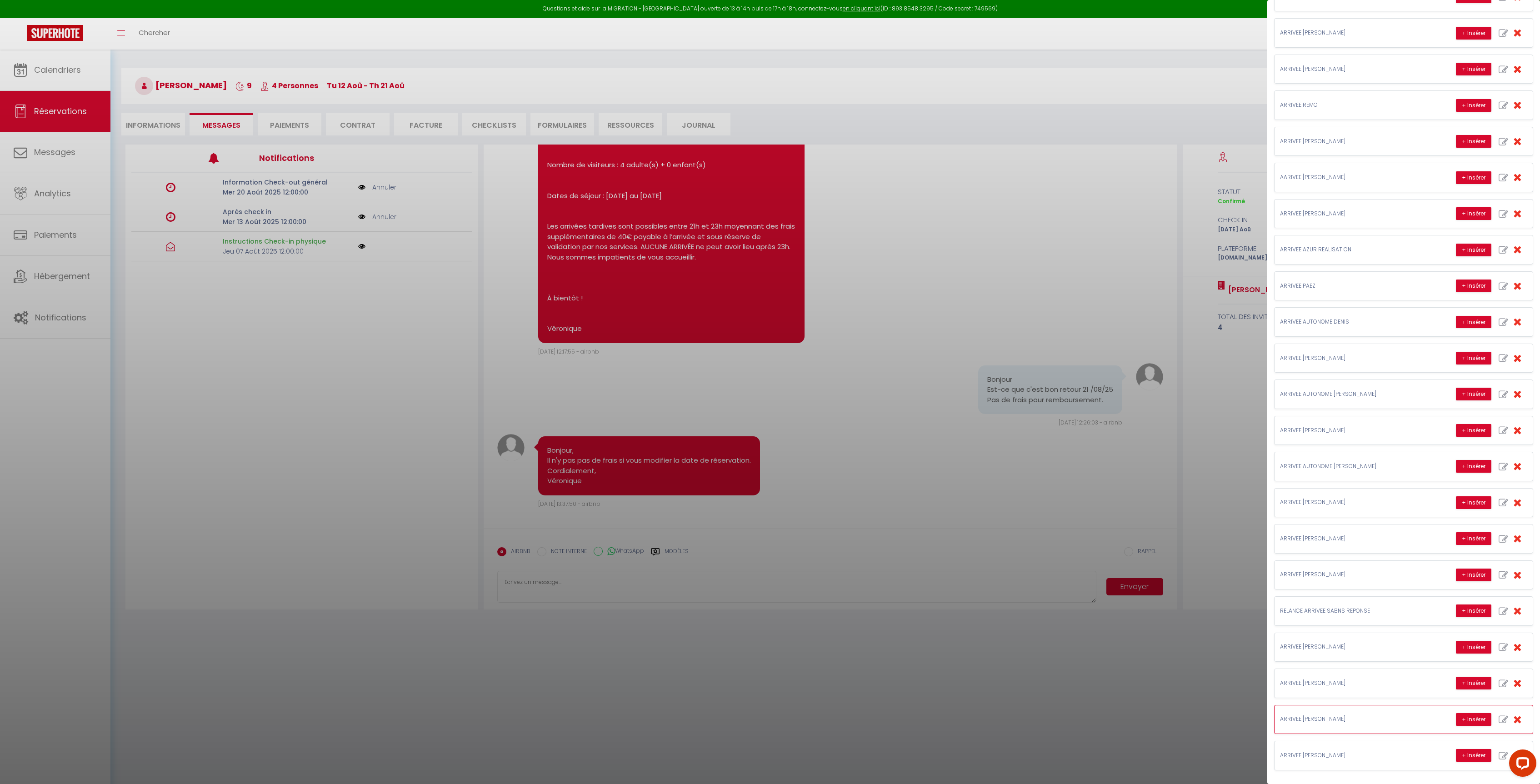
scroll to position [50, 0]
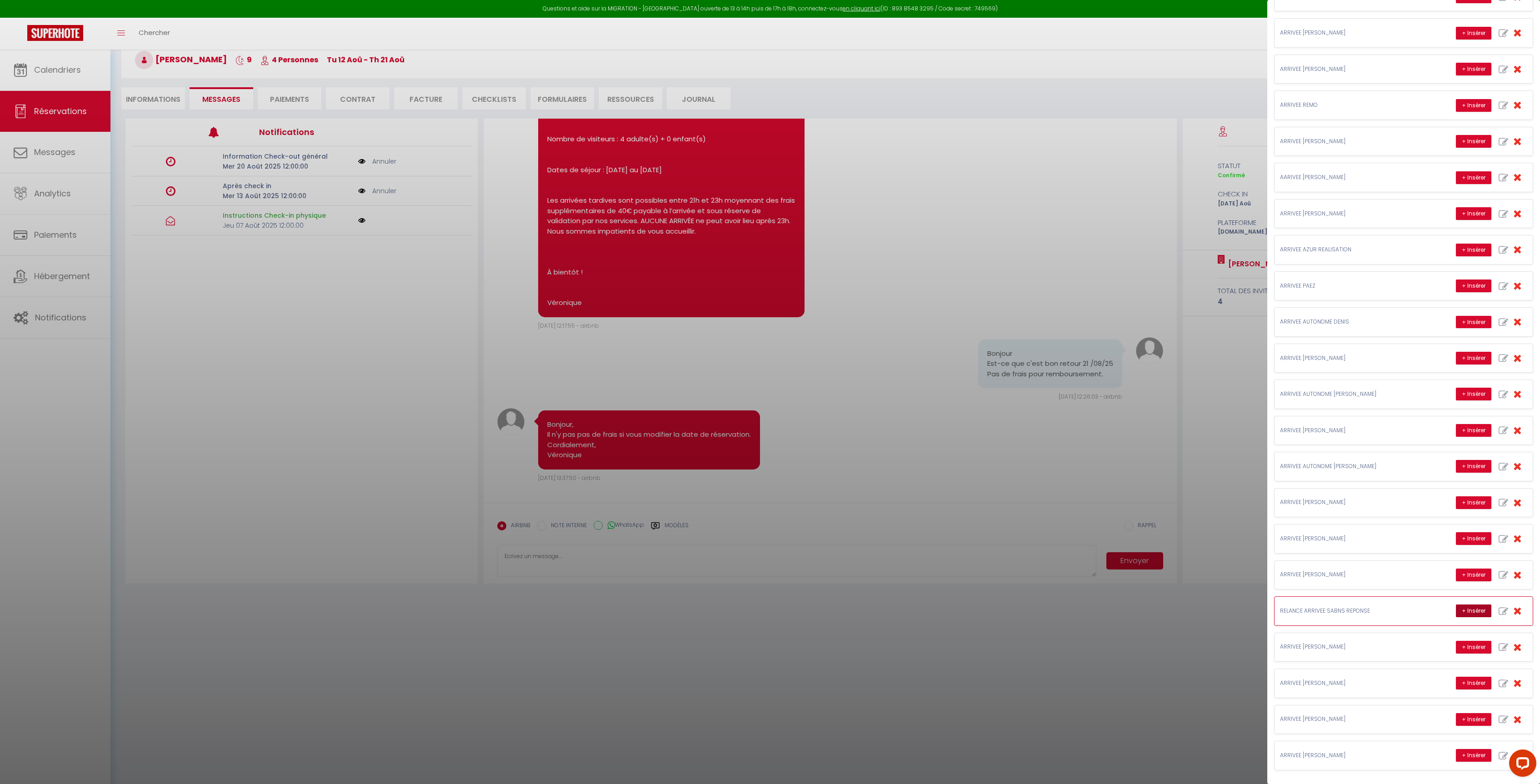
click at [1456, 610] on button "+ Insérer" at bounding box center [1474, 611] width 36 height 13
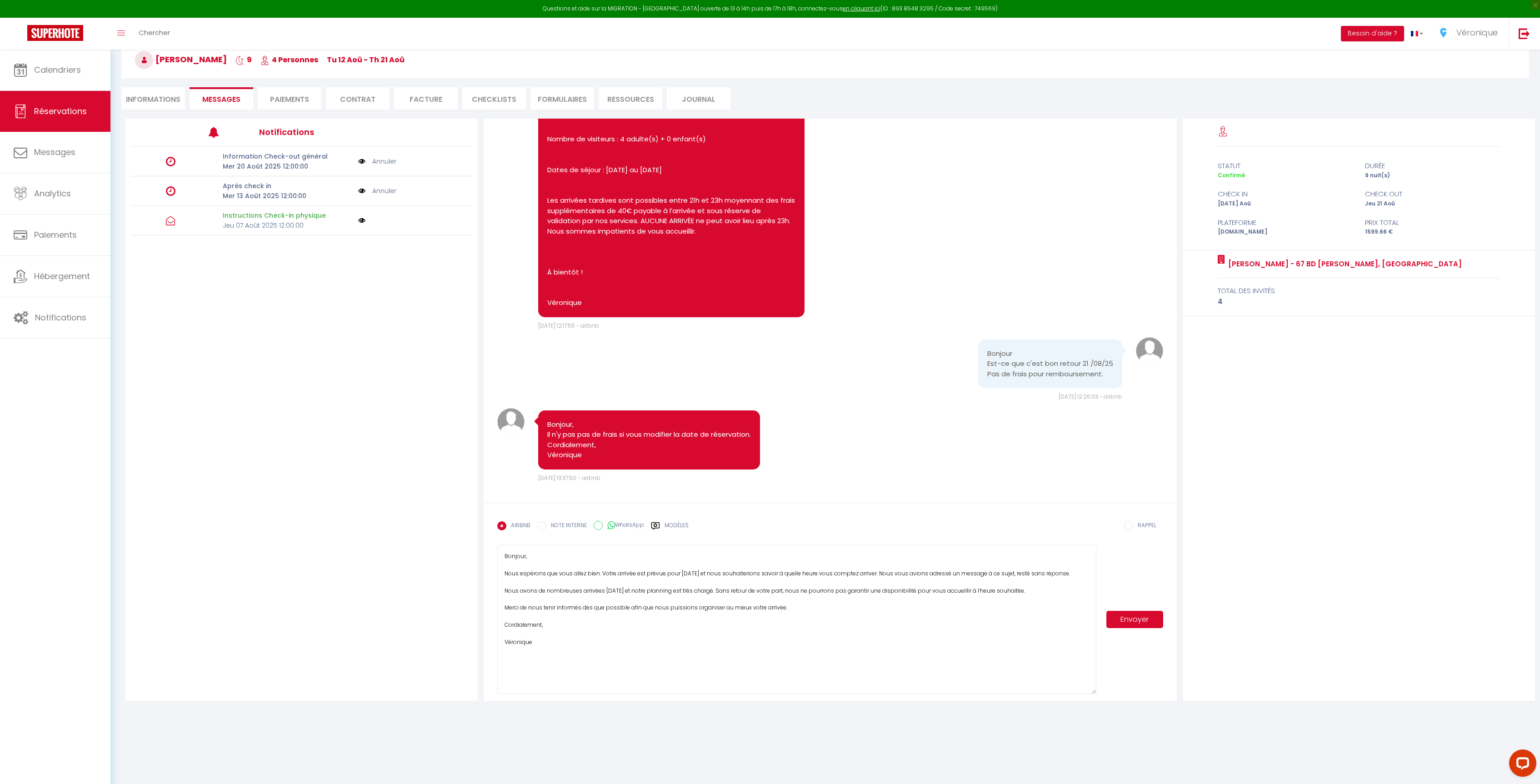
drag, startPoint x: 1092, startPoint y: 575, endPoint x: 1100, endPoint y: 693, distance: 118.3
click at [1100, 693] on div "Bonjour, Nous espérons que vous allez bien. Votre arrivée est prévue pour [DATE…" at bounding box center [829, 619] width 665 height 149
click at [526, 559] on textarea "Bonjour, Nous espérons que vous allez bien. Votre arrivée est prévue pour [DATE…" at bounding box center [796, 619] width 599 height 149
drag, startPoint x: 600, startPoint y: 574, endPoint x: 491, endPoint y: 570, distance: 109.1
click at [491, 570] on form "AIRBNB NOTE INTERNE WhatsApp Modèles 11 « ‹ » › [DATE] [PHONE_NUMBER] Dim Lun M…" at bounding box center [830, 602] width 693 height 198
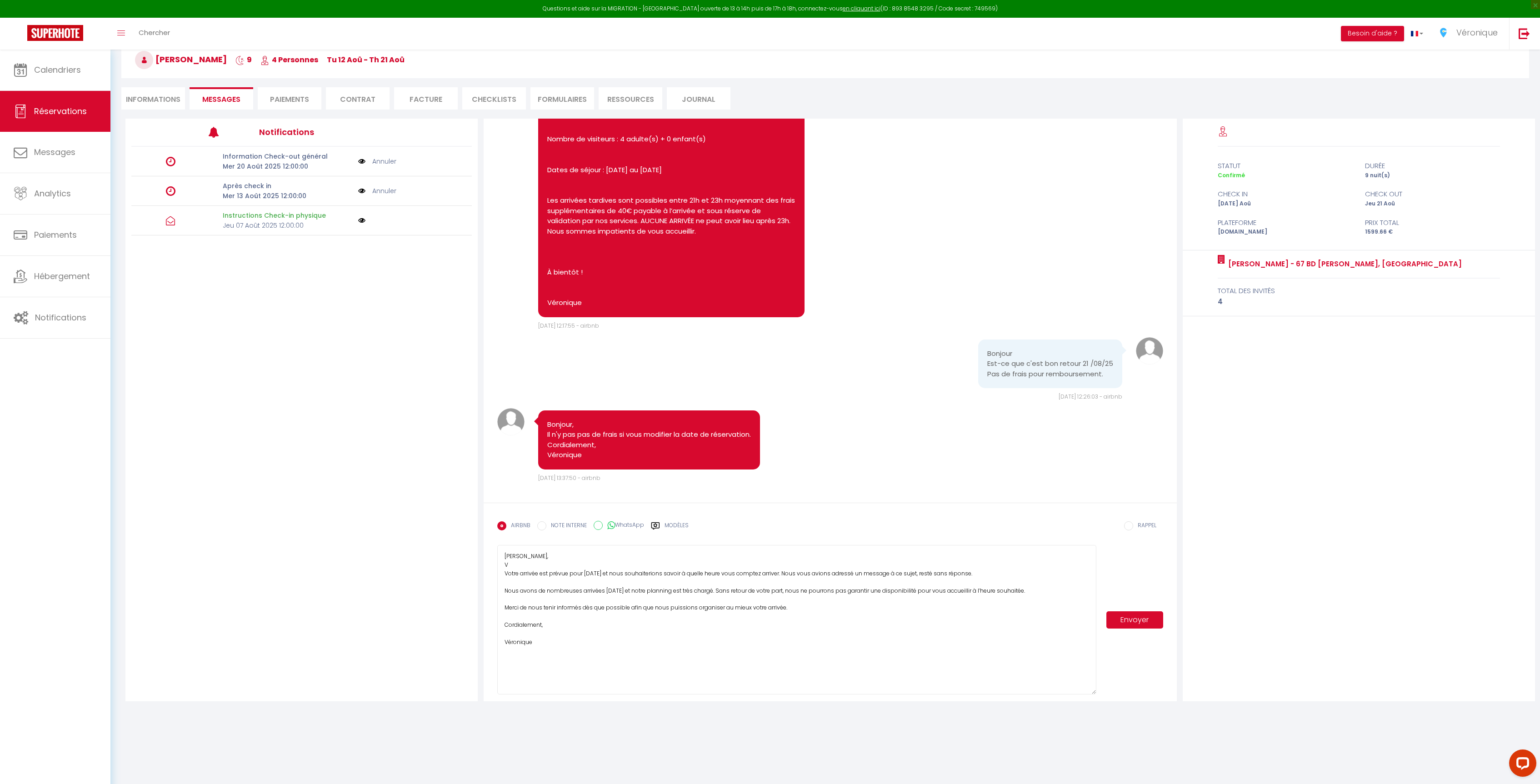
click at [520, 565] on textarea "[PERSON_NAME], V Votre arrivée est prévue pour [DATE] et nous souhaiterions sav…" at bounding box center [796, 619] width 599 height 149
click at [612, 592] on textarea "Bonjour [PERSON_NAME], Votre arrivée est prévue pour [DATE] et nous souhaiterio…" at bounding box center [796, 619] width 599 height 149
type textarea "Bonjour [PERSON_NAME], Votre arrivée est prévue pour [DATE] et nous souhaiterio…"
click at [1139, 614] on button "Envoyer" at bounding box center [1134, 619] width 56 height 17
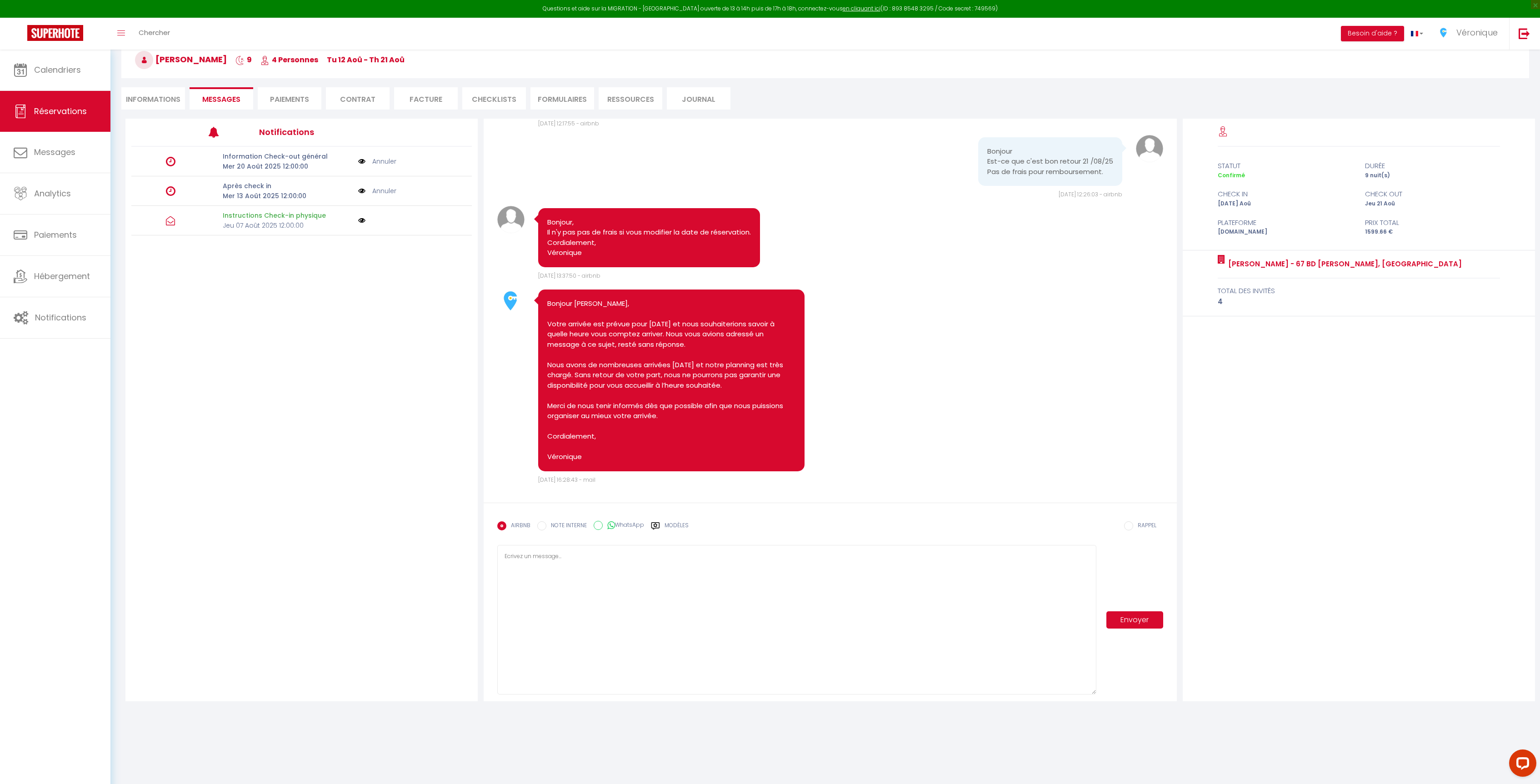
scroll to position [902, 0]
click at [667, 526] on label "Modèles" at bounding box center [677, 529] width 24 height 16
radio input "true"
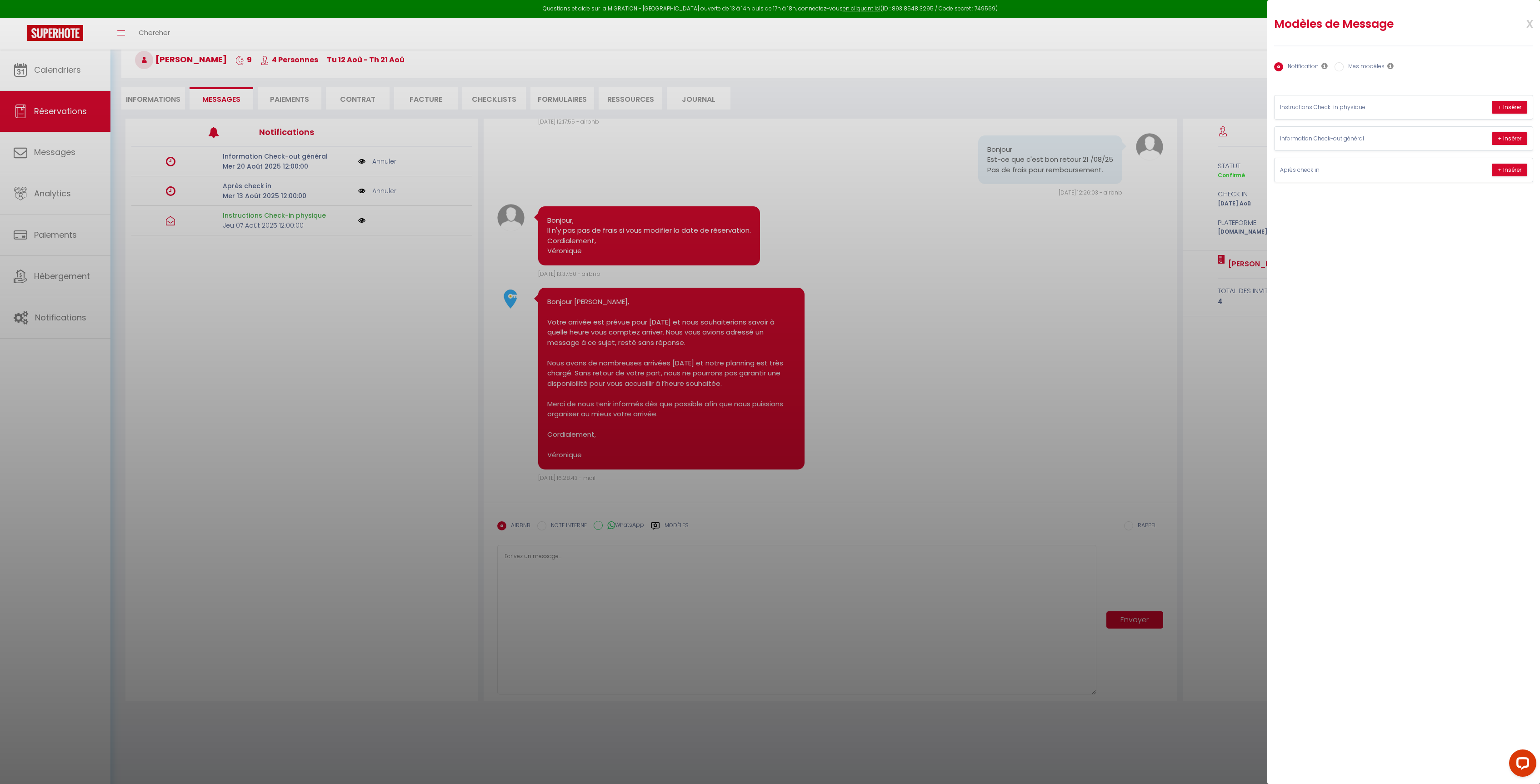
click at [1372, 64] on label "Mes modèles" at bounding box center [1364, 68] width 41 height 10
click at [1344, 64] on input "Mes modèles" at bounding box center [1339, 67] width 9 height 9
radio input "true"
radio input "false"
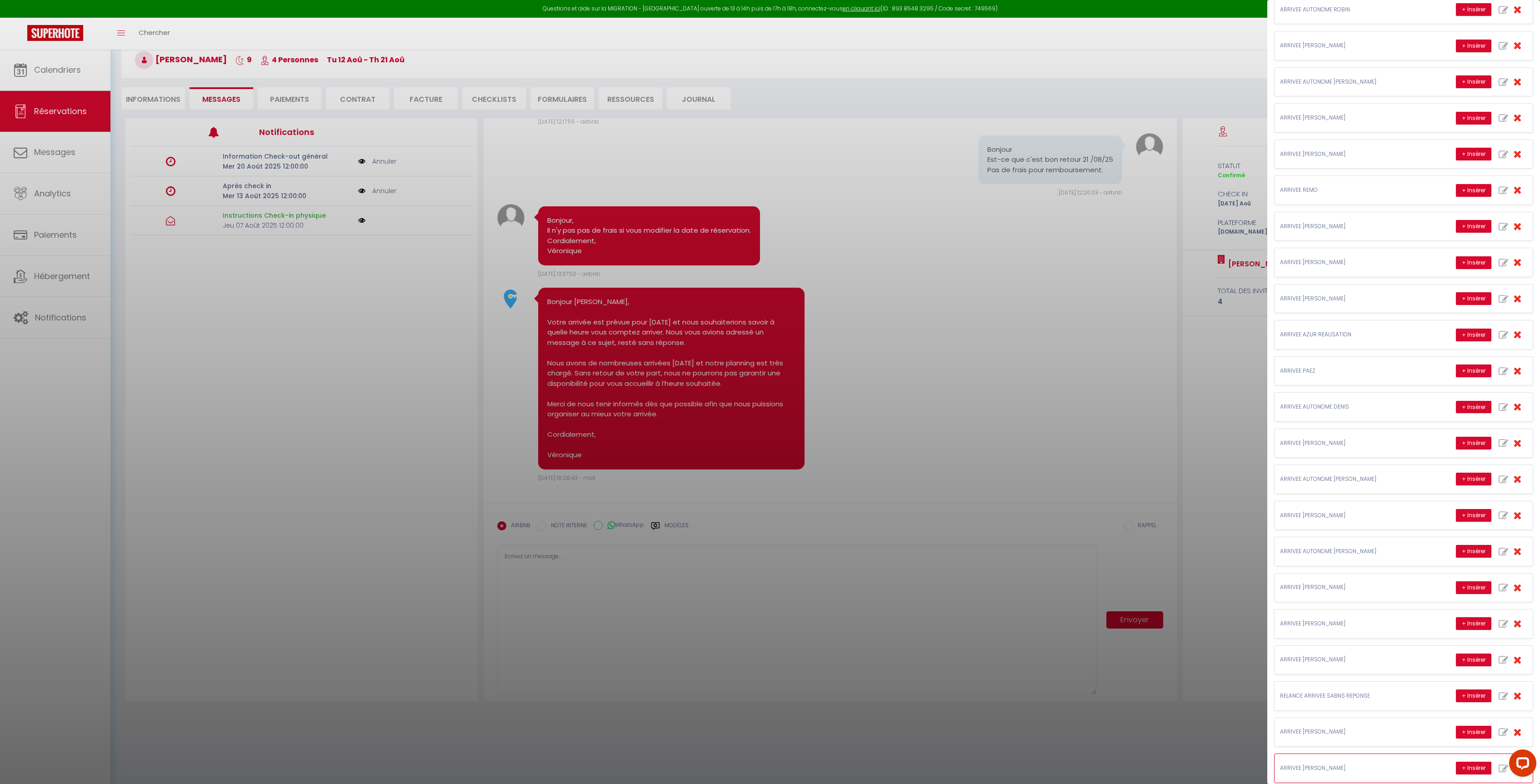
scroll to position [359, 0]
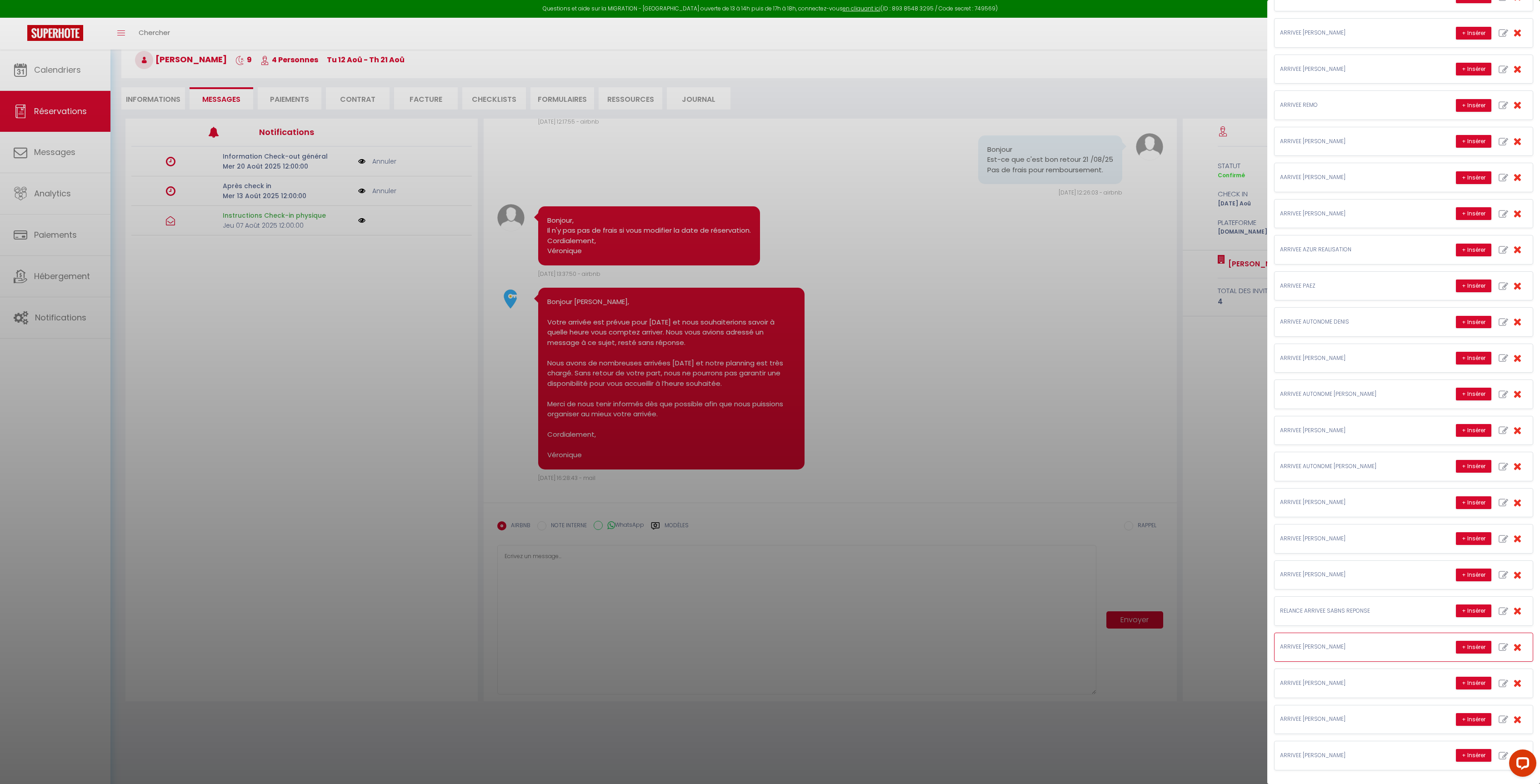
click at [1499, 647] on icon "button" at bounding box center [1503, 647] width 10 height 10
type input "ARRIVEE [PERSON_NAME]"
type textarea "Bonjour [GUEST:FIRST_NAME], [PERSON_NAME] vous accueillera directement à l'appa…"
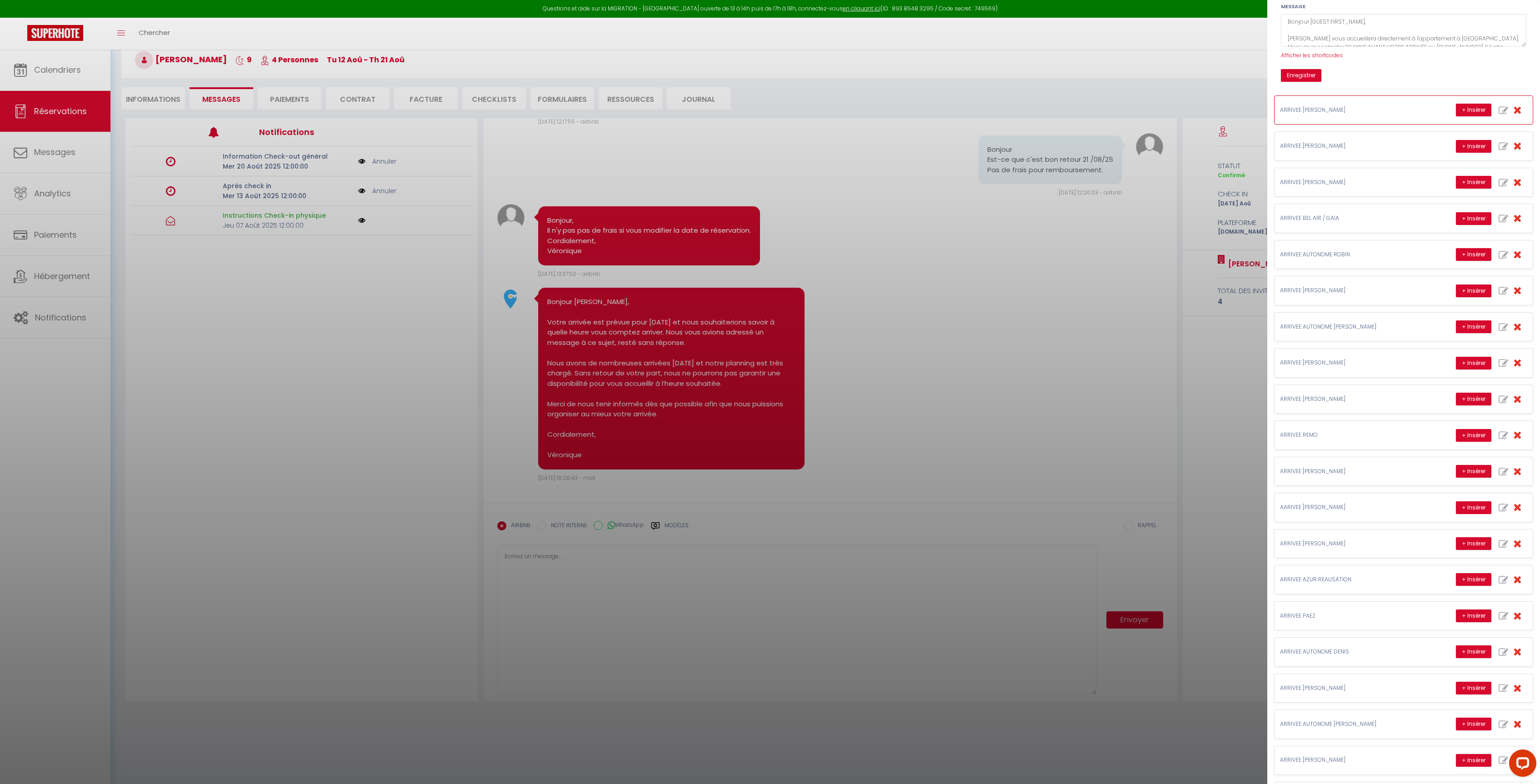
scroll to position [0, 0]
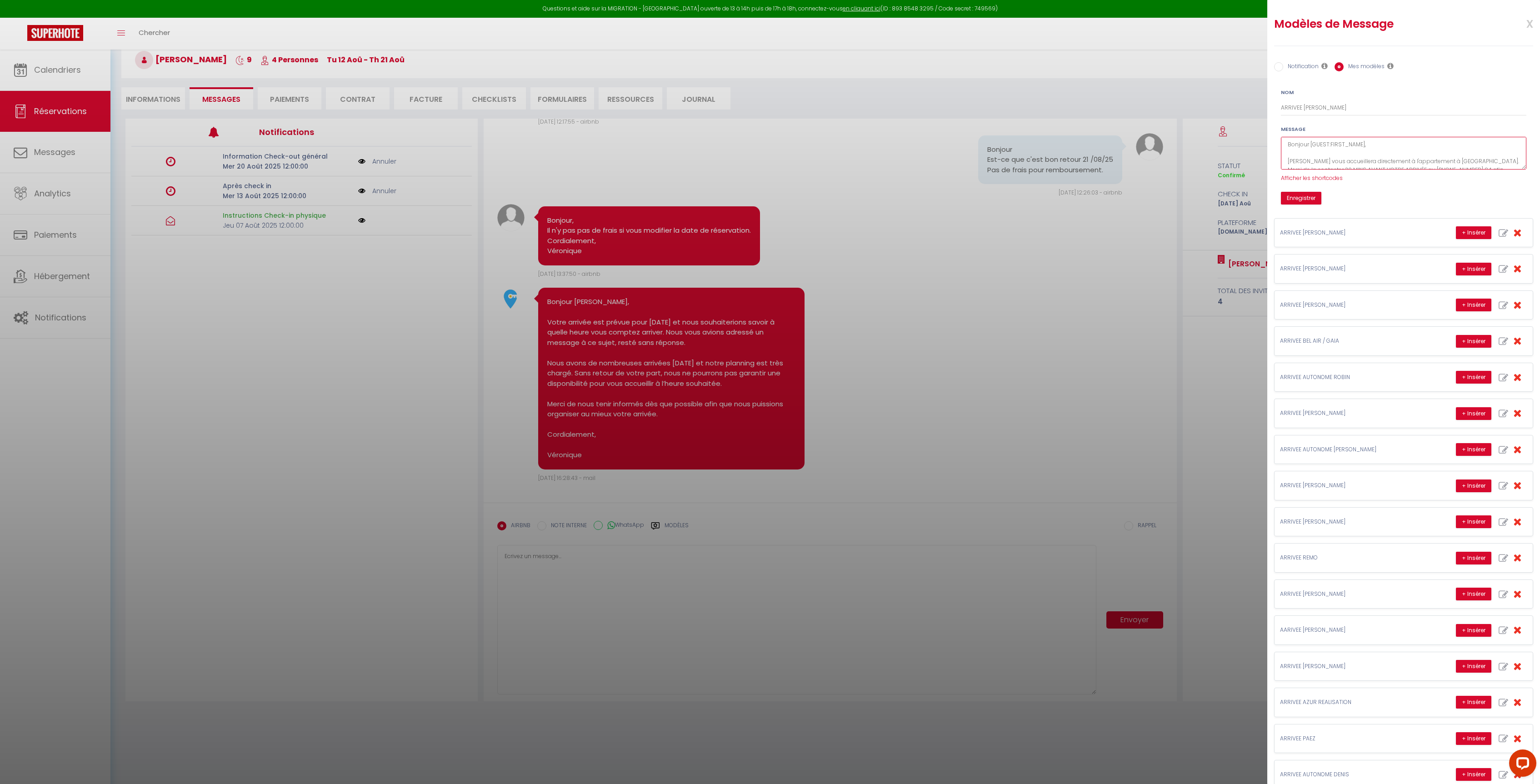
click at [1328, 143] on textarea "Bonjour [GUEST:FIRST_NAME], [PERSON_NAME] vous accueillera directement à l'appa…" at bounding box center [1403, 153] width 246 height 33
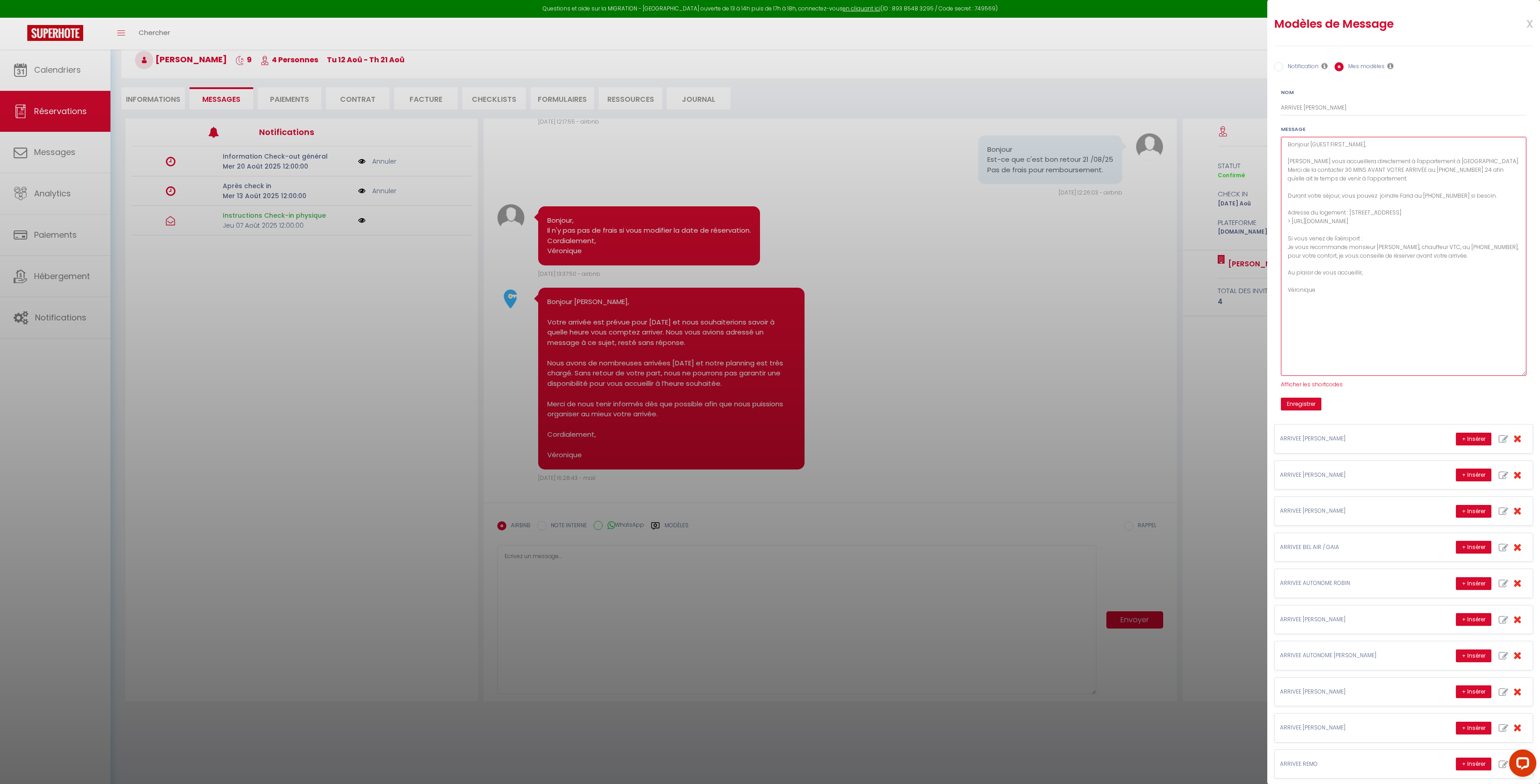
drag, startPoint x: 1513, startPoint y: 168, endPoint x: 1514, endPoint y: 374, distance: 206.0
click at [1514, 374] on textarea "Bonjour [GUEST:FIRST_NAME], [PERSON_NAME] vous accueillera directement à l'appa…" at bounding box center [1403, 256] width 246 height 239
drag, startPoint x: 1349, startPoint y: 307, endPoint x: 1272, endPoint y: 143, distance: 181.2
click at [1272, 143] on div "Nom ARRIVEE CINZIA Message Bonjour [GUEST:FIRST_NAME], [PERSON_NAME] vous accue…" at bounding box center [1403, 246] width 269 height 329
click at [1312, 407] on button "Enregistrer" at bounding box center [1301, 404] width 40 height 13
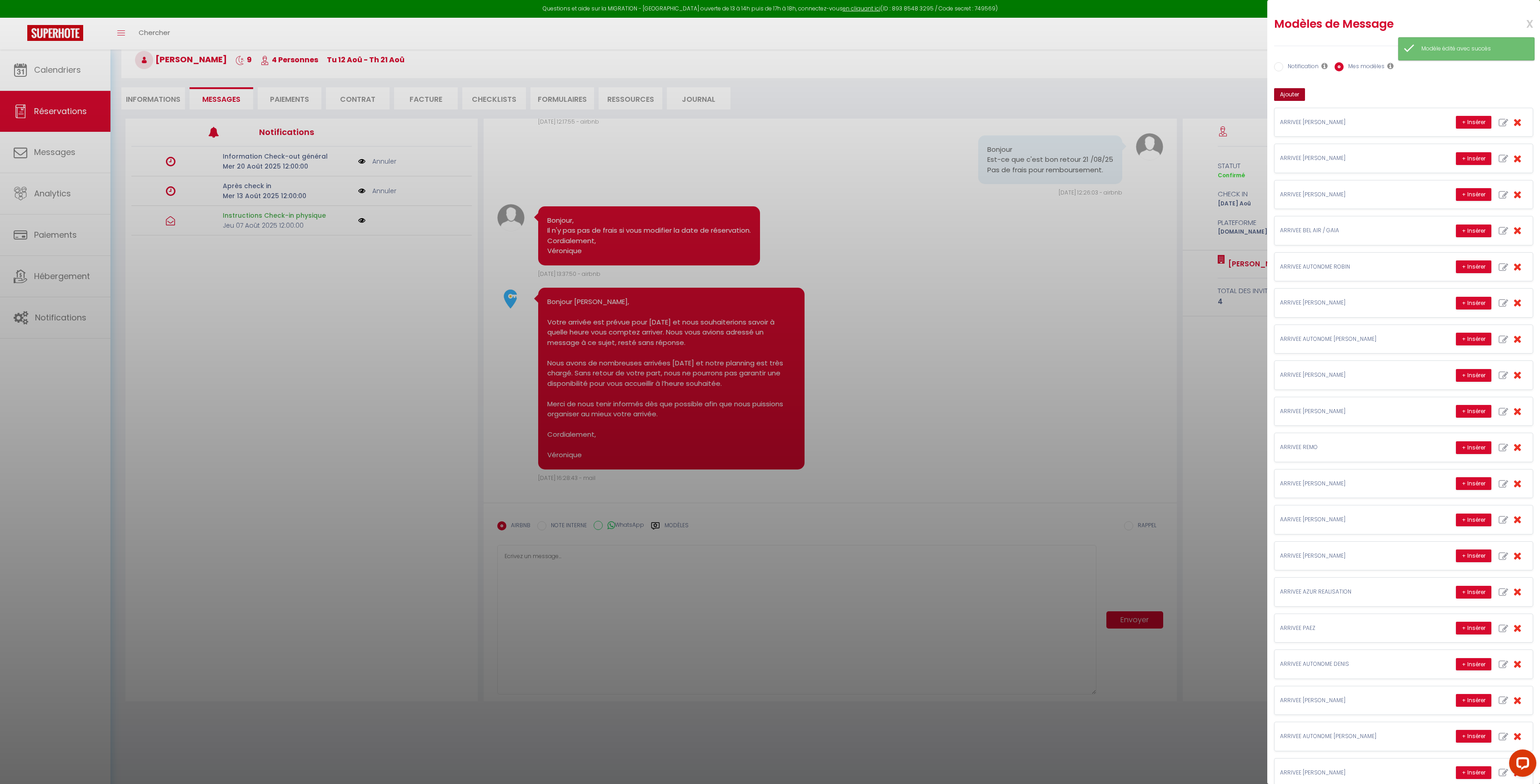
click at [1291, 100] on button "Ajouter" at bounding box center [1289, 94] width 31 height 13
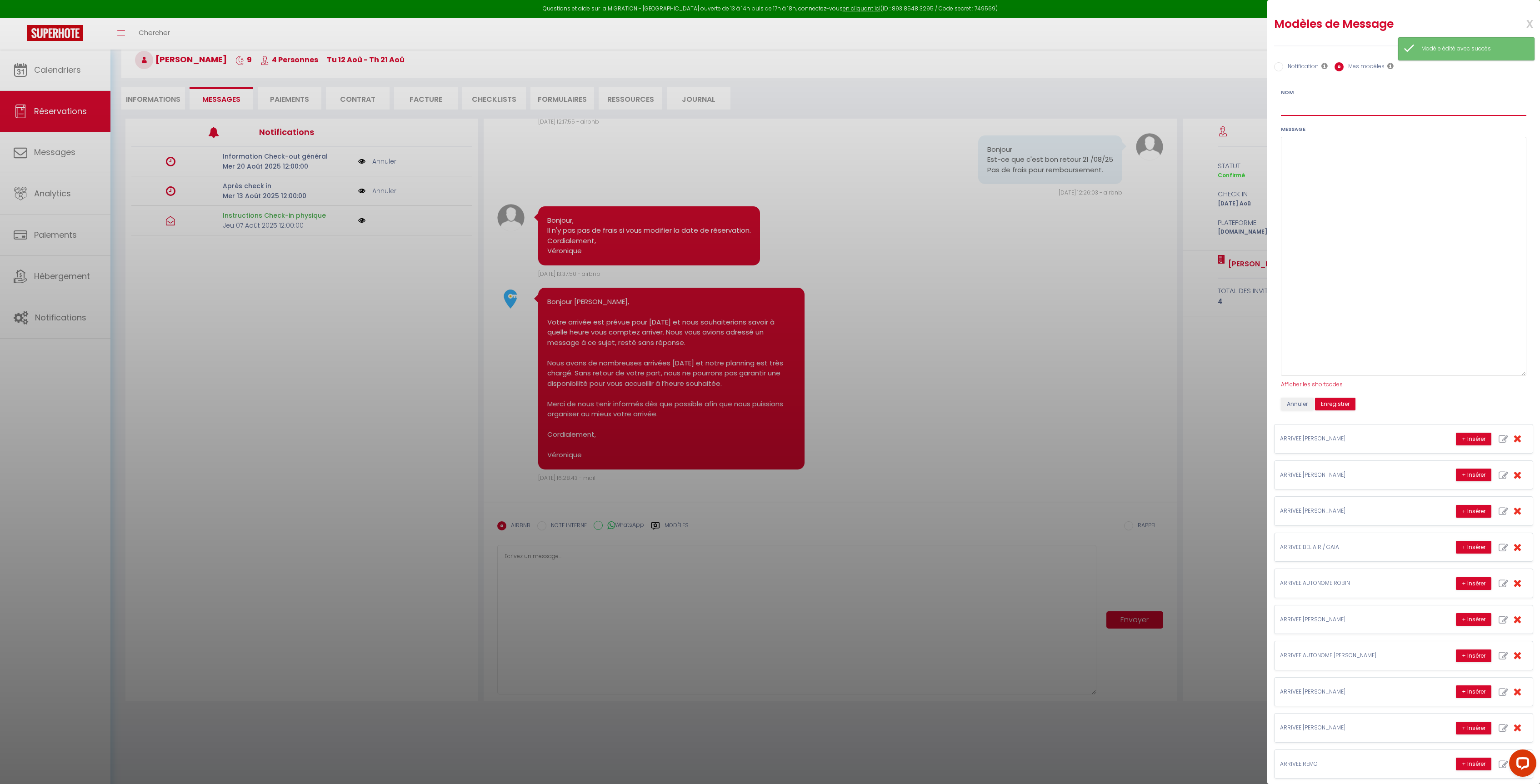
click at [1301, 110] on input "Nom" at bounding box center [1403, 108] width 246 height 17
type input "ARRIBEE [PERSON_NAME]"
click at [1328, 150] on textarea at bounding box center [1403, 256] width 246 height 239
paste textarea "Bonjour [GUEST:FIRST_NAME], [PERSON_NAME] vous accueillera directement à l'appa…"
drag, startPoint x: 1384, startPoint y: 163, endPoint x: 1432, endPoint y: 165, distance: 48.0
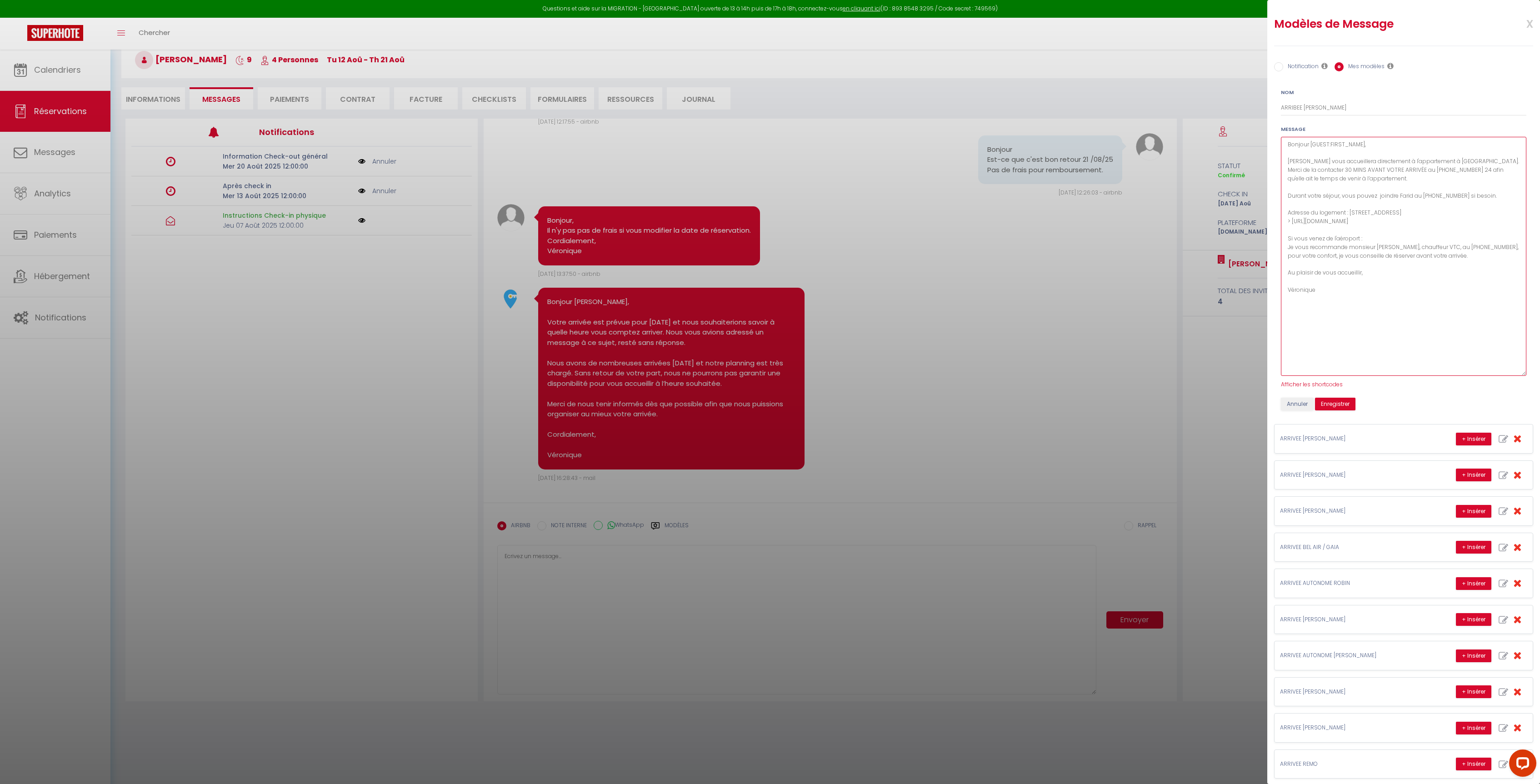
click at [1432, 165] on textarea "Bonjour [GUEST:FIRST_NAME], [PERSON_NAME] vous accueillera directement à l'appa…" at bounding box center [1403, 256] width 246 height 239
drag, startPoint x: 1449, startPoint y: 212, endPoint x: 1351, endPoint y: 216, distance: 98.1
click at [1351, 216] on textarea "Bonjour [GUEST:FIRST_NAME], [PERSON_NAME] vous accueillera directement vers xxh…" at bounding box center [1403, 256] width 246 height 239
drag, startPoint x: 1430, startPoint y: 222, endPoint x: 1292, endPoint y: 222, distance: 138.0
click at [1292, 222] on textarea "Bonjour [GUEST:FIRST_NAME], [PERSON_NAME] vous accueillera directement vers xxh…" at bounding box center [1403, 256] width 246 height 239
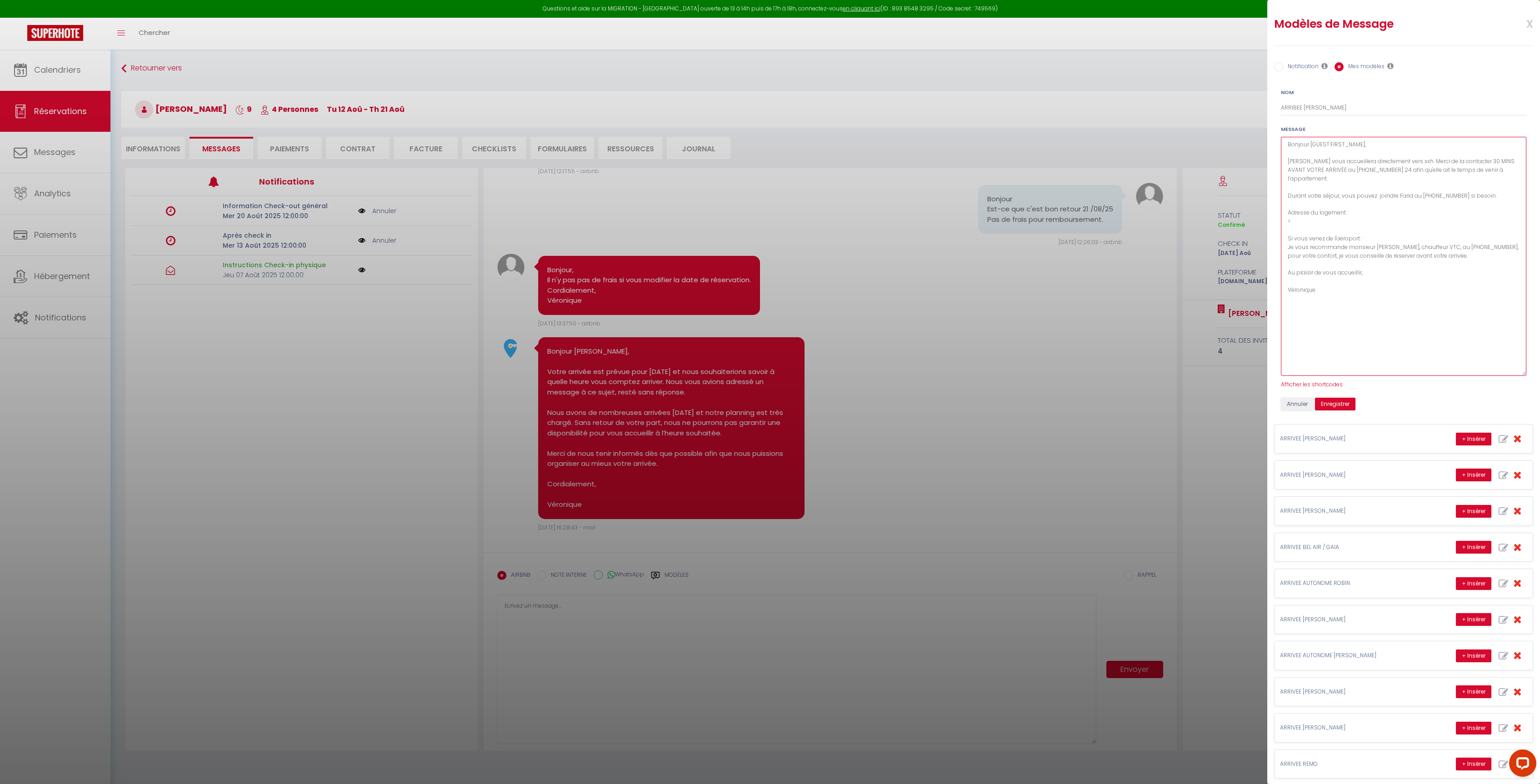
click at [1356, 212] on textarea "Bonjour [GUEST:FIRST_NAME], [PERSON_NAME] vous accueillera directement vers xxh…" at bounding box center [1403, 256] width 246 height 239
paste textarea "[STREET_ADDRESS]"
click at [1425, 216] on textarea "Bonjour [GUEST:FIRST_NAME], [PERSON_NAME] vous accueillera directement vers xxh…" at bounding box center [1403, 256] width 246 height 239
click at [1287, 225] on textarea "Bonjour [GUEST:FIRST_NAME], [PERSON_NAME] vous accueillera directement vers xxh…" at bounding box center [1403, 256] width 246 height 239
click at [1339, 221] on textarea "Bonjour [GUEST:FIRST_NAME], [PERSON_NAME] vous accueillera directement vers xxh…" at bounding box center [1403, 256] width 246 height 239
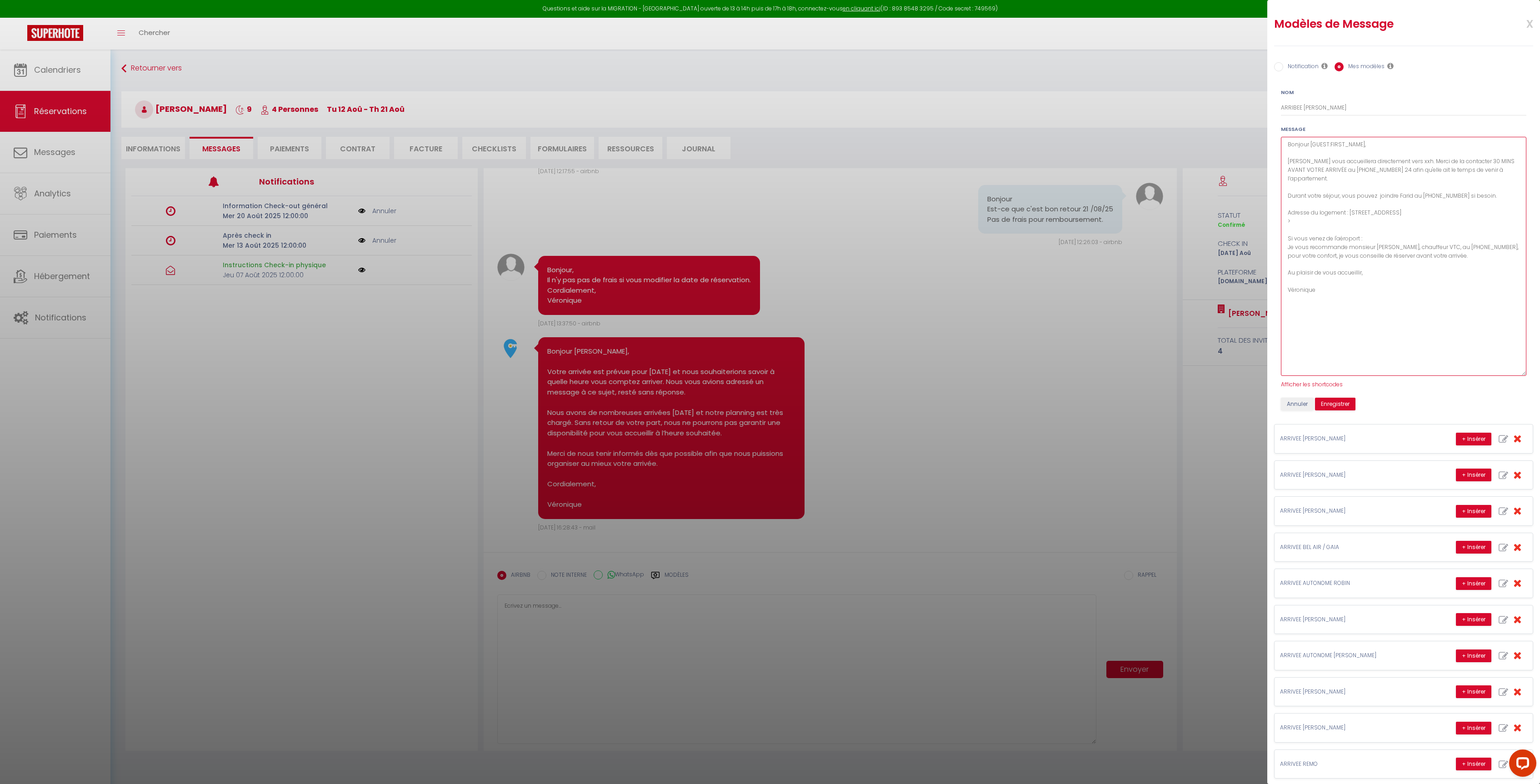
paste textarea "[URL][DOMAIN_NAME]"
drag, startPoint x: 1493, startPoint y: 260, endPoint x: 1270, endPoint y: 246, distance: 223.4
click at [1270, 246] on div "Nom ARRIBEE [PERSON_NAME] [GUEST:FIRST_NAME], [PERSON_NAME] vous accueillera di…" at bounding box center [1403, 246] width 269 height 329
type textarea "Bonjour [GUEST:FIRST_NAME], [PERSON_NAME] vous accueillera directement vers xxh…"
click at [1340, 404] on button "Enregistrer" at bounding box center [1335, 404] width 40 height 13
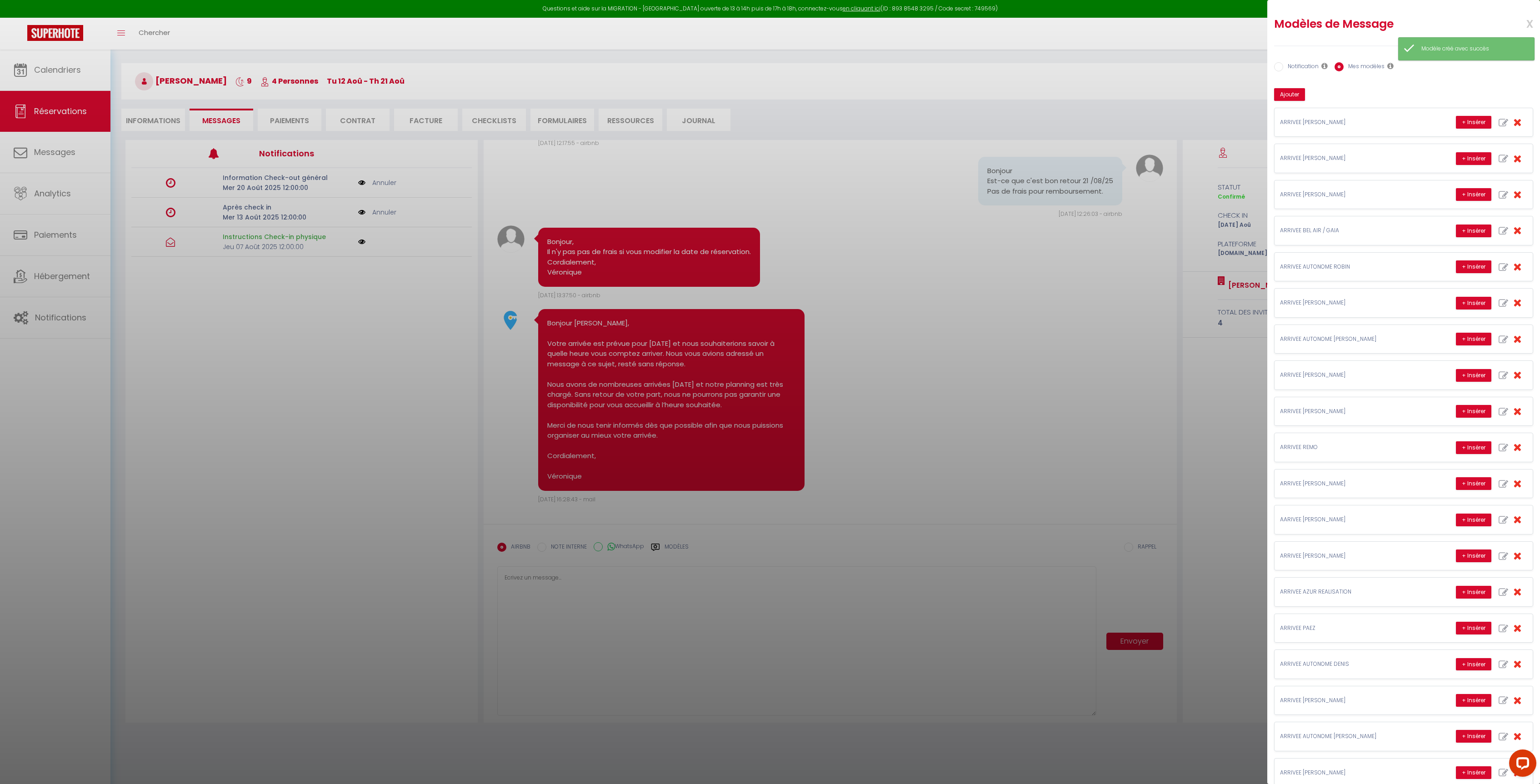
scroll to position [50, 0]
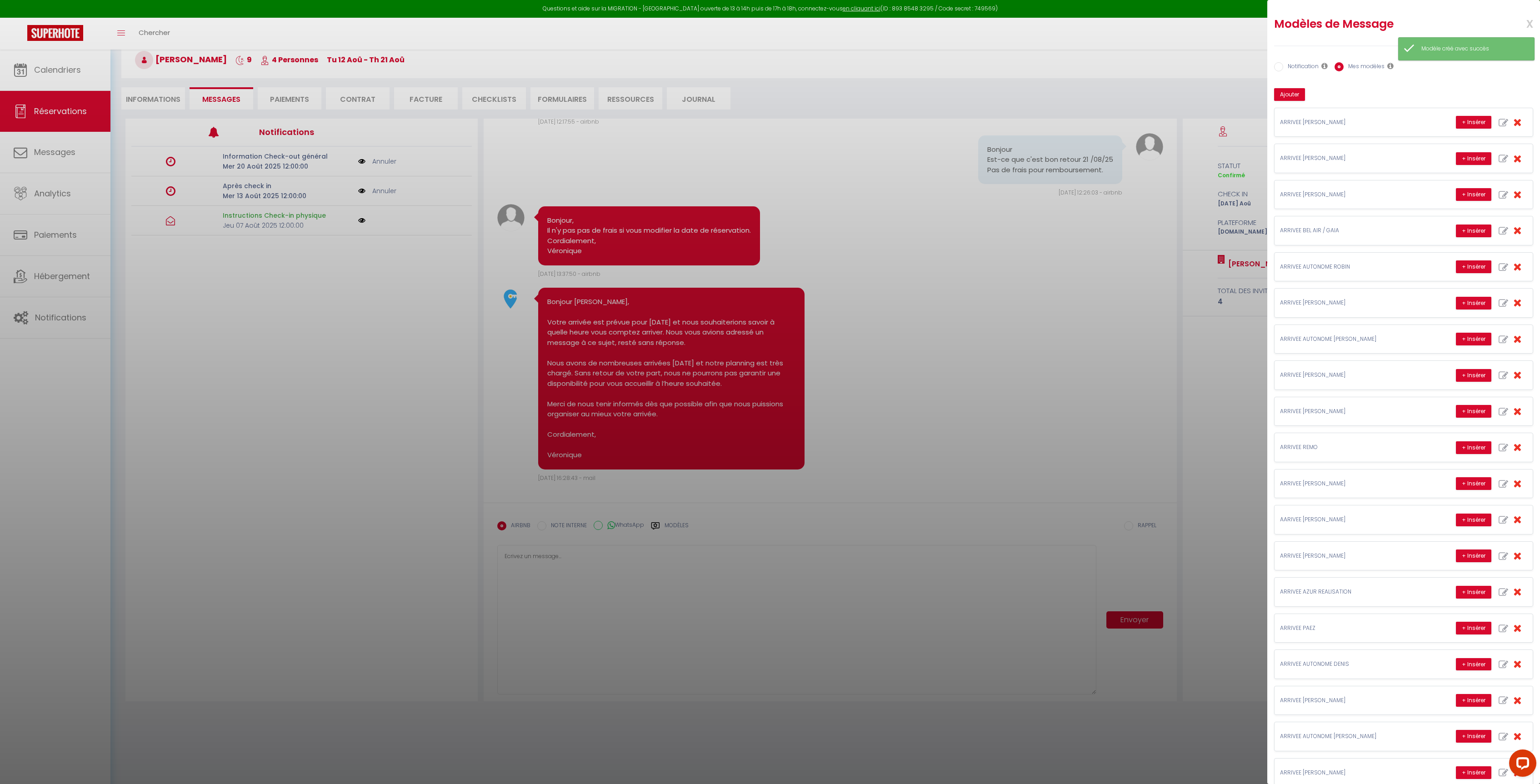
click at [593, 566] on div at bounding box center [770, 392] width 1540 height 784
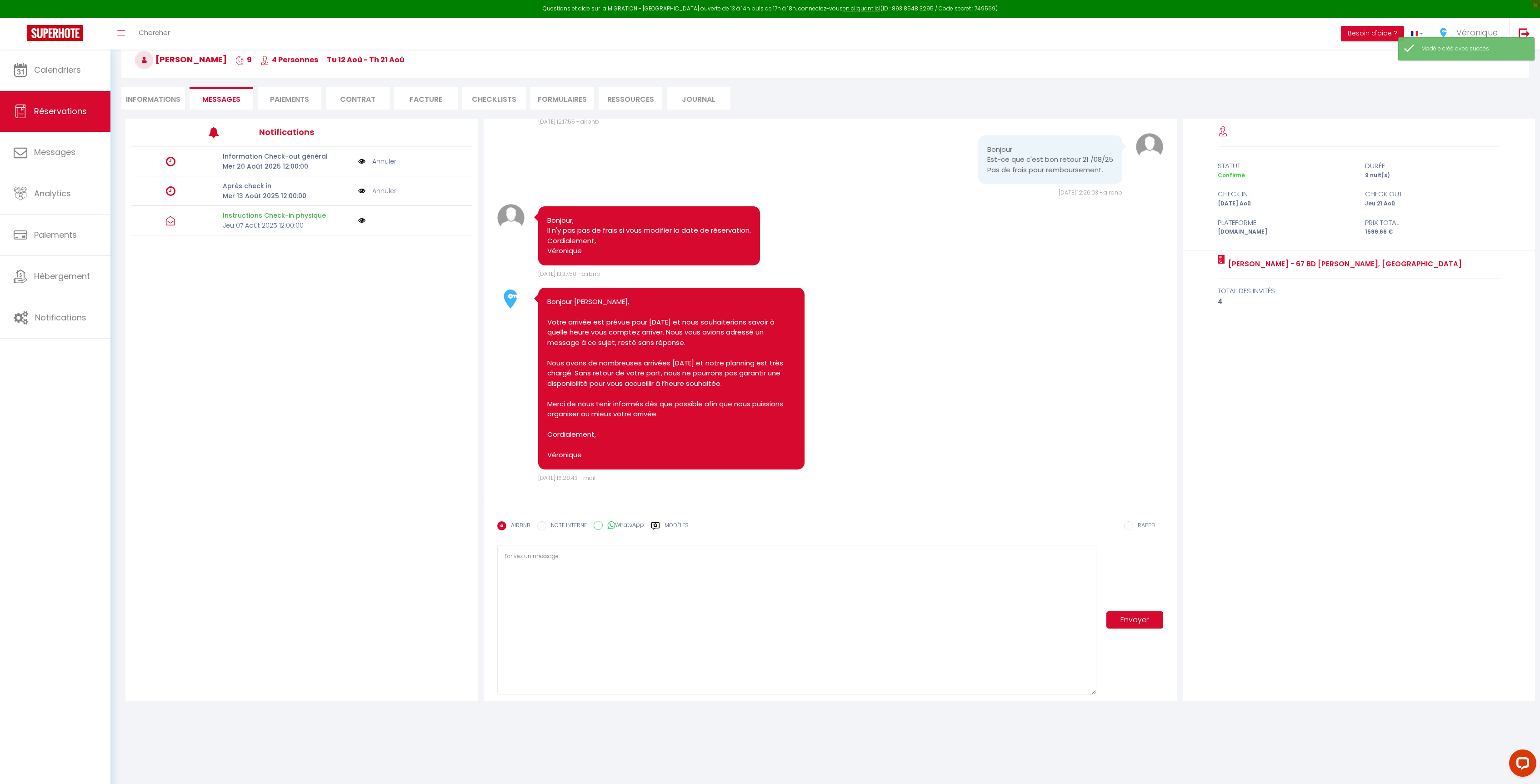
click at [562, 563] on textarea at bounding box center [796, 619] width 599 height 149
click at [665, 521] on div "AIRBNB NOTE INTERNE WhatsApp Modèles" at bounding box center [593, 528] width 191 height 24
click at [676, 526] on label "Modèles" at bounding box center [677, 529] width 24 height 16
radio input "true"
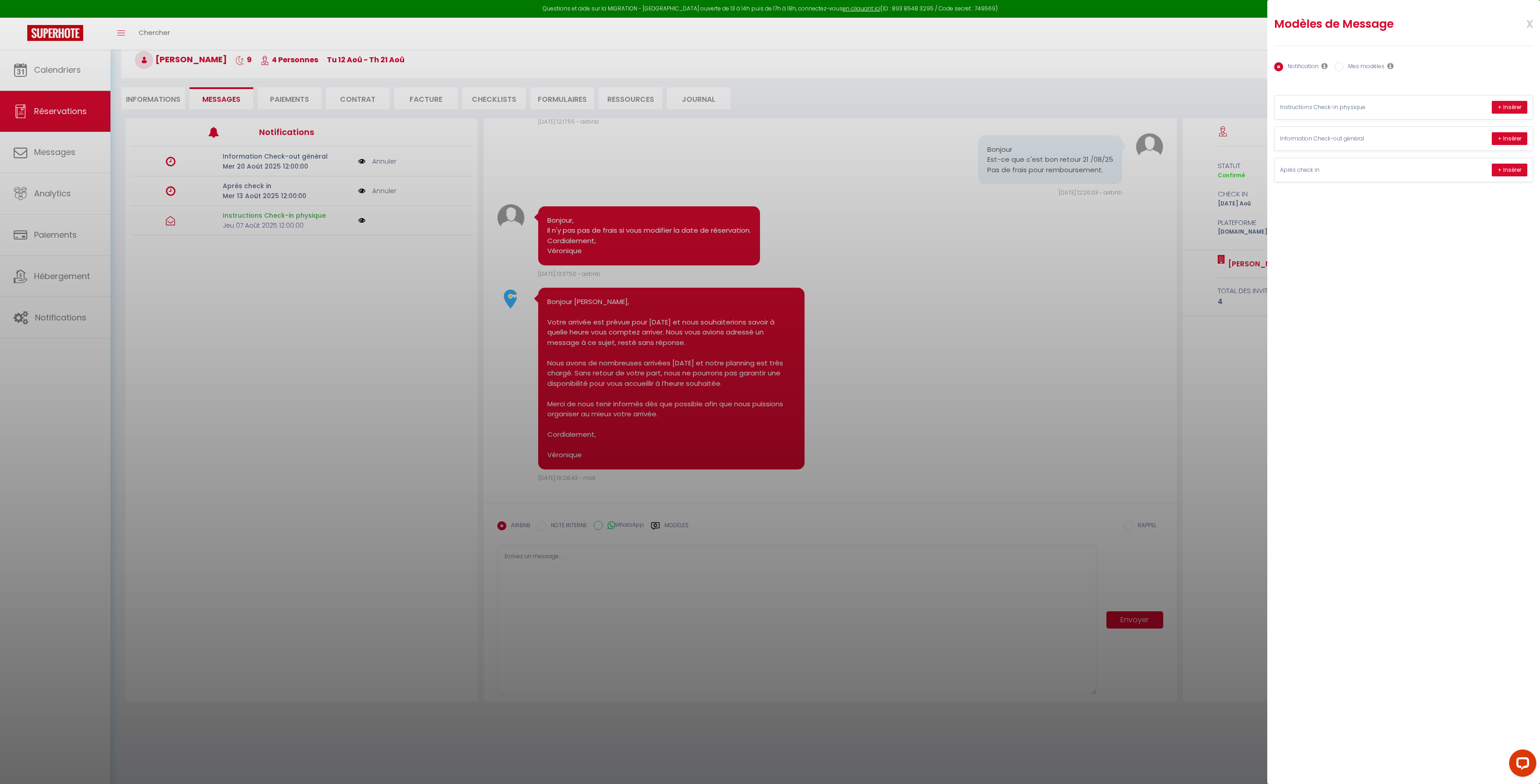
click at [1381, 73] on div "Notification Mes modèles" at bounding box center [1403, 67] width 259 height 19
click at [1379, 70] on label "Mes modèles" at bounding box center [1364, 68] width 41 height 10
click at [1344, 70] on input "Mes modèles" at bounding box center [1339, 67] width 9 height 9
radio input "true"
radio input "false"
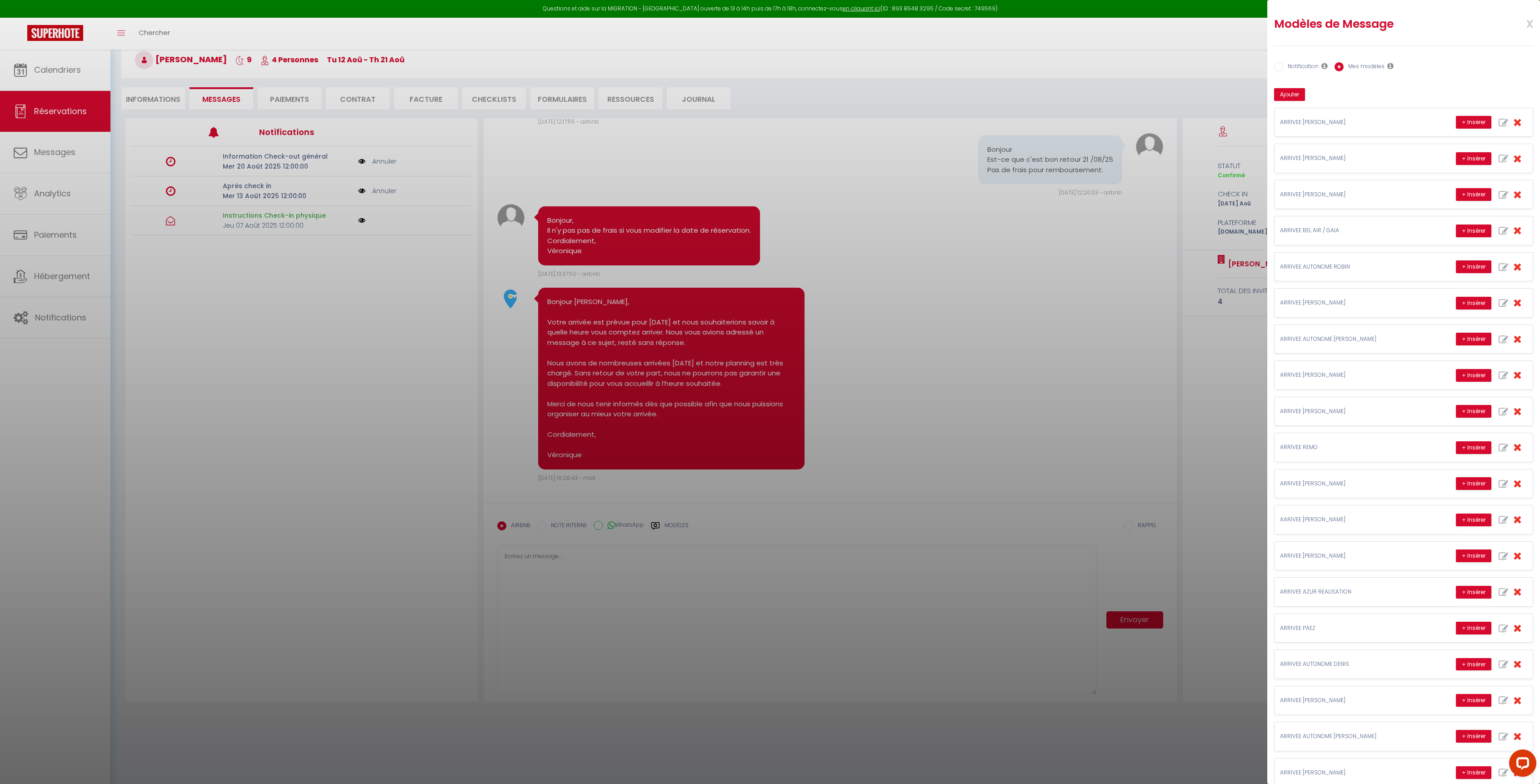
scroll to position [396, 0]
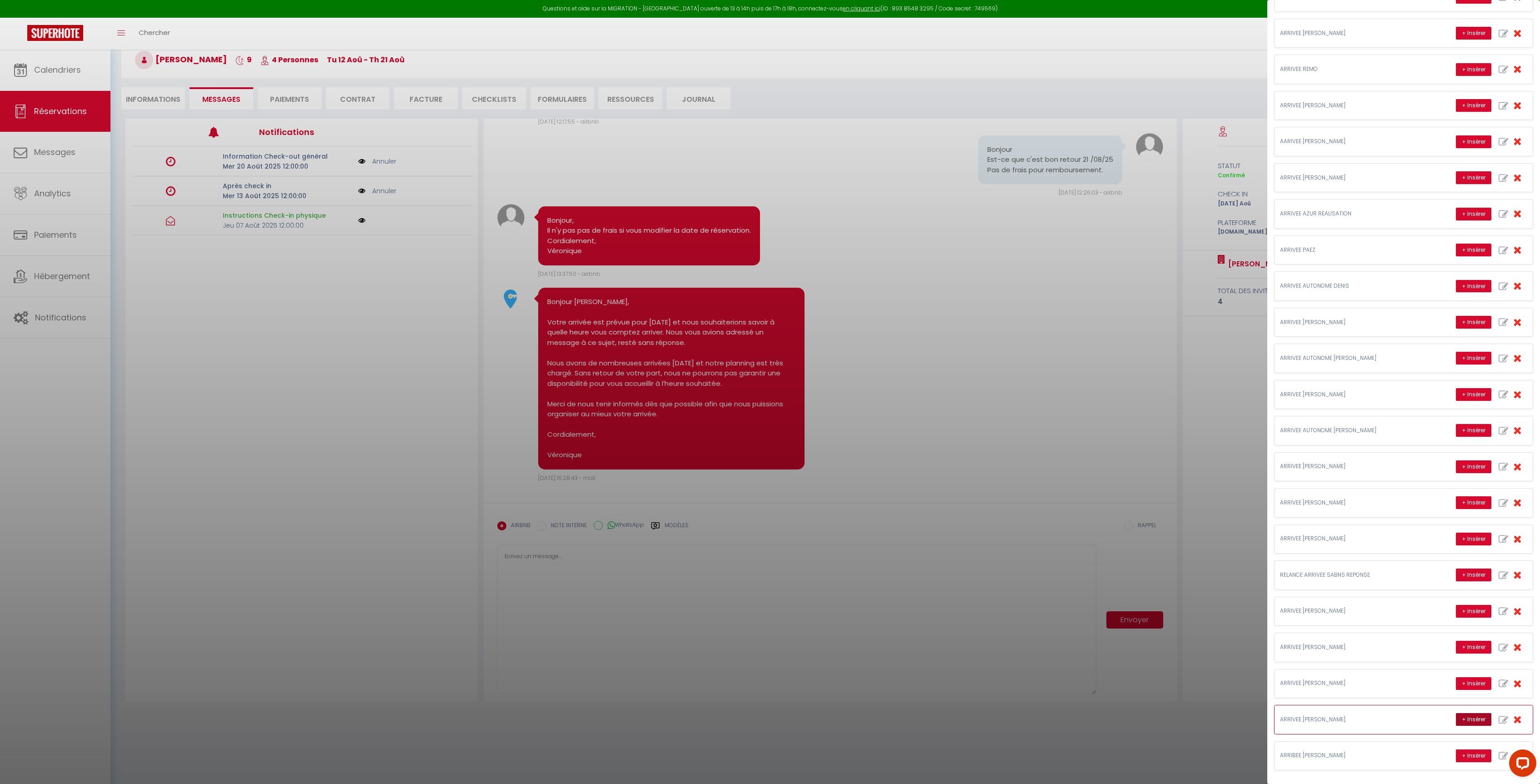
click at [1456, 720] on button "+ Insérer" at bounding box center [1474, 720] width 36 height 13
type textarea "Bonjour [PERSON_NAME] vous accueillera entre 16h et 17h. Merci de le contacter …"
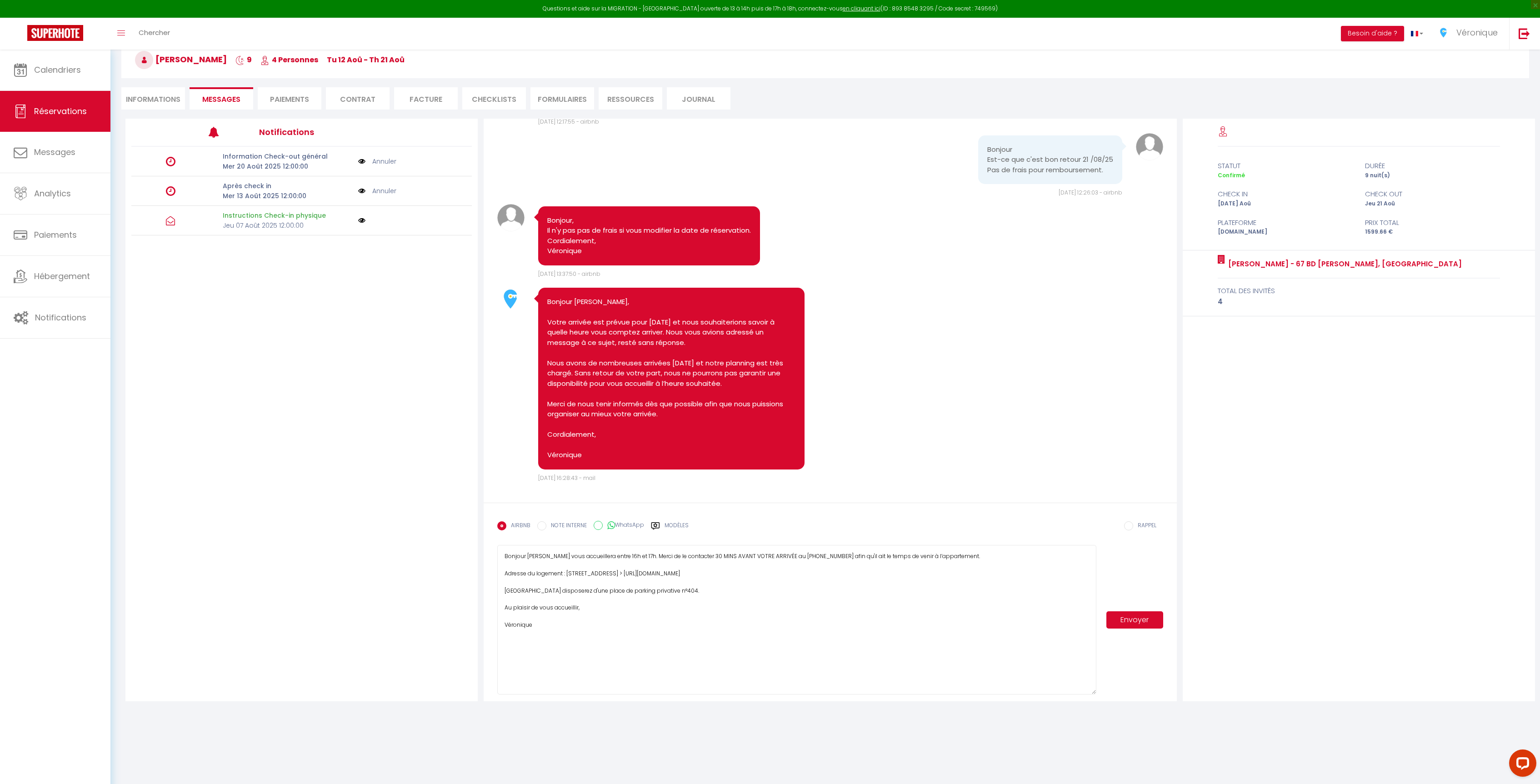
drag, startPoint x: 591, startPoint y: 670, endPoint x: 475, endPoint y: 540, distance: 174.2
click at [475, 540] on div "Notifications Information Check-out général [DATE] 12:00:00 Annuler Après check…" at bounding box center [830, 410] width 1409 height 582
click at [676, 524] on label "Modèles" at bounding box center [677, 529] width 24 height 16
radio input "true"
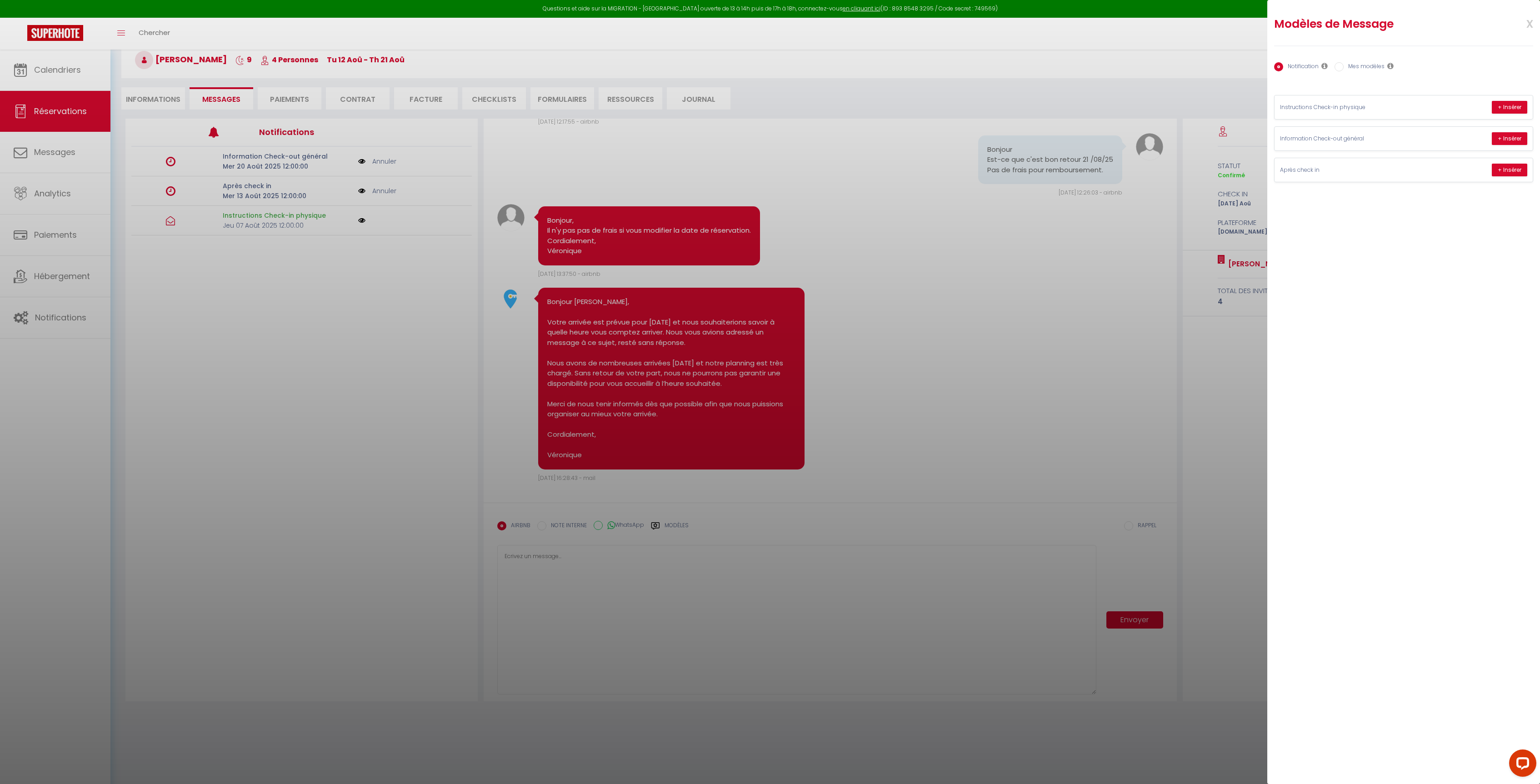
click at [1373, 73] on div "Notification Mes modèles" at bounding box center [1403, 67] width 259 height 19
click at [1372, 66] on label "Mes modèles" at bounding box center [1364, 68] width 41 height 10
click at [1344, 66] on input "Mes modèles" at bounding box center [1339, 67] width 9 height 9
radio input "true"
radio input "false"
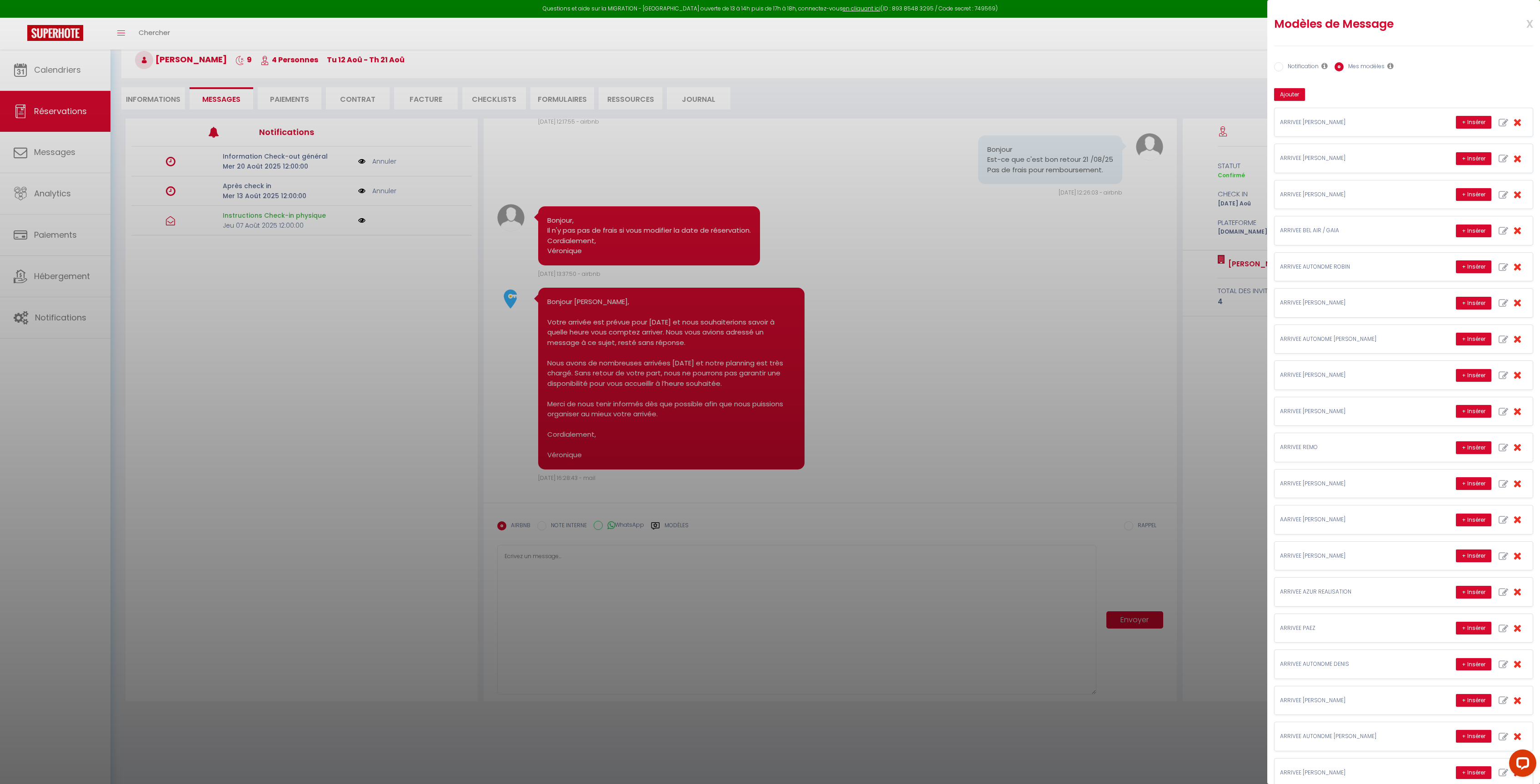
scroll to position [396, 0]
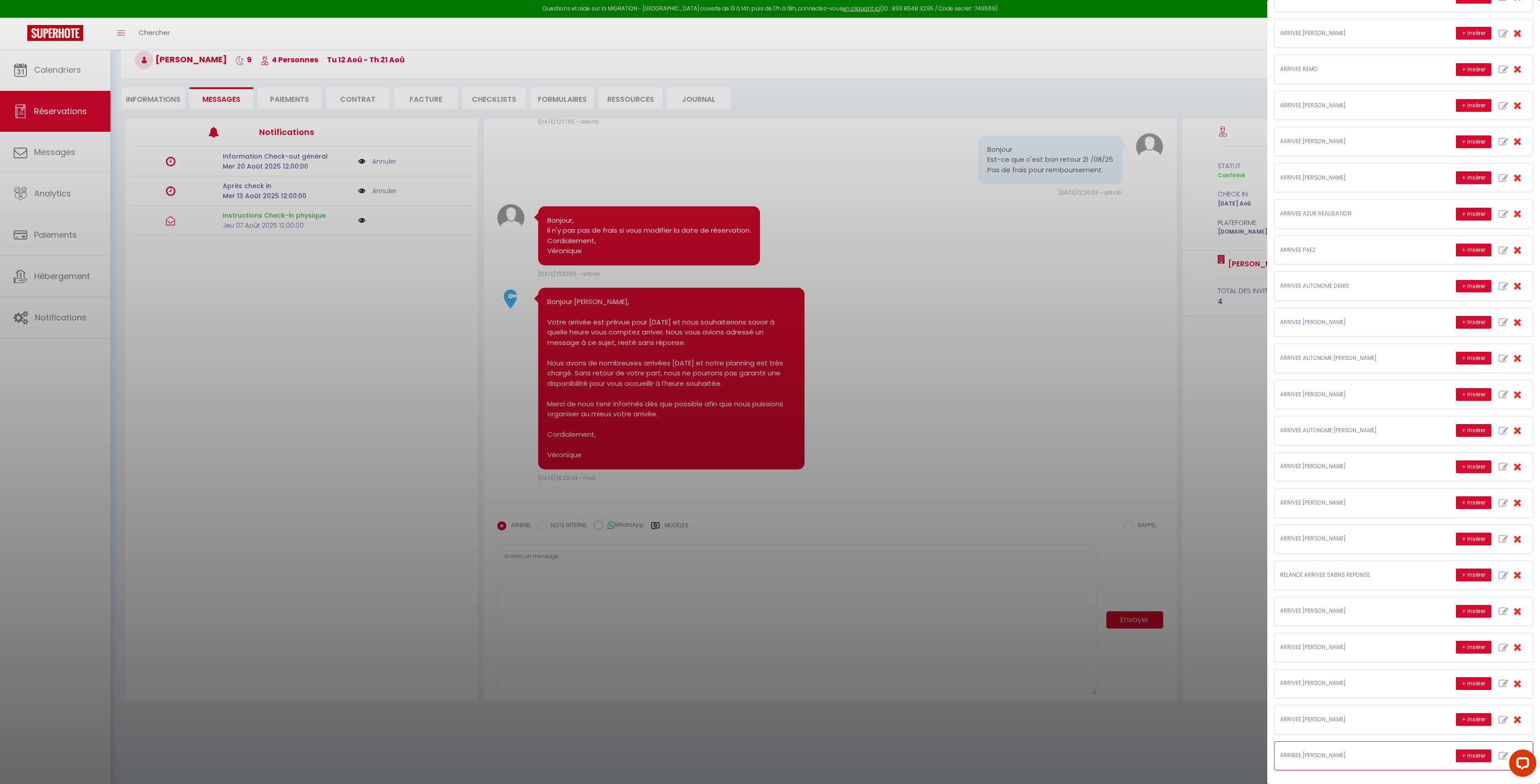
click at [1499, 755] on icon "button" at bounding box center [1503, 756] width 10 height 10
type input "ARRIBEE [PERSON_NAME]"
type textarea "Bonjour [GUEST:FIRST_NAME], [PERSON_NAME] vous accueillera directement vers xxh…"
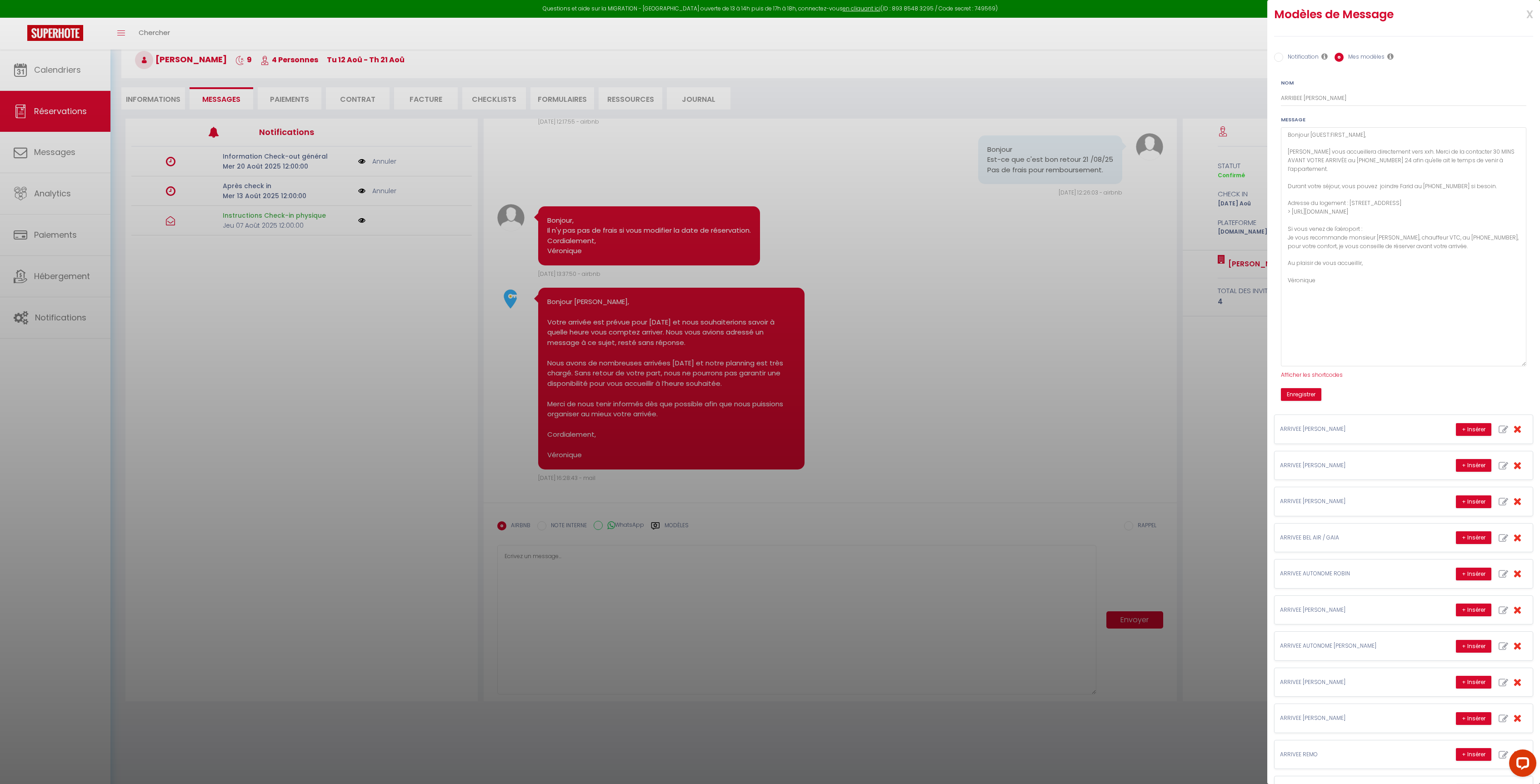
scroll to position [0, 0]
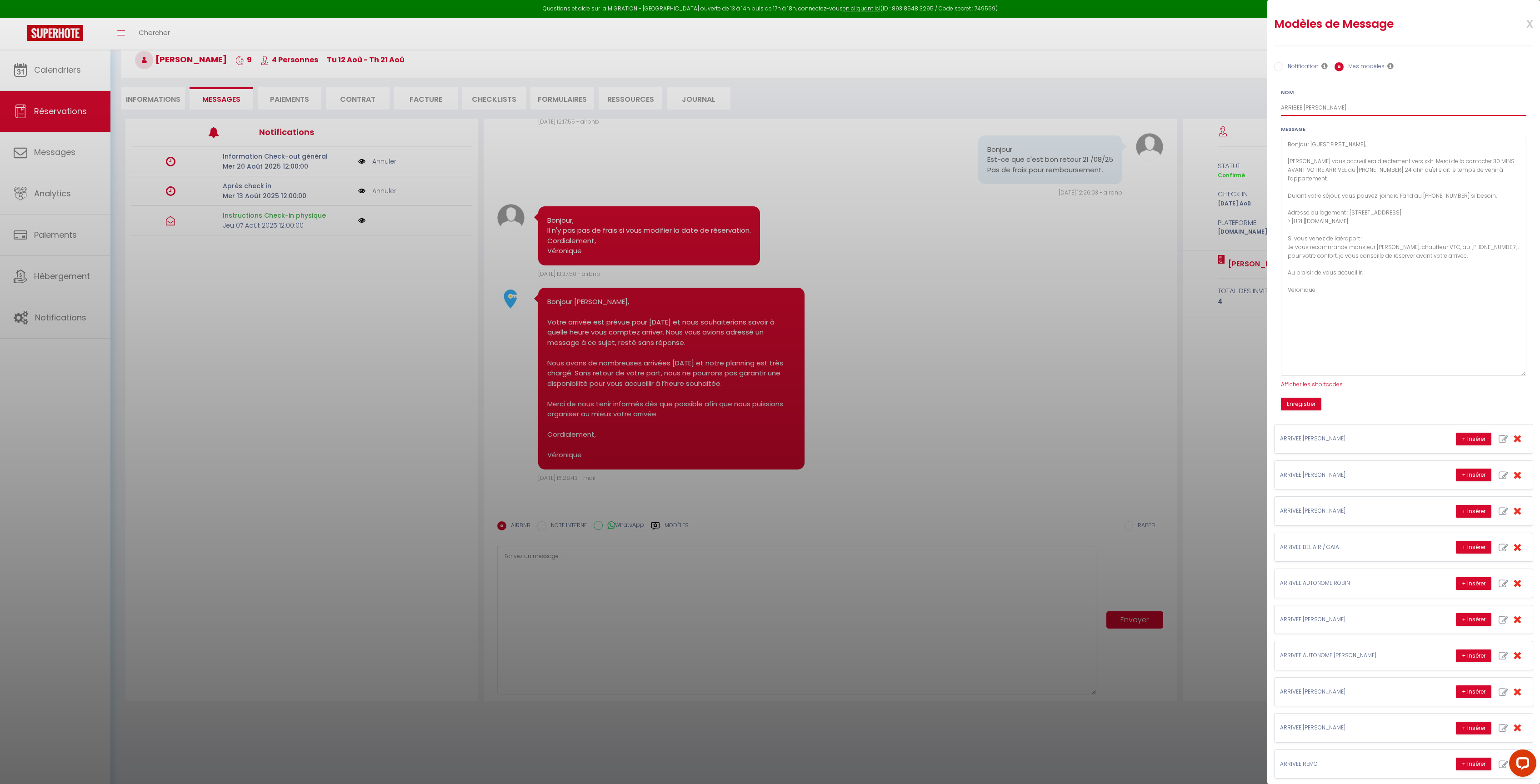
click at [1336, 110] on input "ARRIBEE [PERSON_NAME]" at bounding box center [1403, 108] width 246 height 17
type input "ARRIBEE [PERSON_NAME]"
click at [1295, 401] on button "Enregistrer" at bounding box center [1301, 404] width 40 height 13
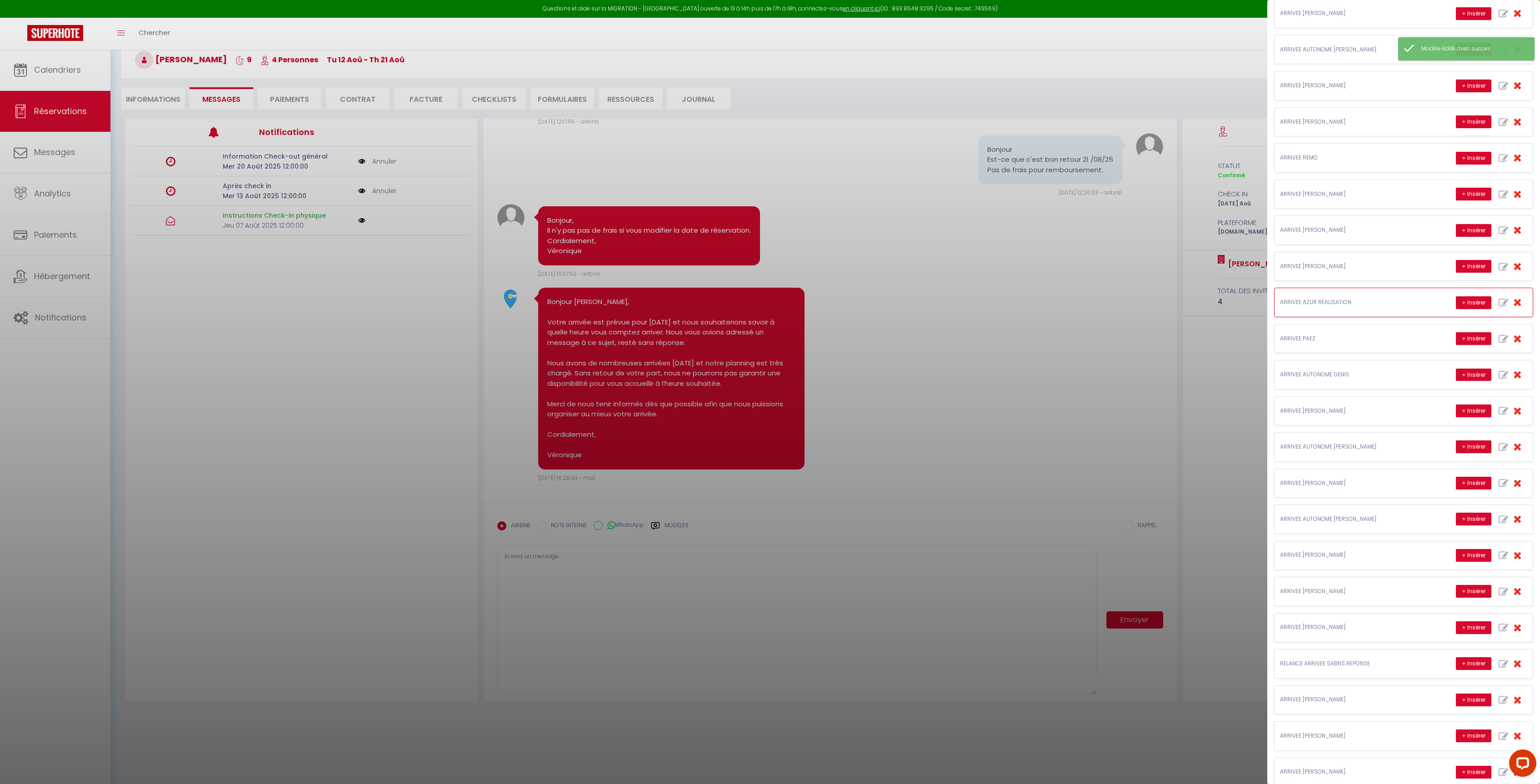
scroll to position [396, 0]
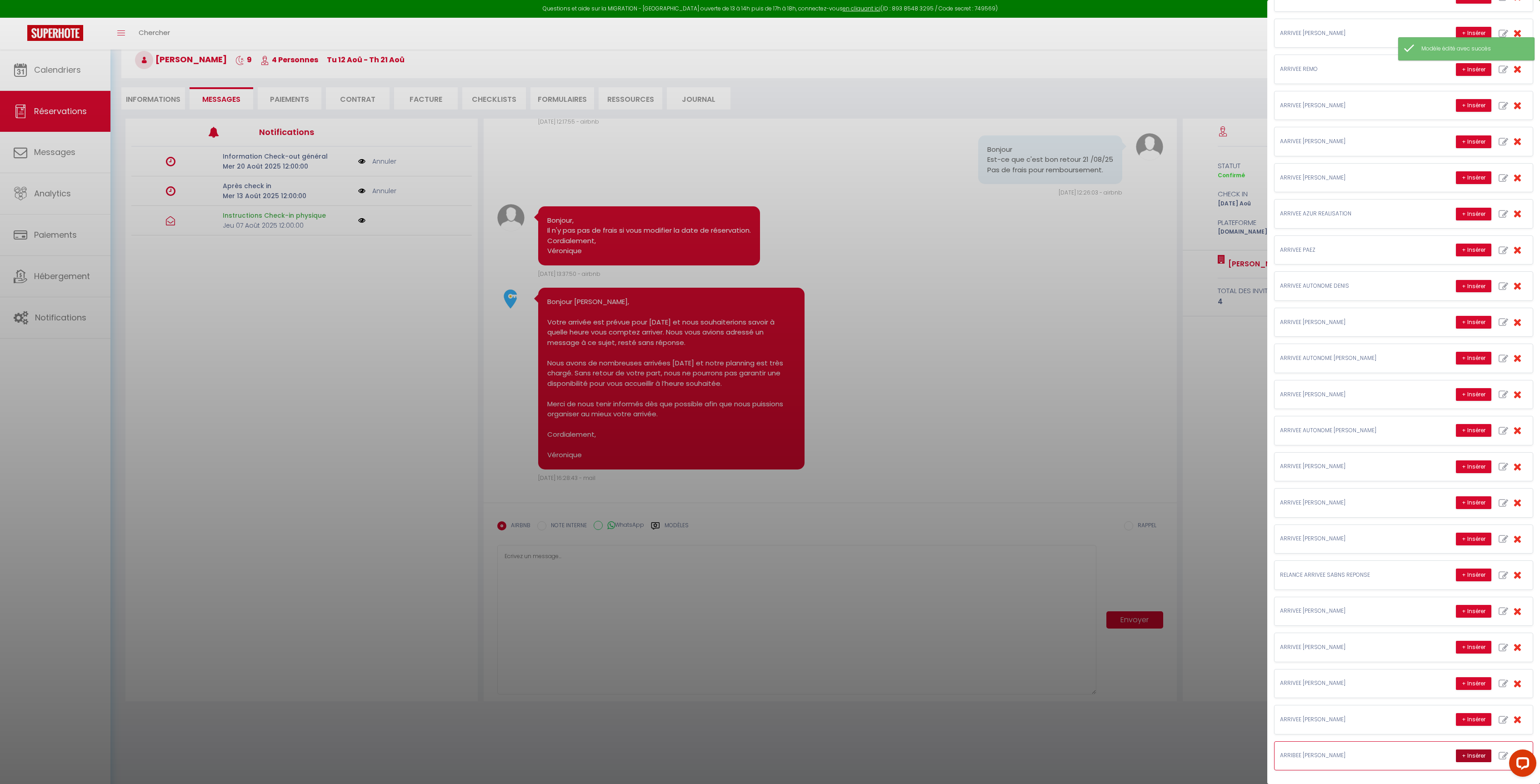
click at [1461, 758] on button "+ Insérer" at bounding box center [1474, 756] width 36 height 13
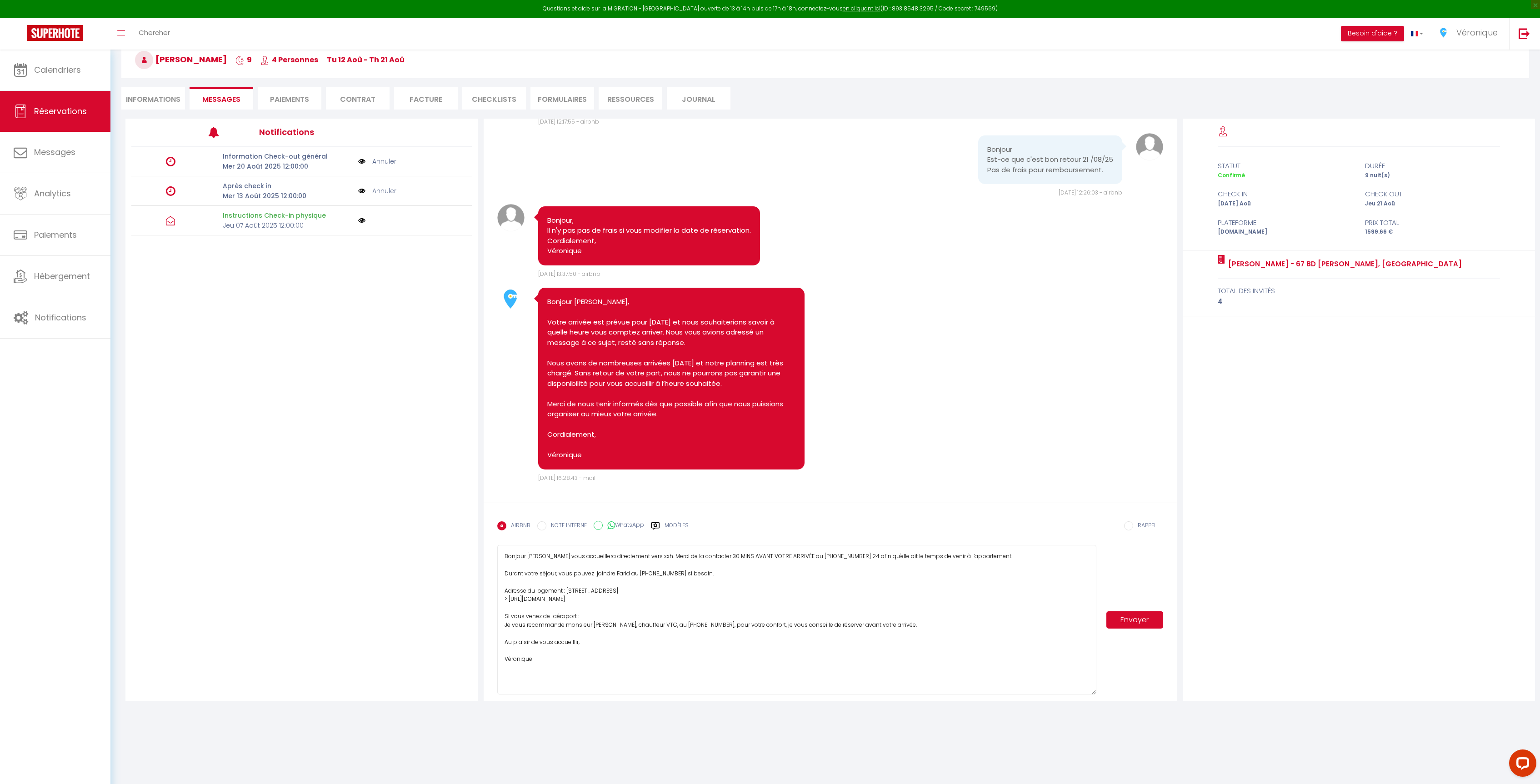
click at [612, 576] on textarea "Bonjour [PERSON_NAME] vous accueillera directement vers xxh. Merci de la contac…" at bounding box center [796, 619] width 599 height 149
click at [616, 575] on textarea "Bonjour [PERSON_NAME] vous accueillera directement vers xxh. Merci de la contac…" at bounding box center [796, 619] width 599 height 149
type textarea "Bonjour [PERSON_NAME] vous accueillera directement vers 16h. Merci de la contac…"
click at [1142, 620] on button "Envoyer" at bounding box center [1134, 619] width 56 height 17
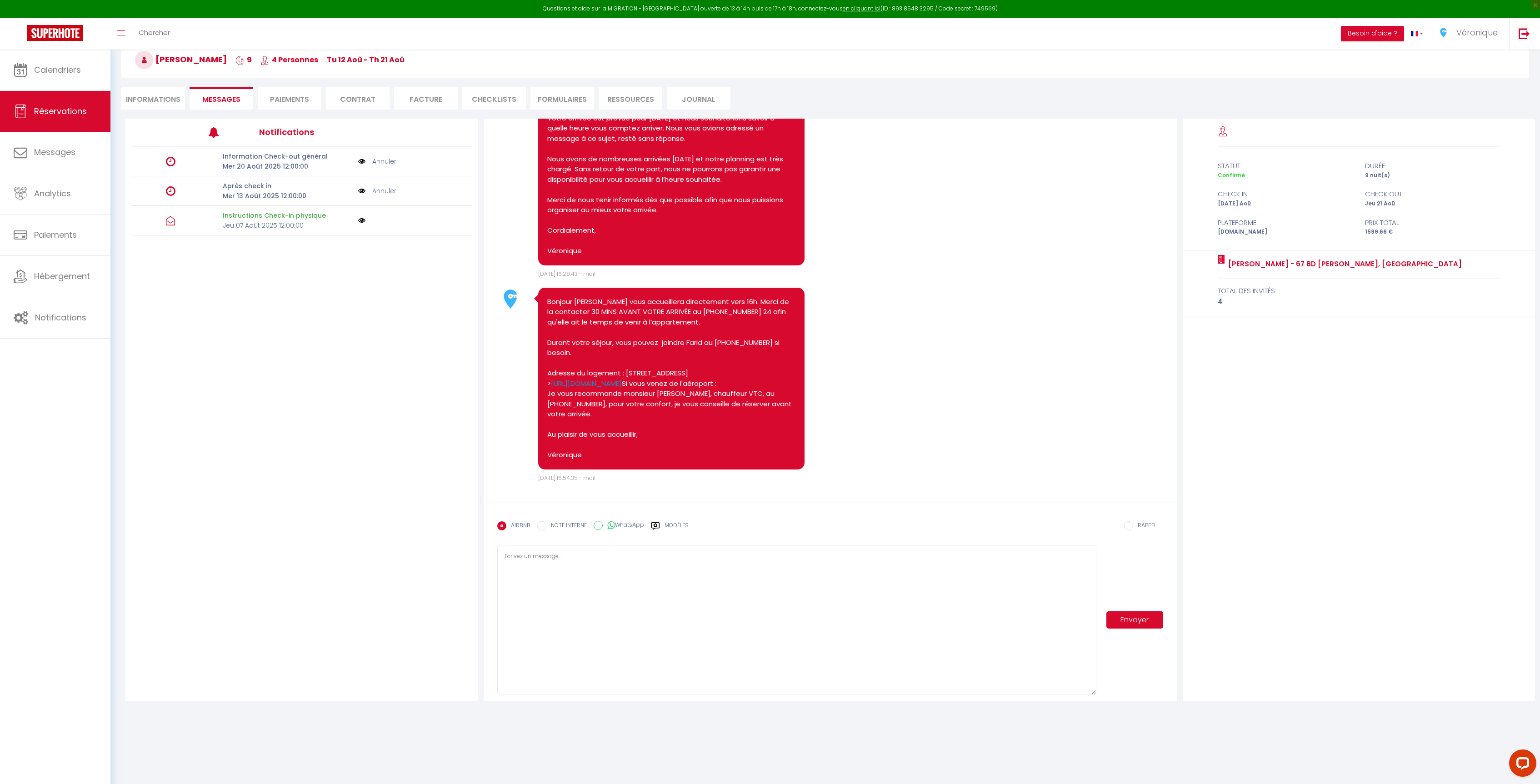
scroll to position [1147, 0]
